Goal: Task Accomplishment & Management: Manage account settings

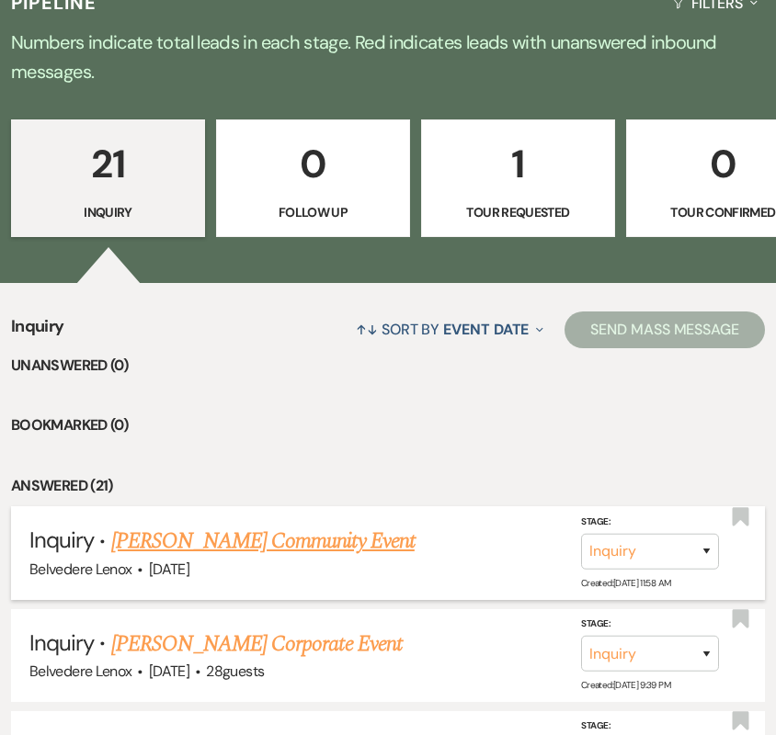
click at [279, 525] on link "[PERSON_NAME] Community Event" at bounding box center [262, 541] width 303 height 33
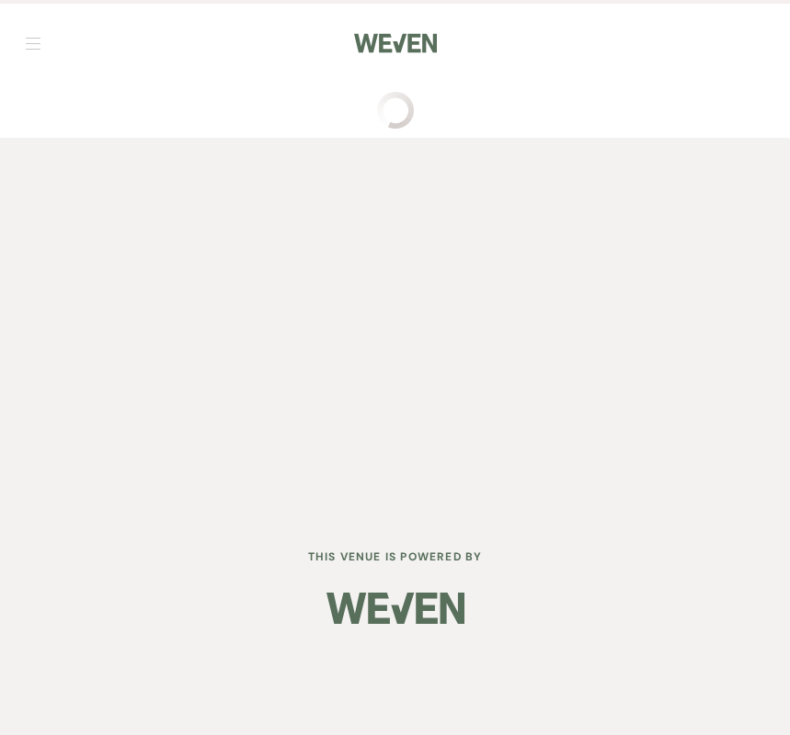
select select "20"
select select "7"
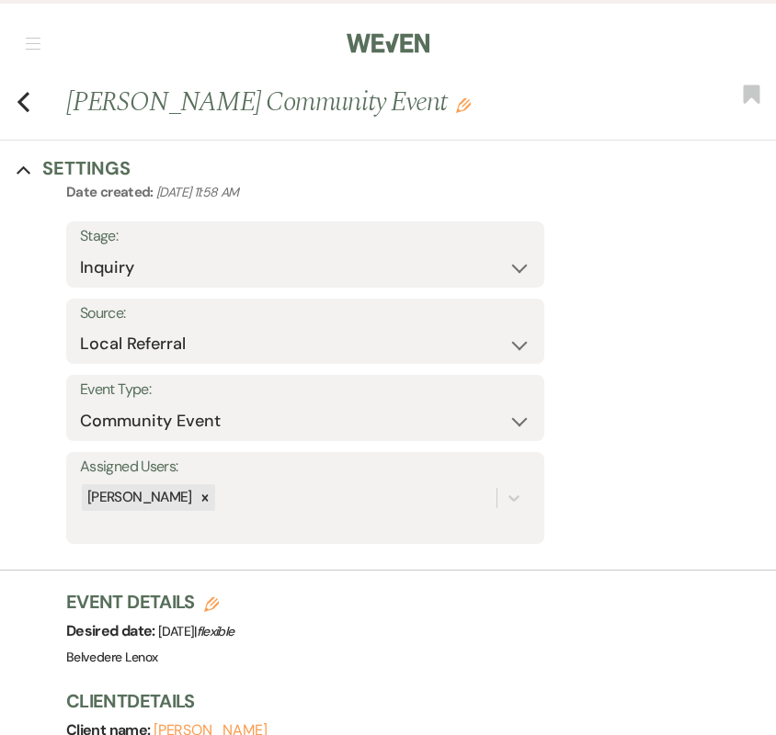
click at [456, 99] on icon "Edit" at bounding box center [463, 105] width 15 height 15
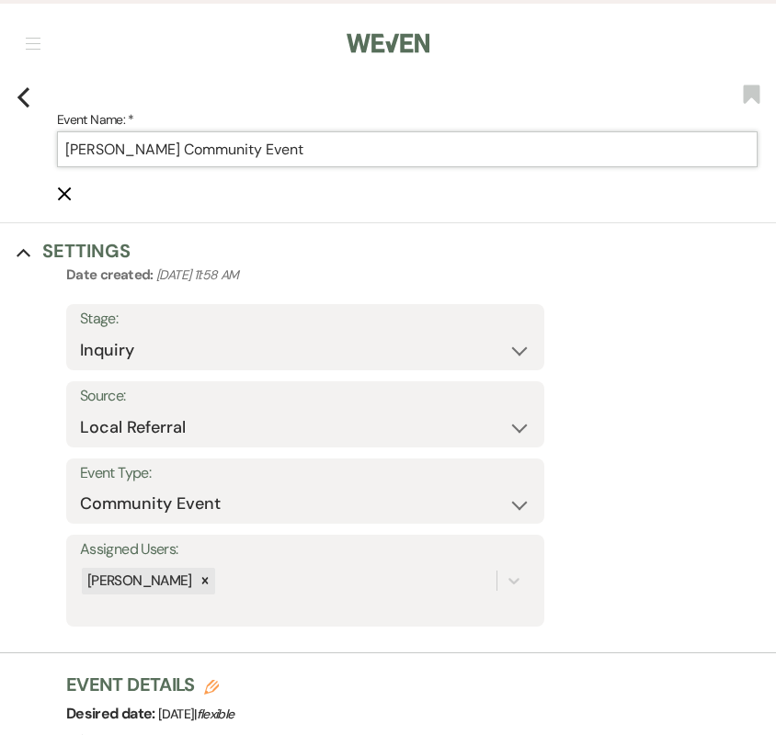
drag, startPoint x: 246, startPoint y: 153, endPoint x: 167, endPoint y: 158, distance: 79.2
click at [167, 158] on input "[PERSON_NAME] Community Event" at bounding box center [407, 149] width 700 height 36
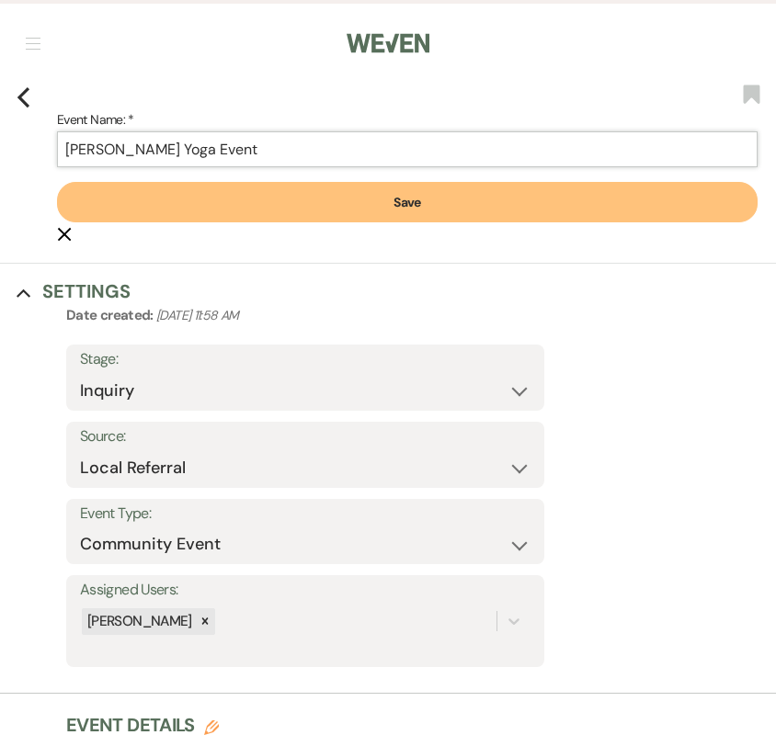
type input "[PERSON_NAME] Yoga Event"
click at [254, 191] on button "Save" at bounding box center [407, 202] width 700 height 40
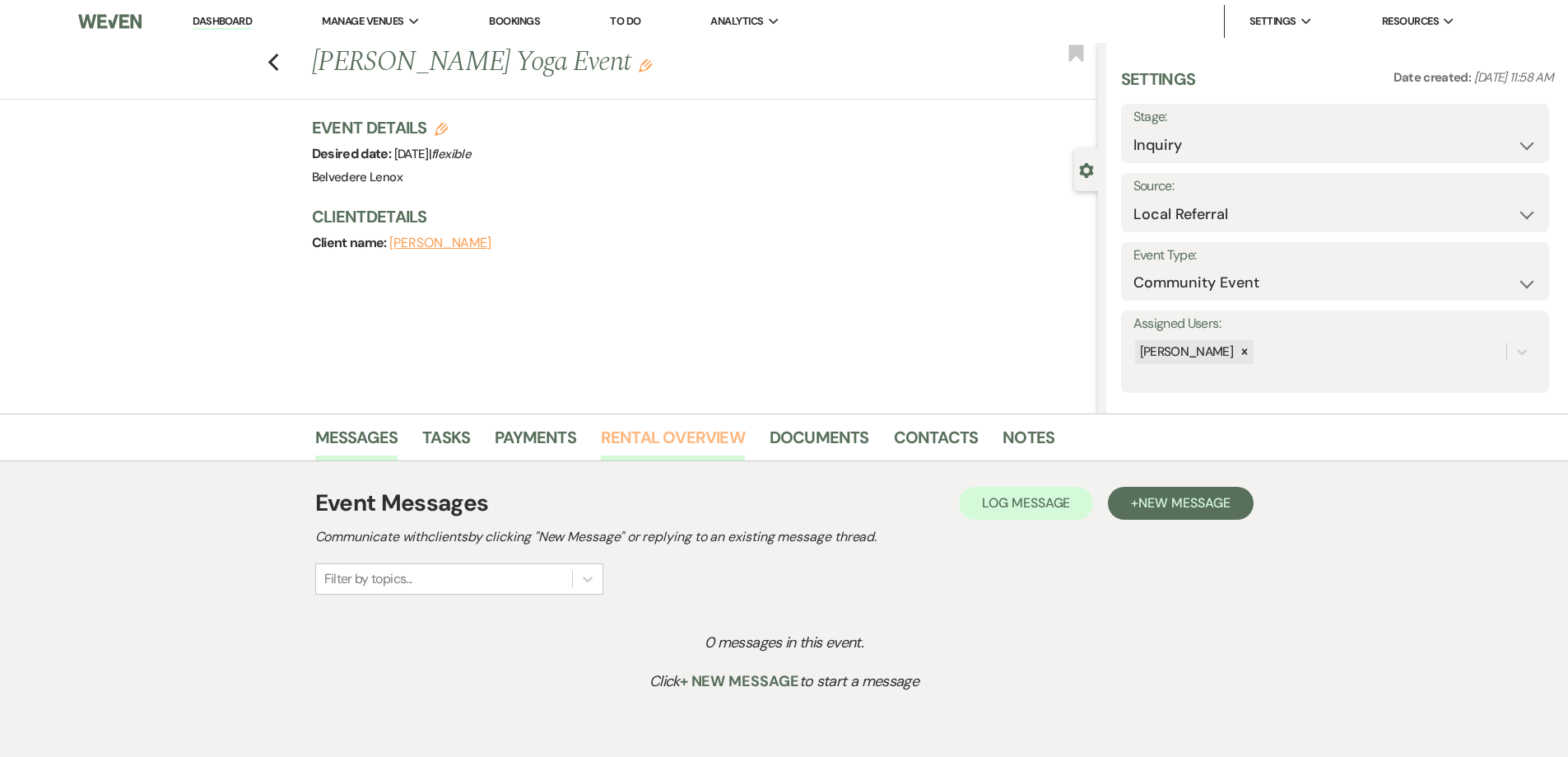
click at [694, 434] on link "Rental Overview" at bounding box center [673, 442] width 144 height 36
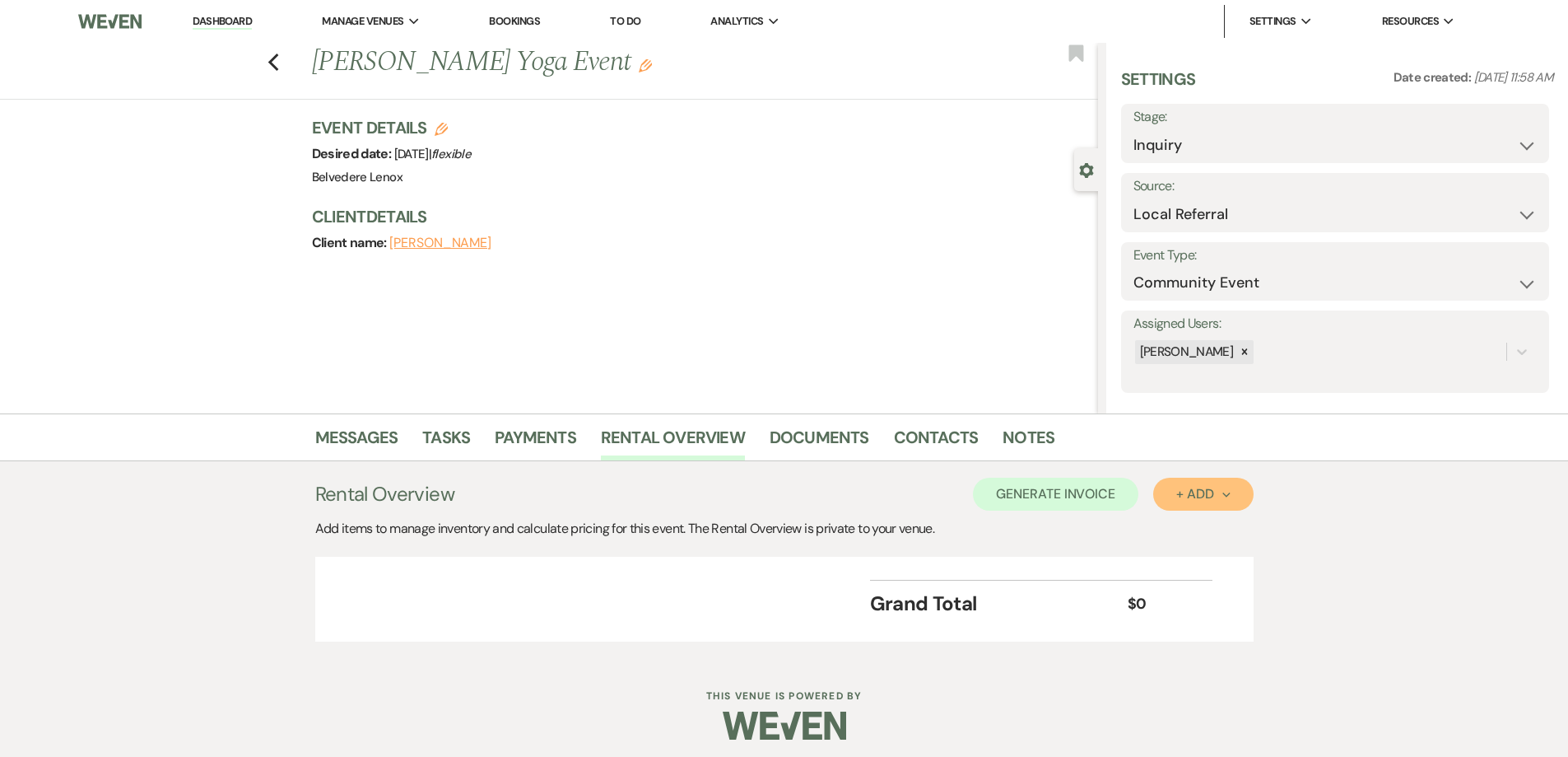
click at [694, 500] on button "+ Add Next" at bounding box center [1203, 494] width 99 height 33
click at [694, 547] on button "Category" at bounding box center [1196, 557] width 87 height 25
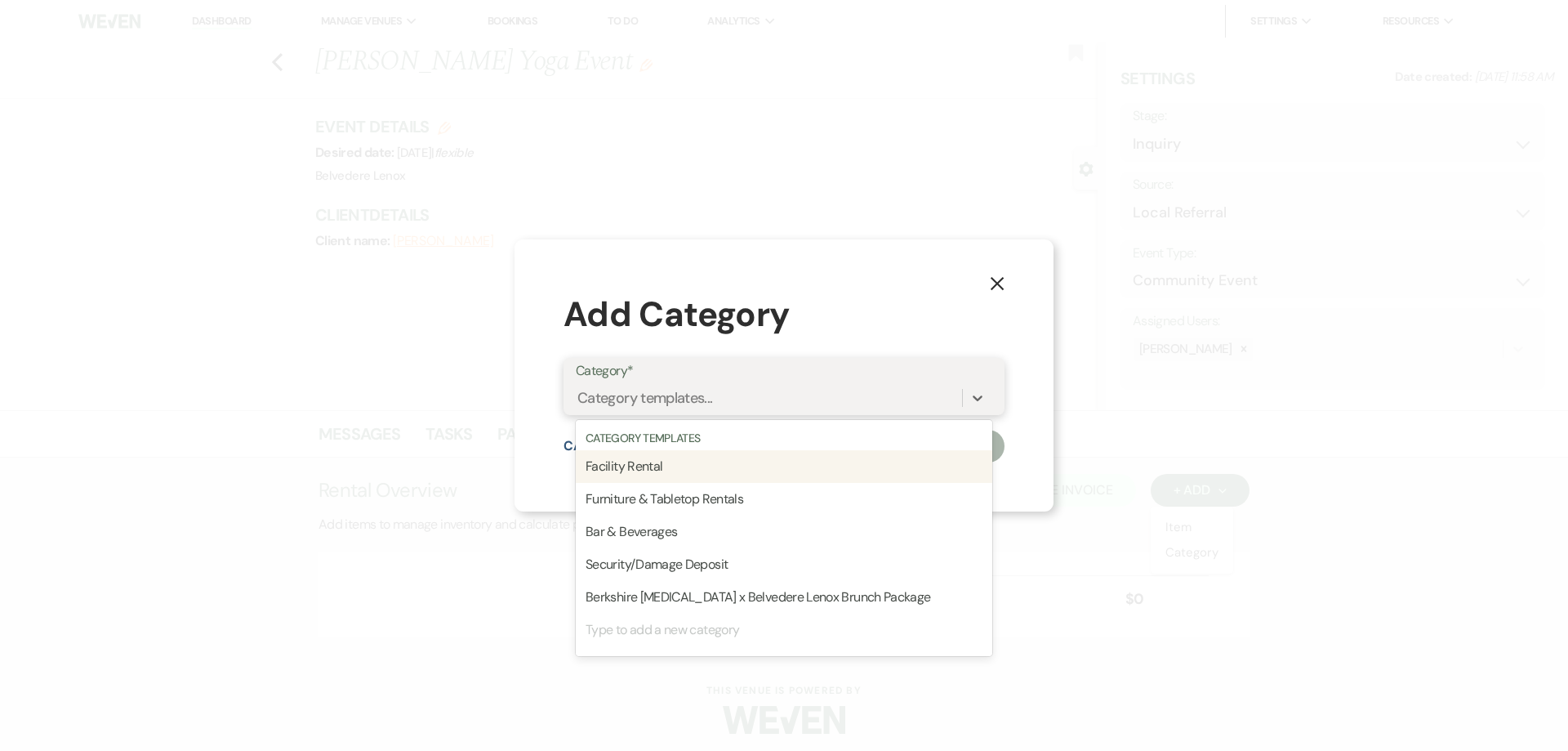
click at [688, 399] on div "Category templates..." at bounding box center [768, 398] width 386 height 28
click at [688, 456] on div "Facility Rental" at bounding box center [784, 466] width 417 height 33
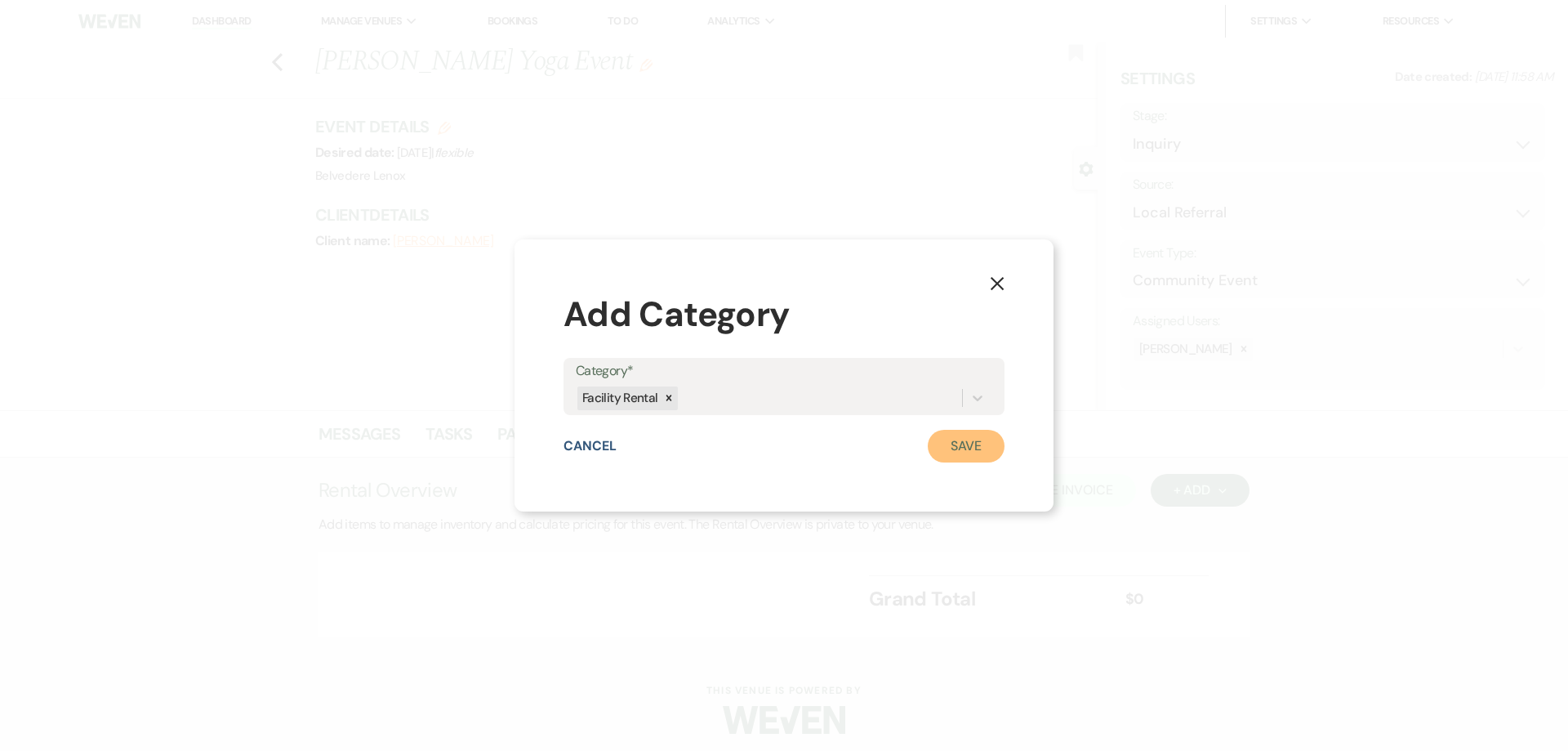
click at [688, 431] on button "Save" at bounding box center [966, 445] width 76 height 33
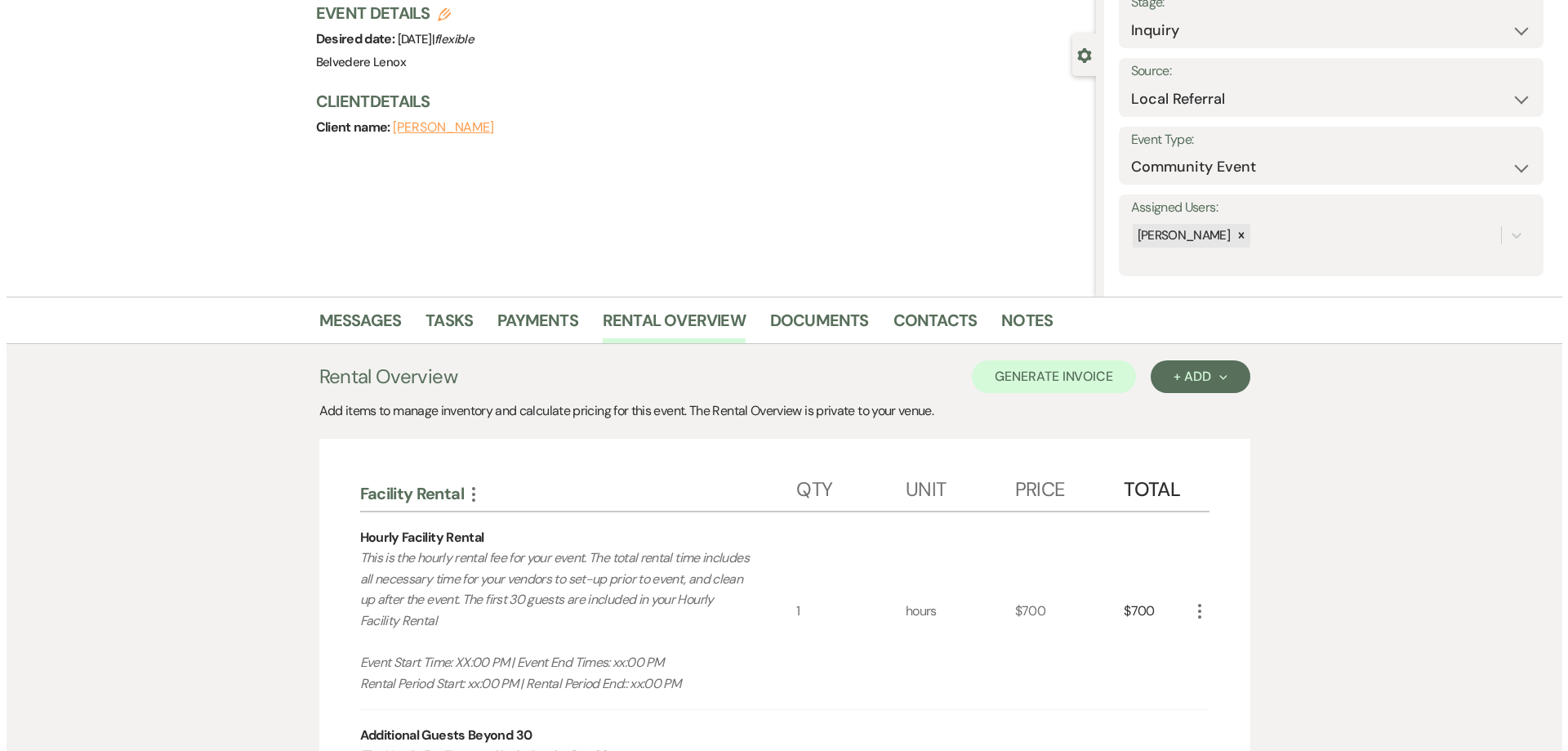
scroll to position [327, 0]
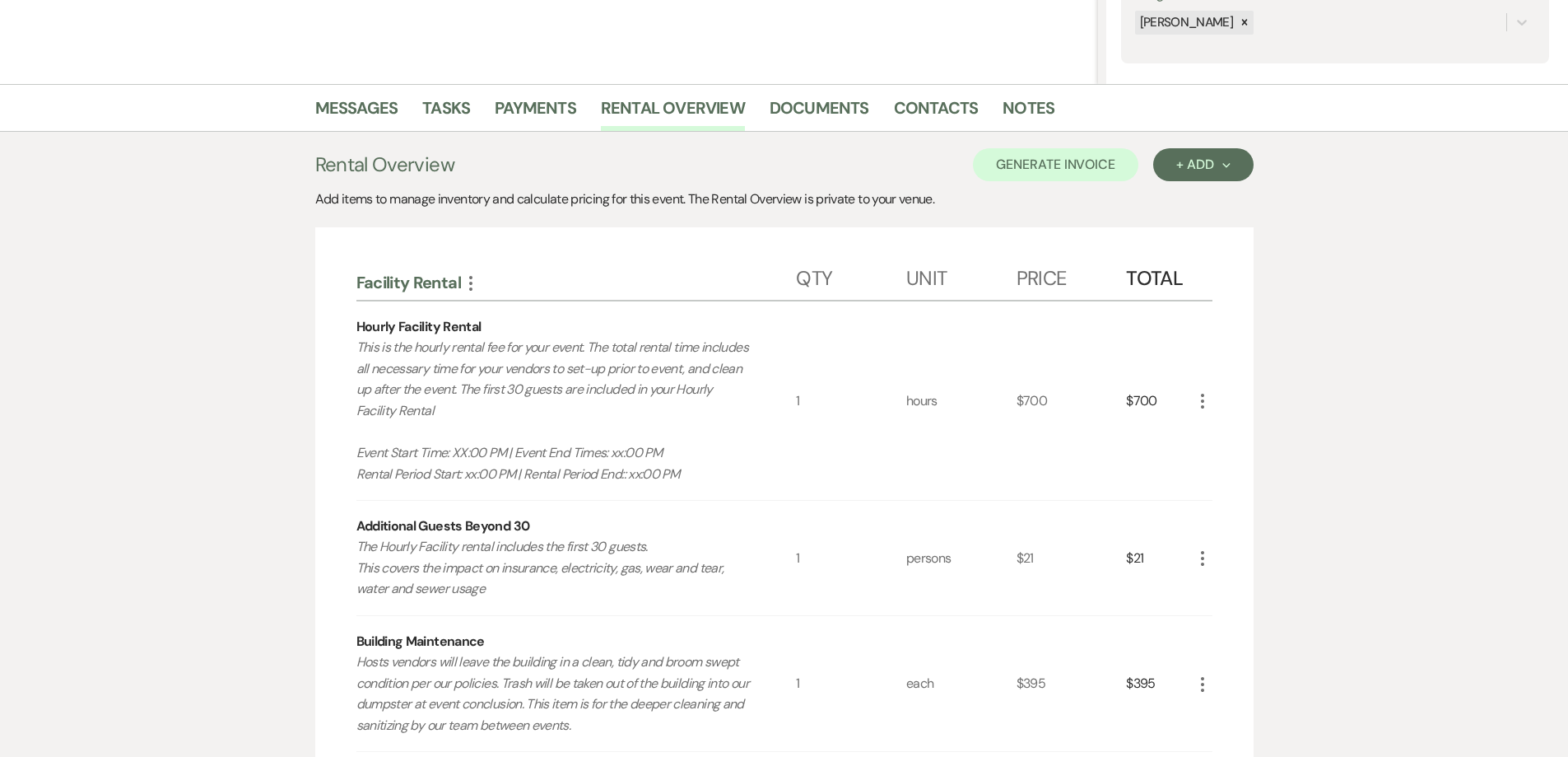
click at [694, 559] on icon "More" at bounding box center [1203, 558] width 20 height 20
click at [694, 613] on button "X Delete" at bounding box center [1237, 616] width 89 height 26
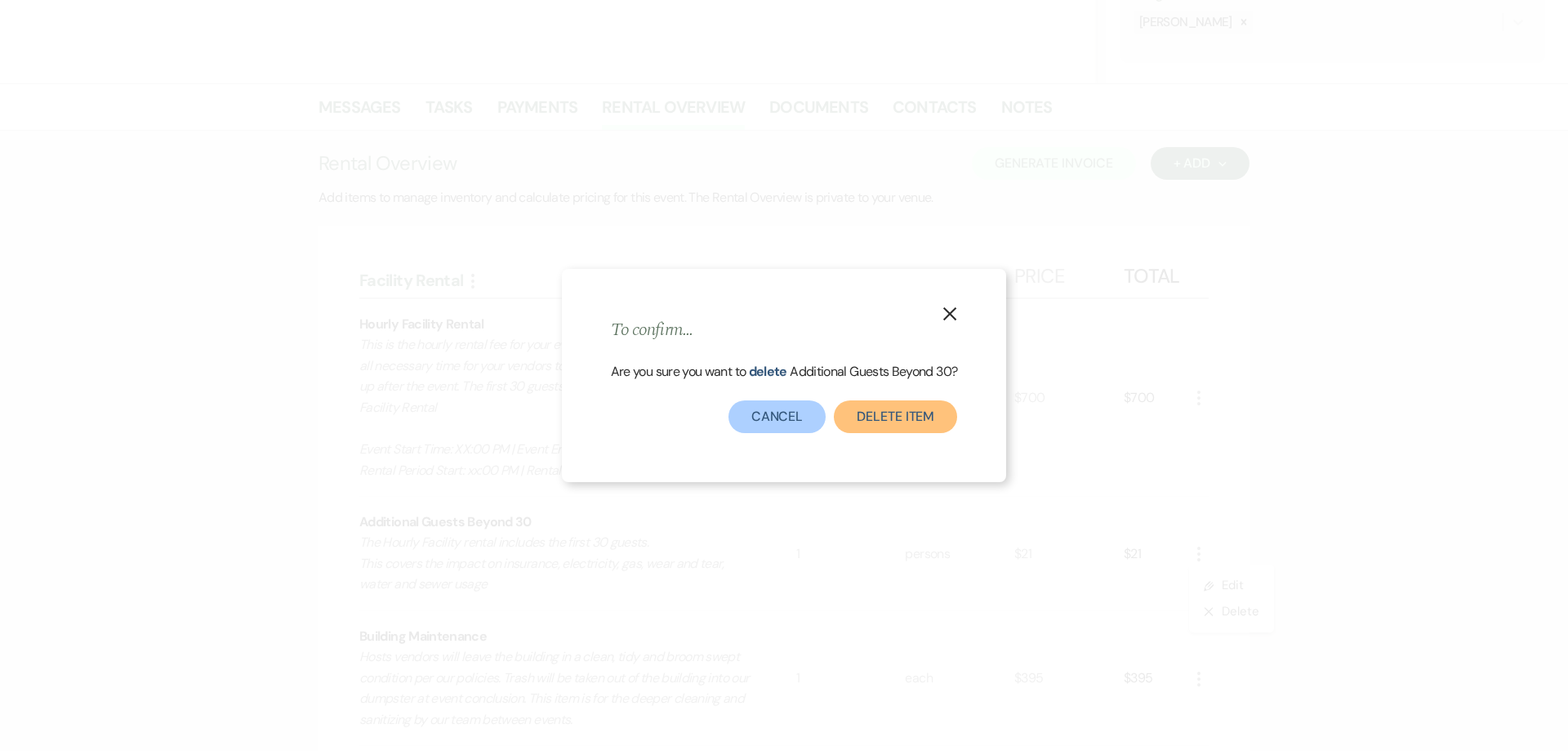
click at [688, 430] on button "Delete Item" at bounding box center [895, 416] width 123 height 33
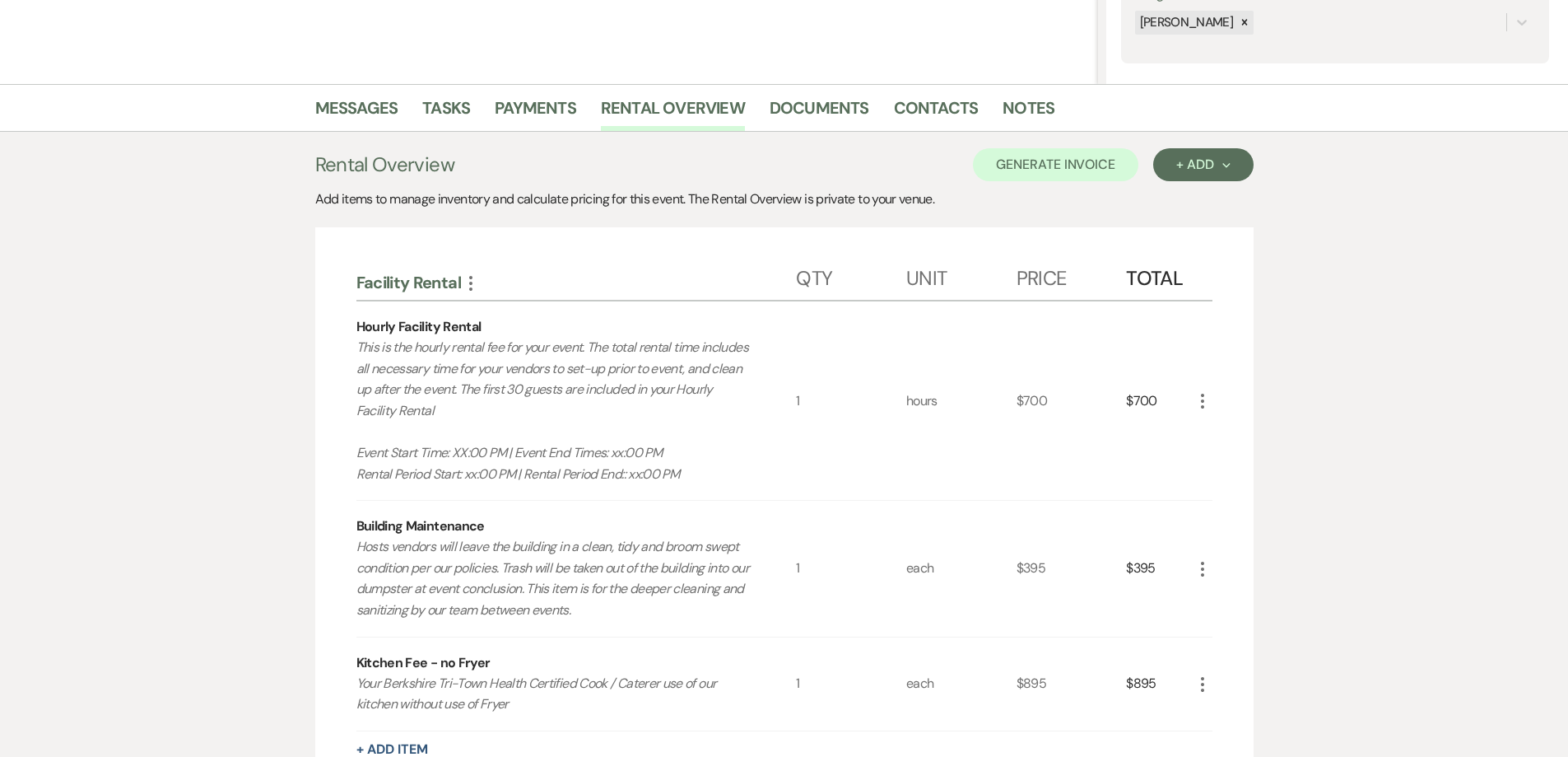
click at [694, 570] on icon "More" at bounding box center [1203, 569] width 20 height 20
click at [694, 623] on button "X Delete" at bounding box center [1237, 627] width 89 height 26
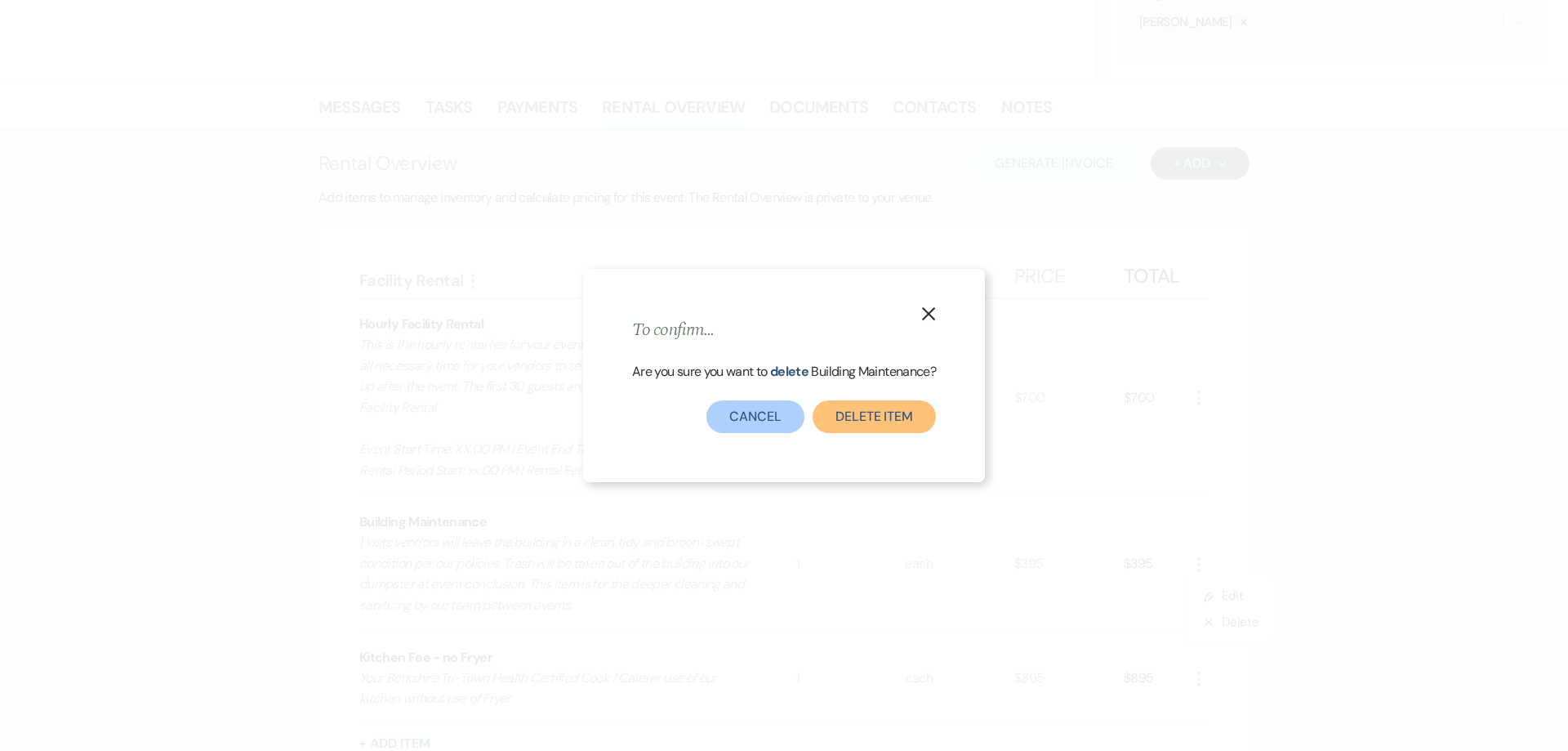
click at [688, 421] on button "Delete Item" at bounding box center [874, 416] width 123 height 33
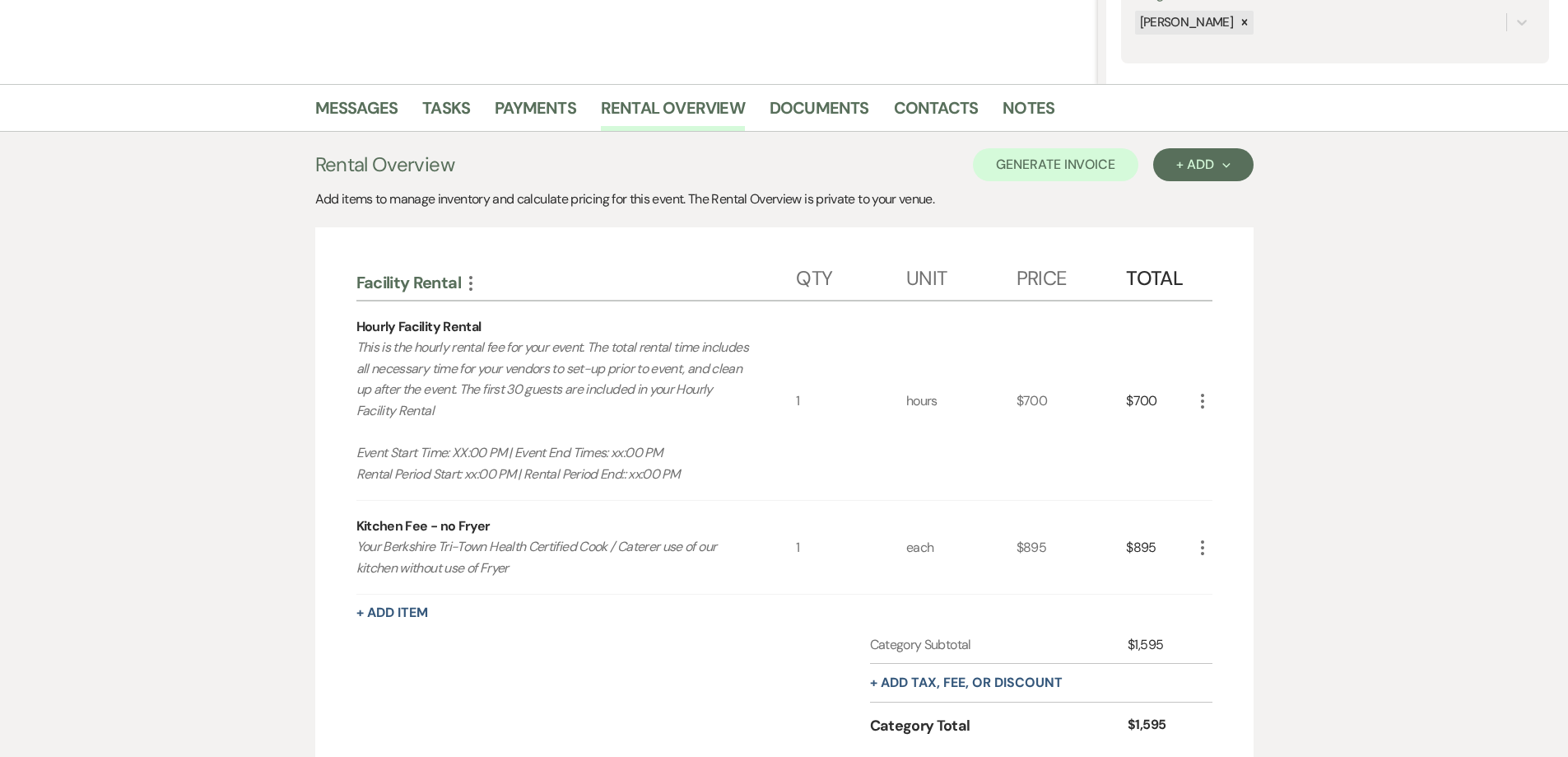
click at [694, 555] on icon "More" at bounding box center [1203, 547] width 20 height 20
click at [694, 600] on button "X Delete" at bounding box center [1237, 606] width 89 height 26
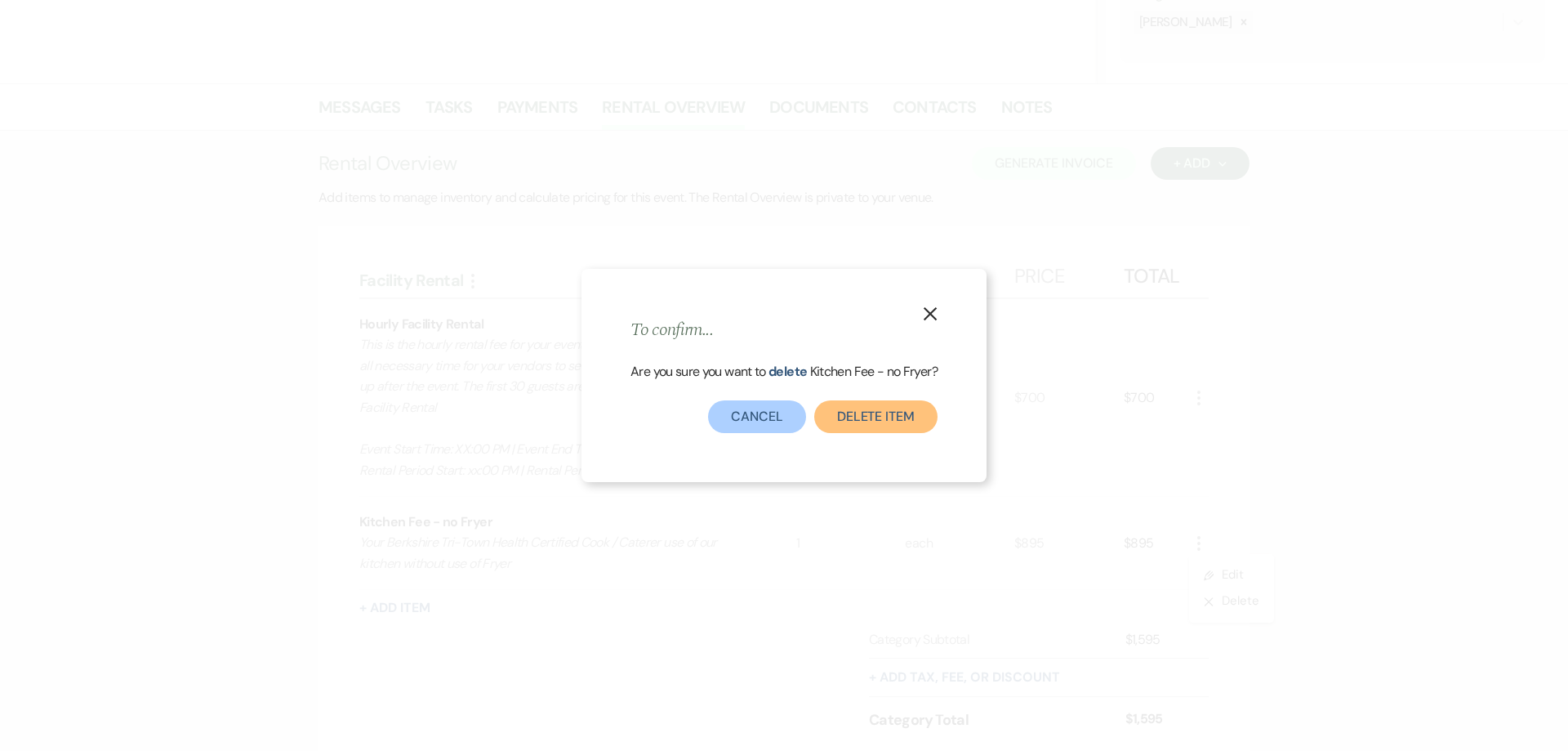
click at [688, 415] on button "Delete Item" at bounding box center [875, 416] width 123 height 33
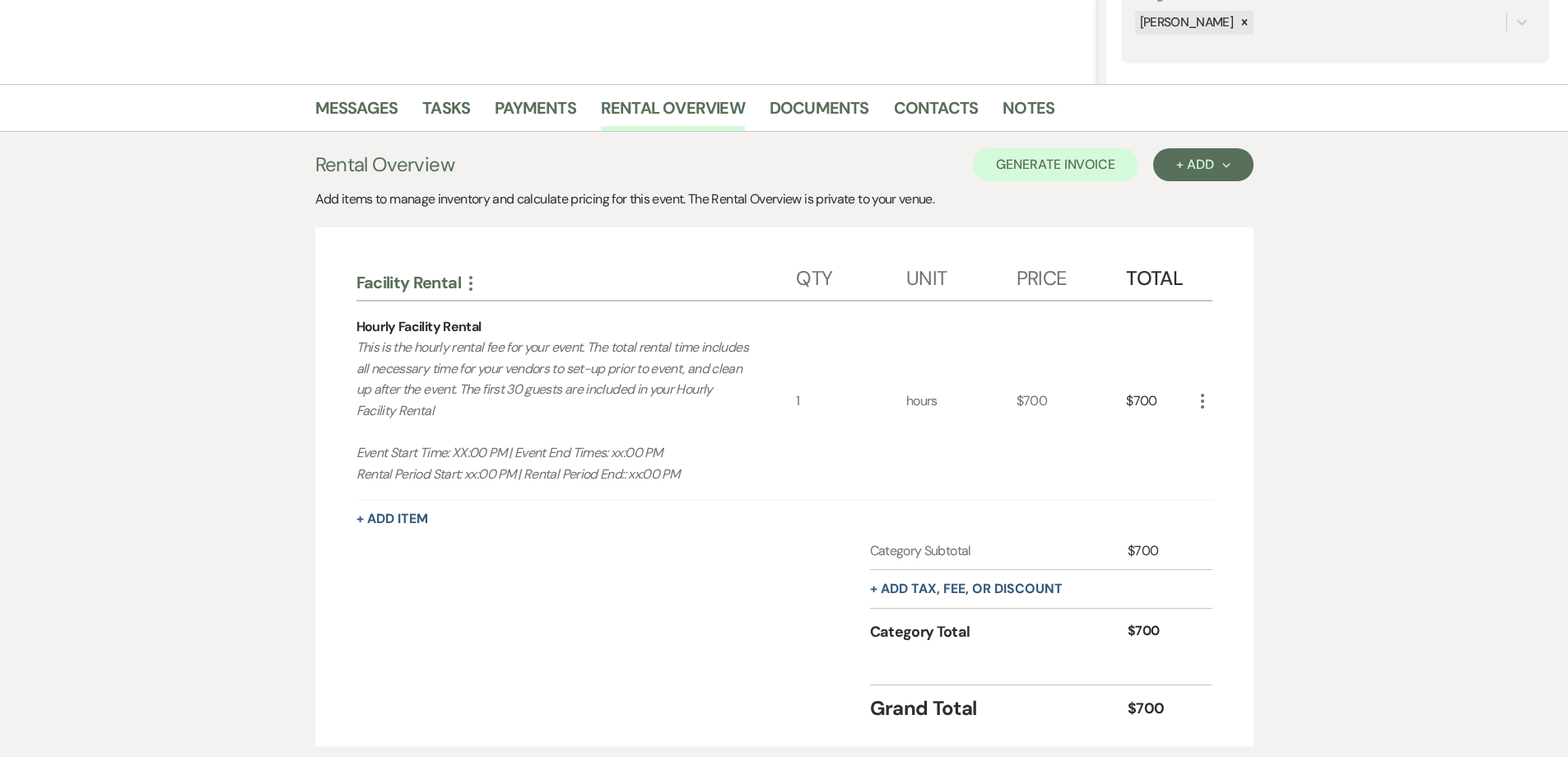
click at [694, 403] on icon "More" at bounding box center [1203, 401] width 20 height 20
click at [694, 433] on icon "Pencil" at bounding box center [1215, 434] width 10 height 13
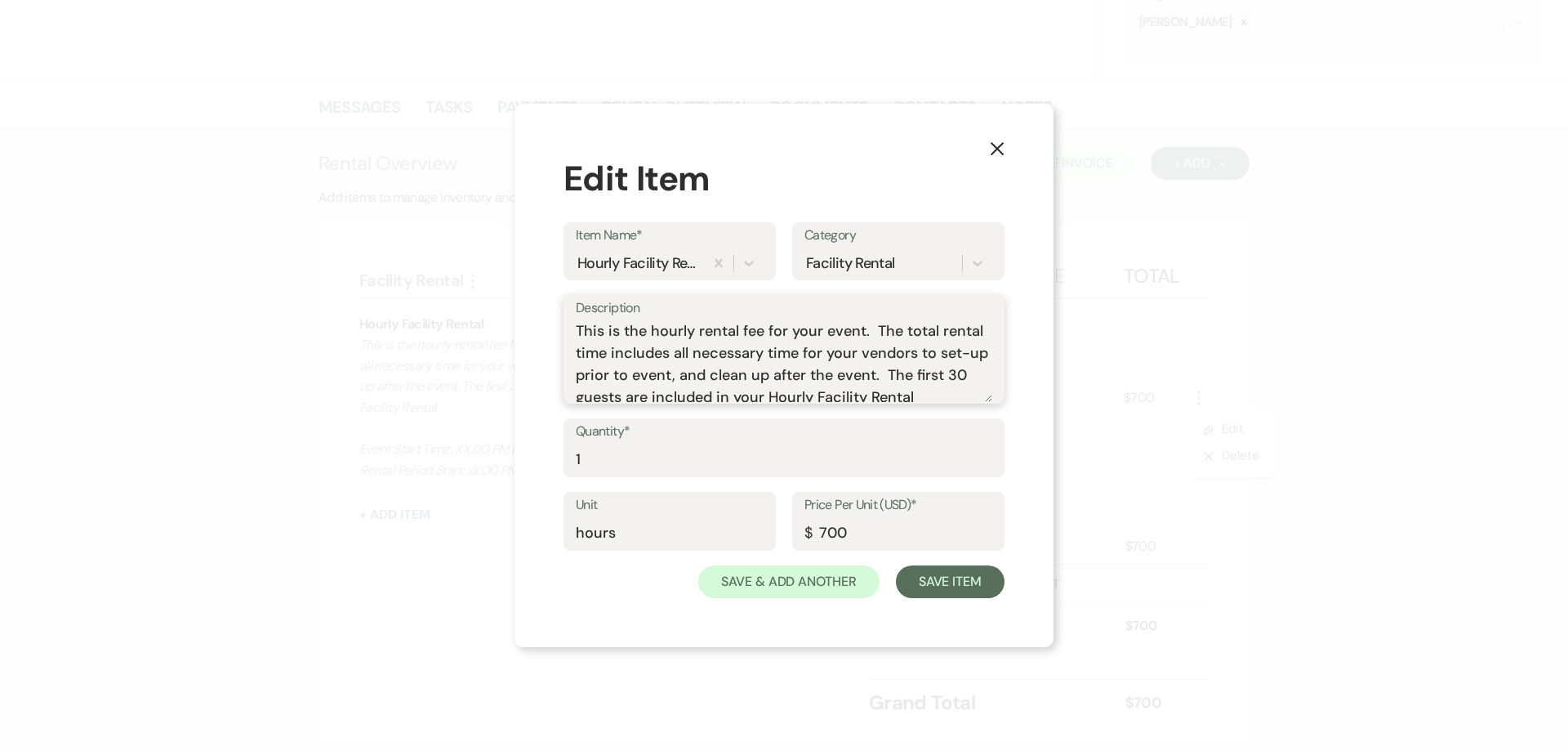
click at [688, 357] on textarea "This is the hourly rental fee for your event. The total rental time includes al…" at bounding box center [784, 361] width 417 height 82
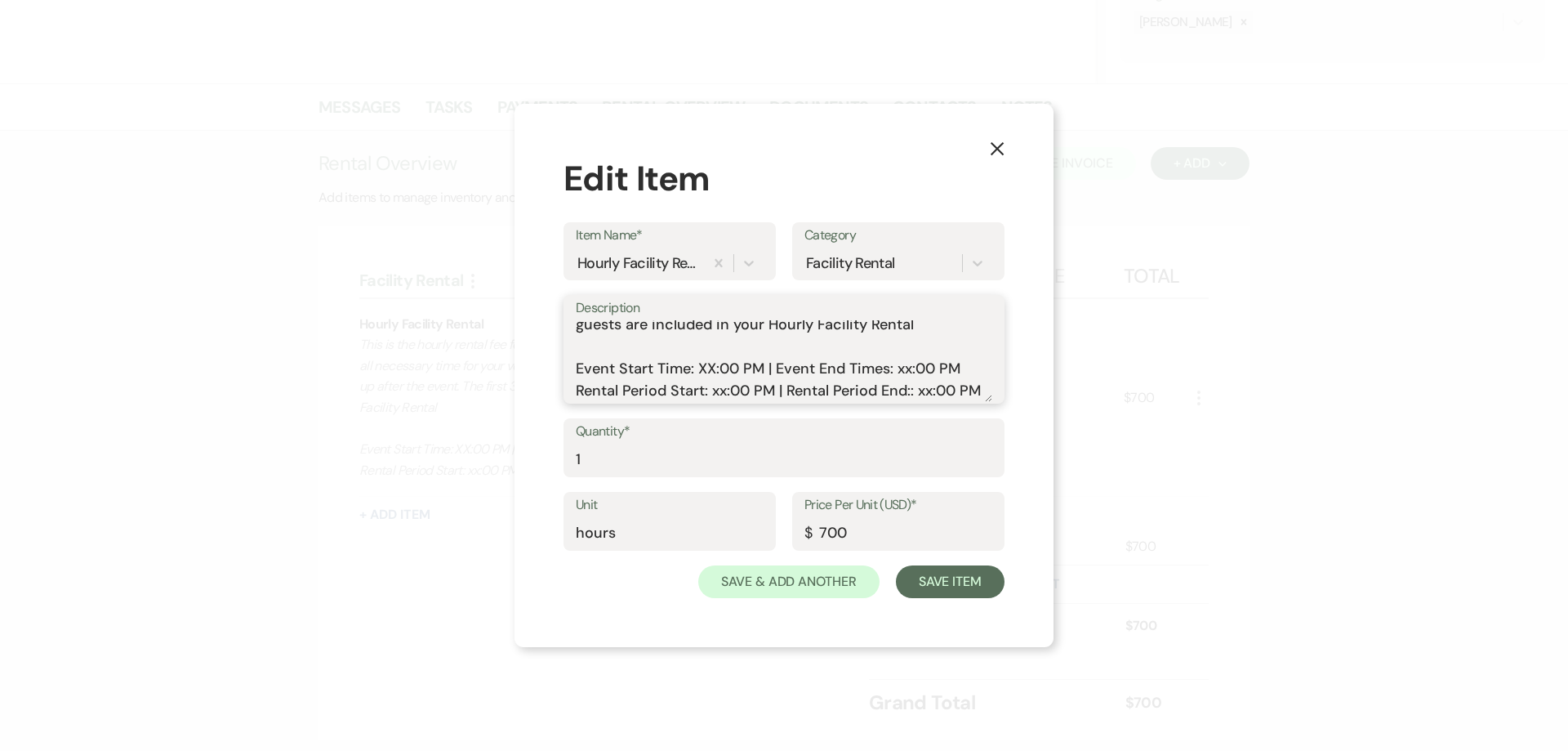
click at [638, 388] on textarea "This is the hourly rental fee for your event. The total rental time includes al…" at bounding box center [784, 361] width 417 height 82
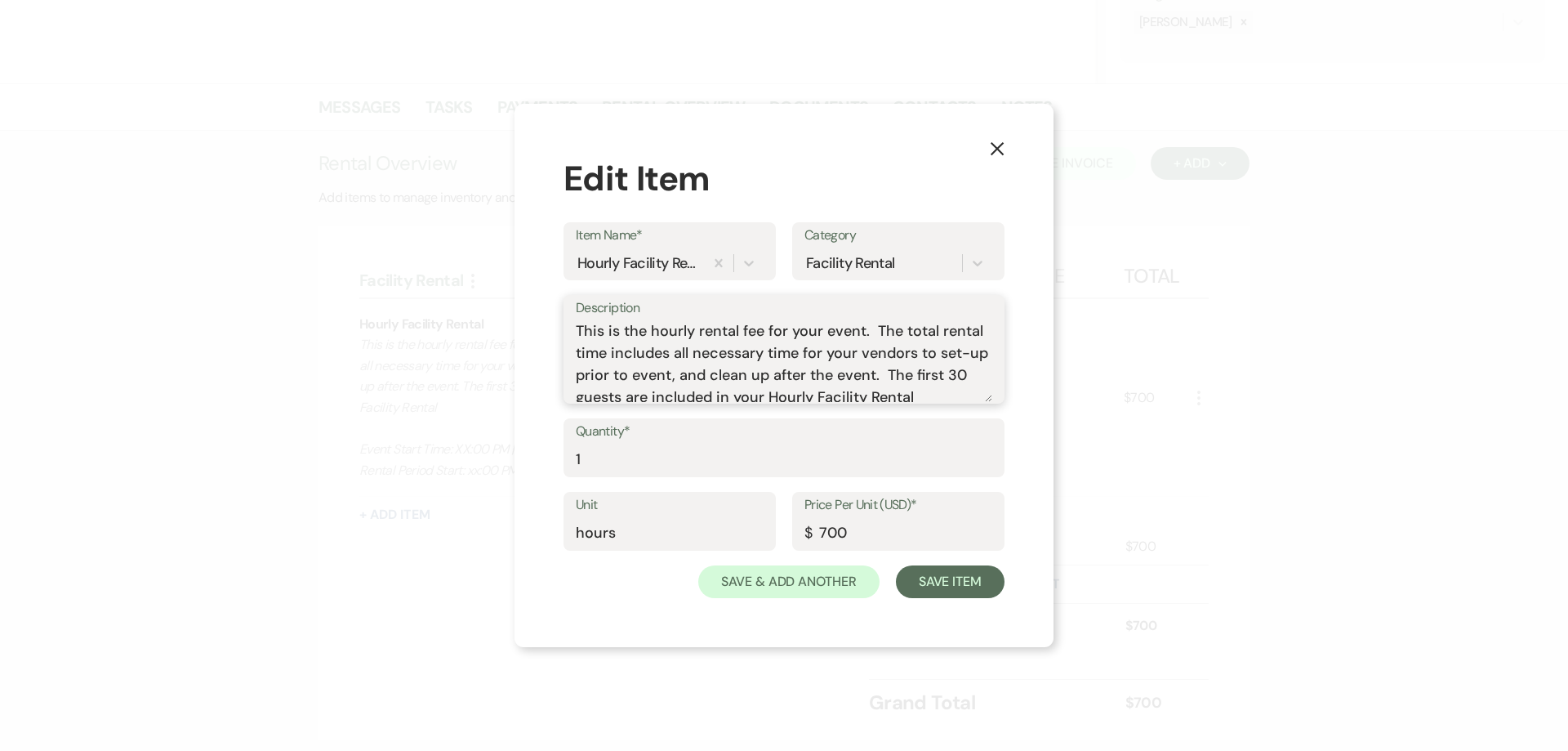
drag, startPoint x: 638, startPoint y: 388, endPoint x: 529, endPoint y: 199, distance: 218.2
click at [529, 199] on div "X Edit Item Item Name* Hourly Facility Rental Category Facility Rental Descript…" at bounding box center [784, 375] width 539 height 543
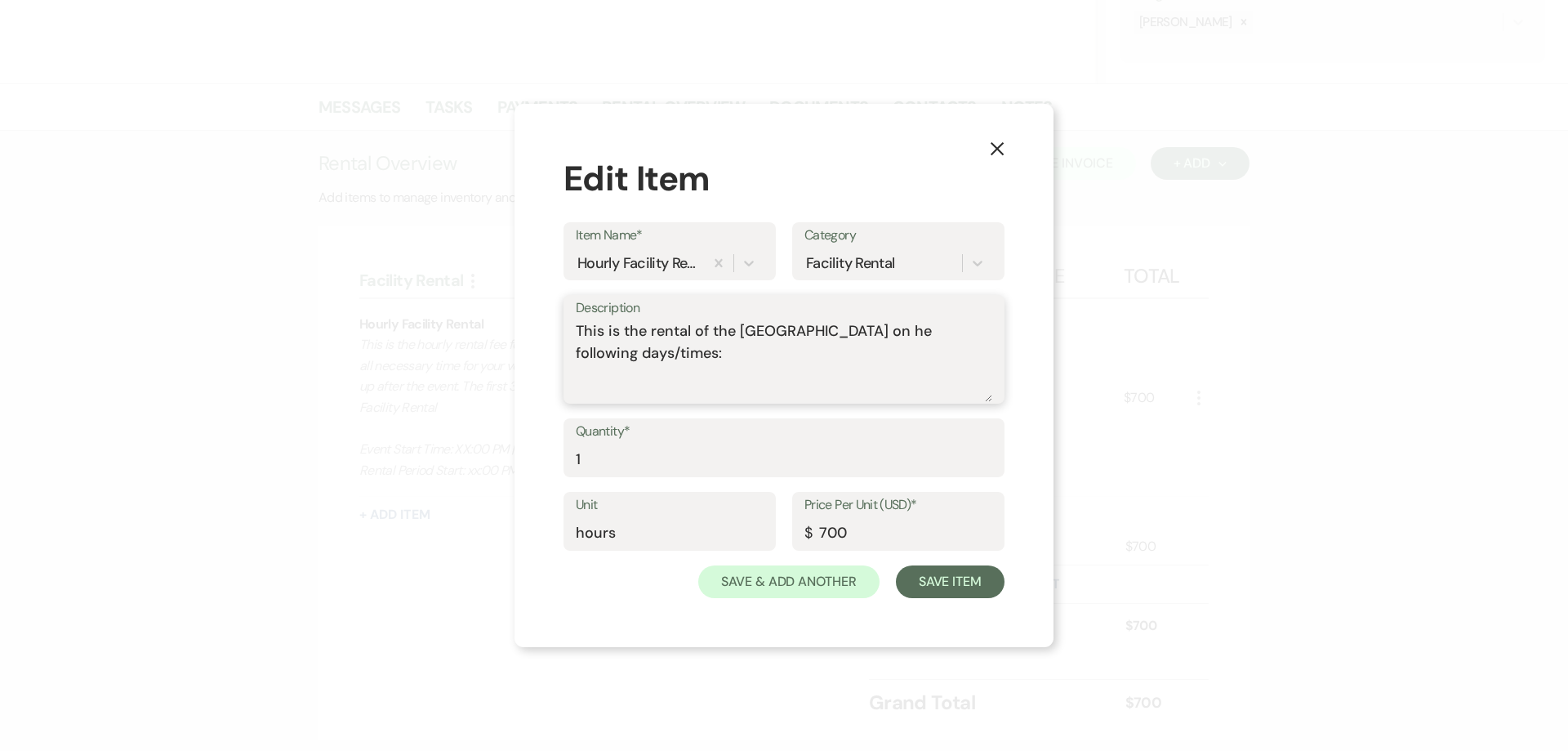
paste textarea "[DATE] 4pm-5pm [DATE] 7:30am-8:30am [DATE] 7:30am-8:30am"
click at [688, 362] on textarea "This is the rental of the [GEOGRAPHIC_DATA] on he following days/times: [DATE] …" at bounding box center [784, 361] width 417 height 82
type textarea "This is the rental of the [GEOGRAPHIC_DATA] on he following days/times: [DATE] …"
click at [667, 531] on input "hours" at bounding box center [669, 533] width 187 height 32
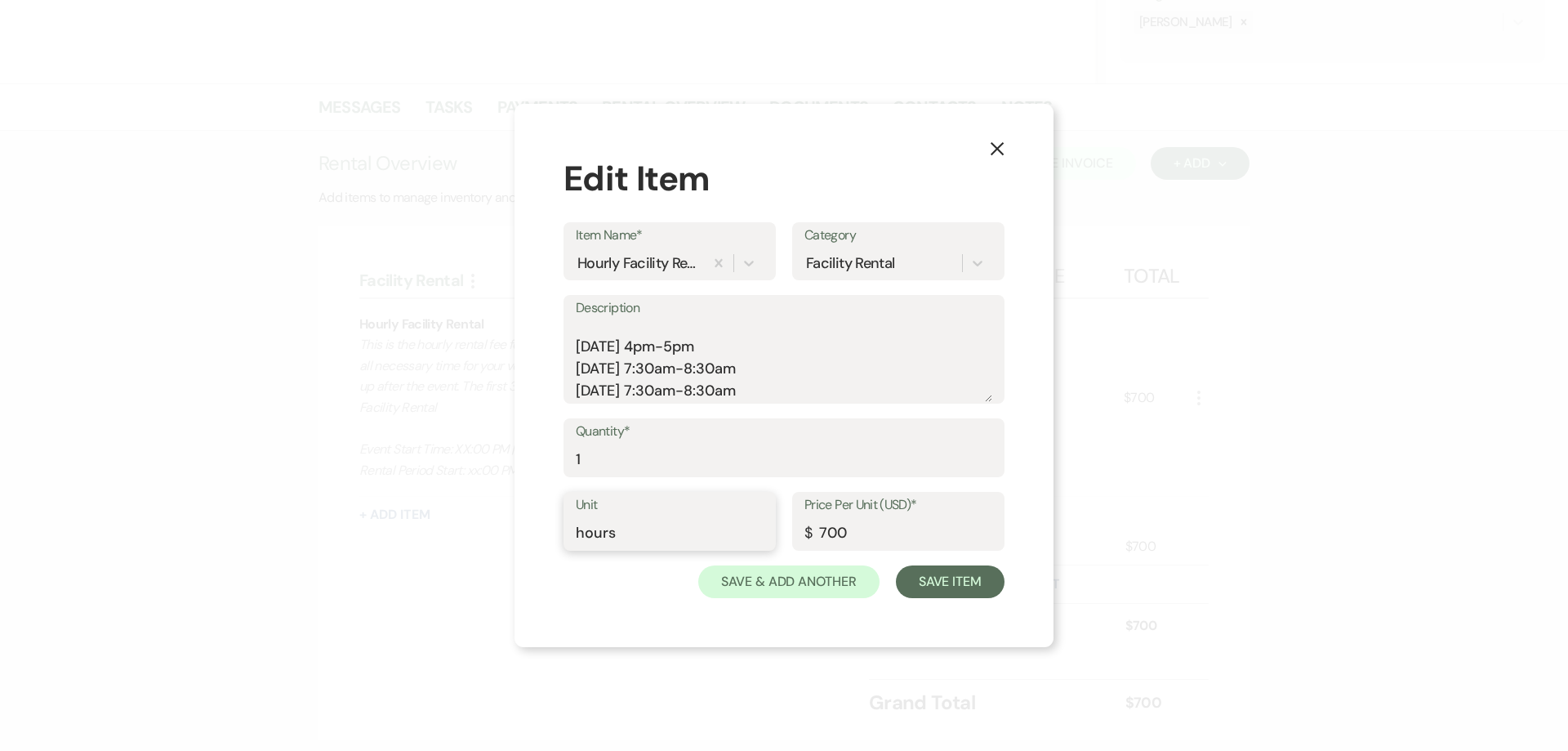
drag, startPoint x: 662, startPoint y: 531, endPoint x: 553, endPoint y: 523, distance: 109.3
click at [553, 523] on div "X Edit Item Item Name* Hourly Facility Rental Category Facility Rental Descript…" at bounding box center [784, 375] width 539 height 543
type input "each"
type input "1500"
click at [688, 369] on textarea "This is the rental of the [GEOGRAPHIC_DATA] on he following days/times: [DATE] …" at bounding box center [784, 361] width 417 height 82
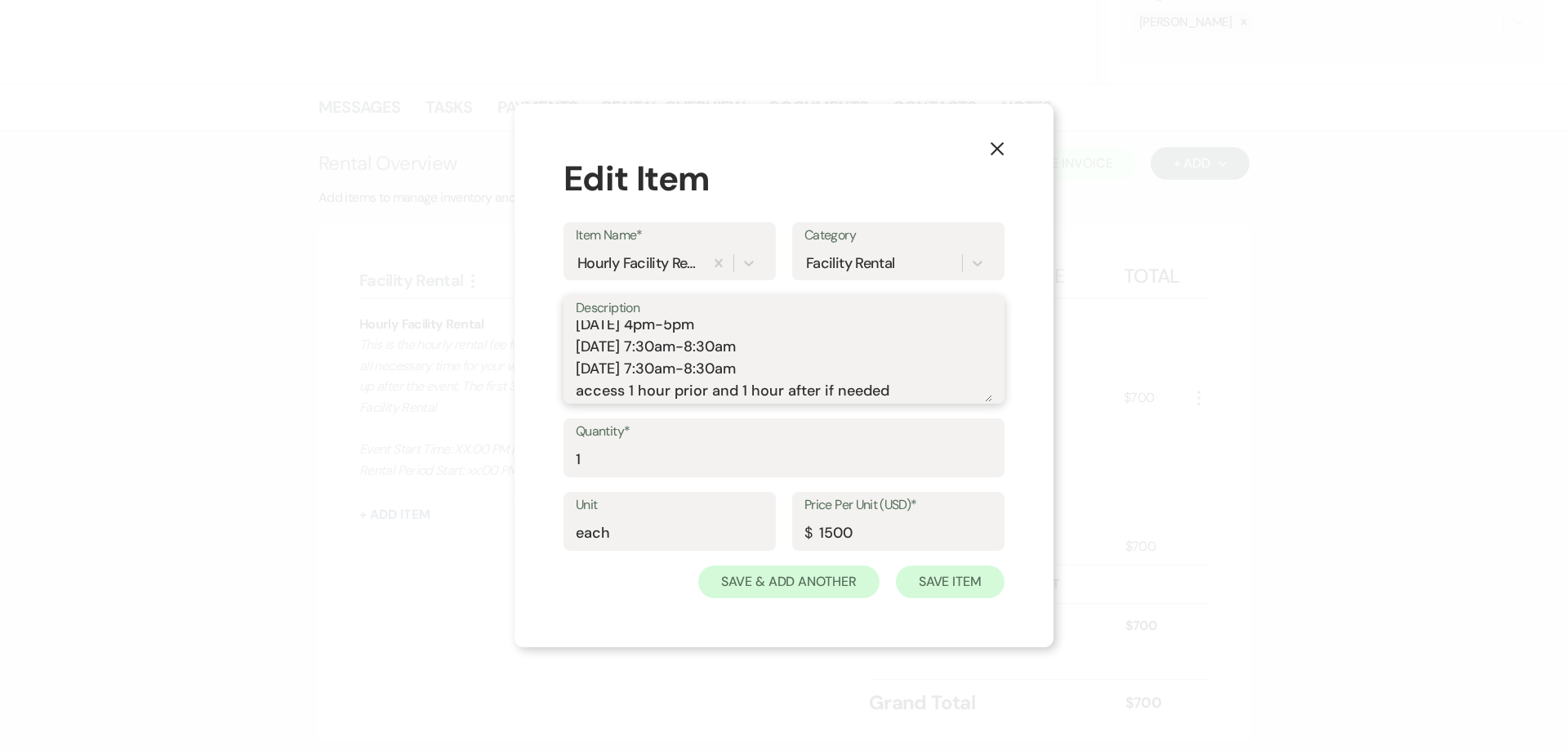
type textarea "This is the rental of the [GEOGRAPHIC_DATA] on he following days/times: [DATE] …"
click at [688, 571] on button "Save Item" at bounding box center [950, 581] width 108 height 33
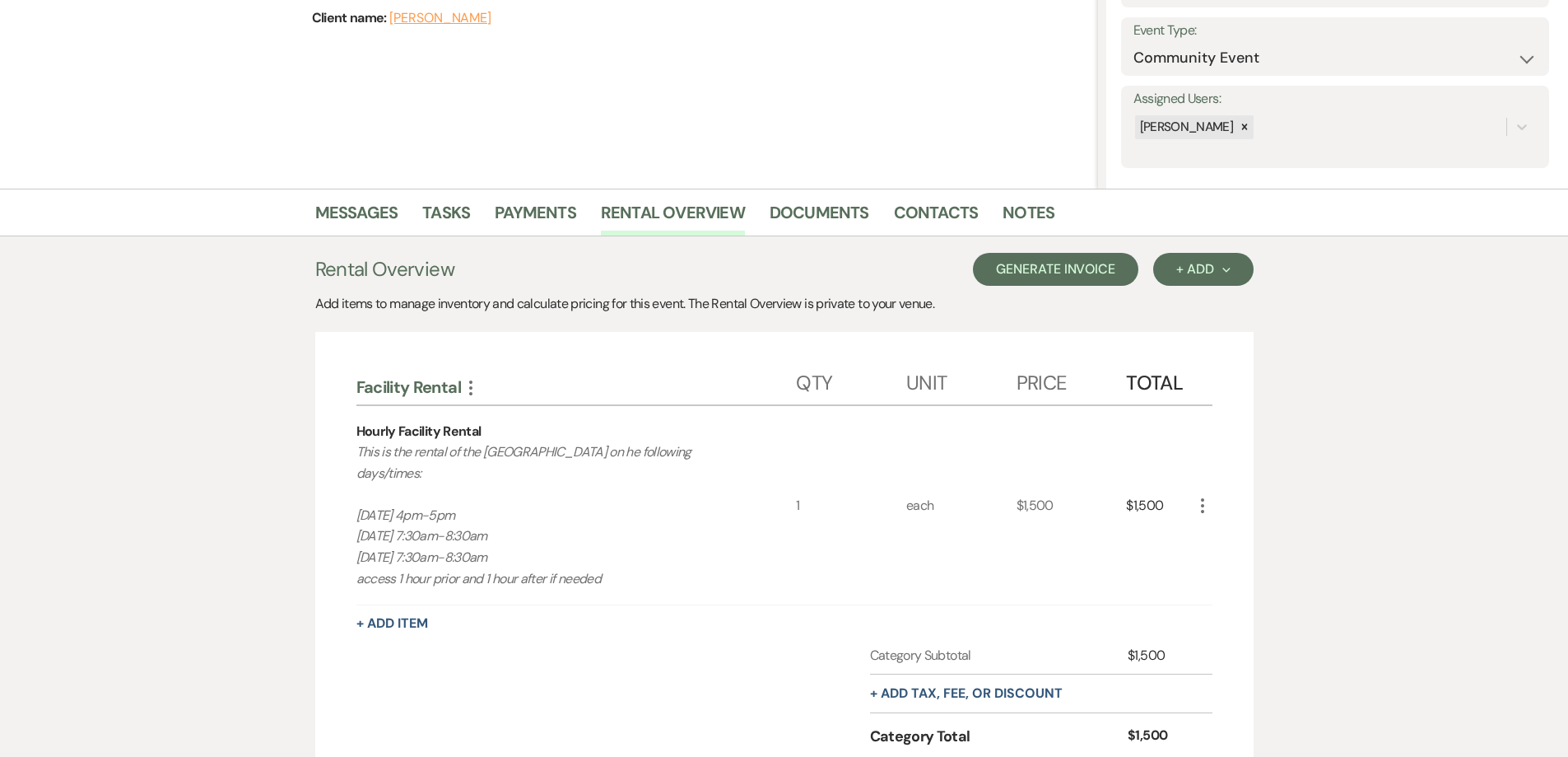
scroll to position [8, 0]
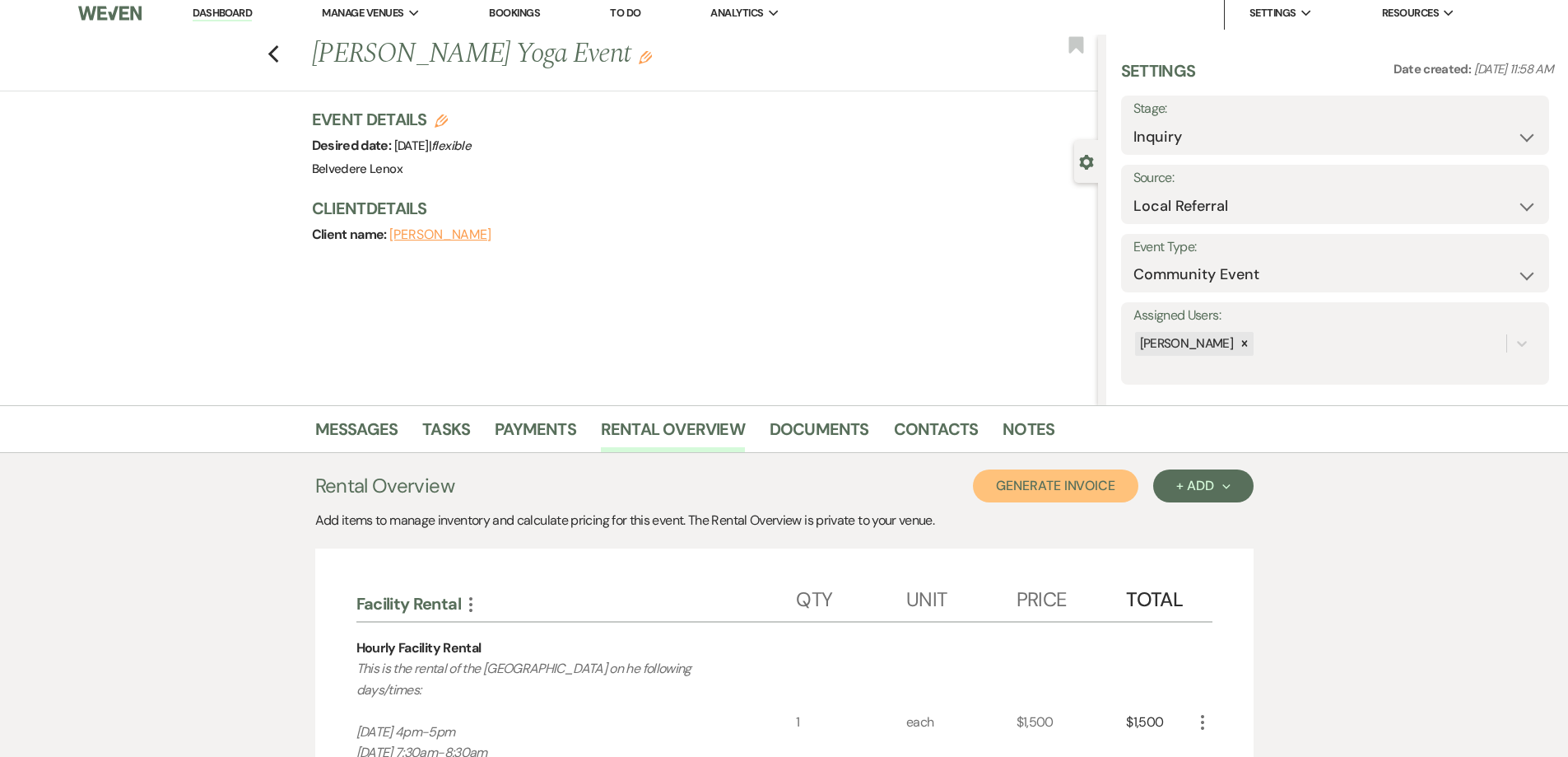
click at [694, 486] on button "Generate Invoice" at bounding box center [1055, 486] width 166 height 33
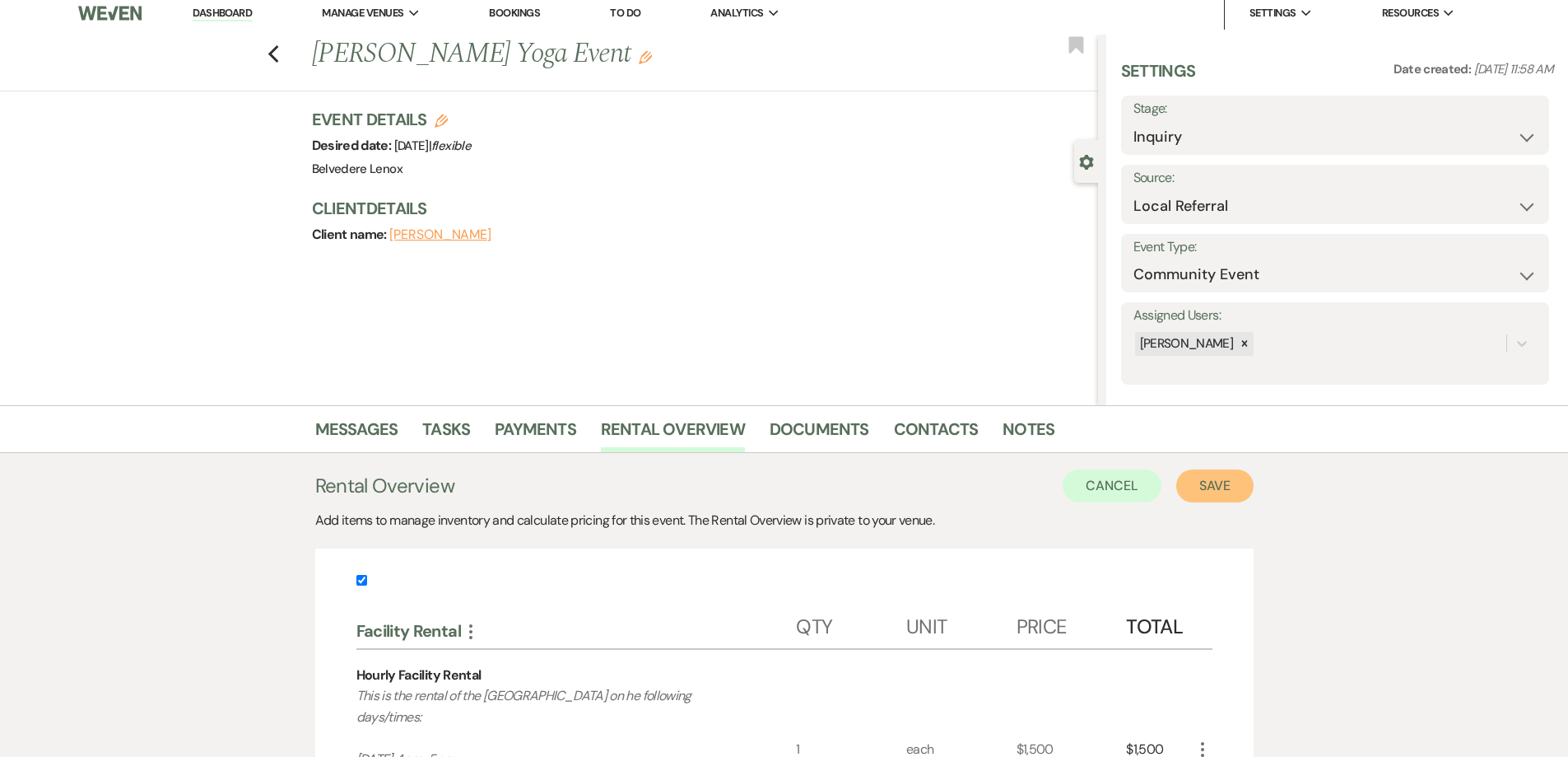
click at [694, 496] on button "Save" at bounding box center [1214, 486] width 77 height 33
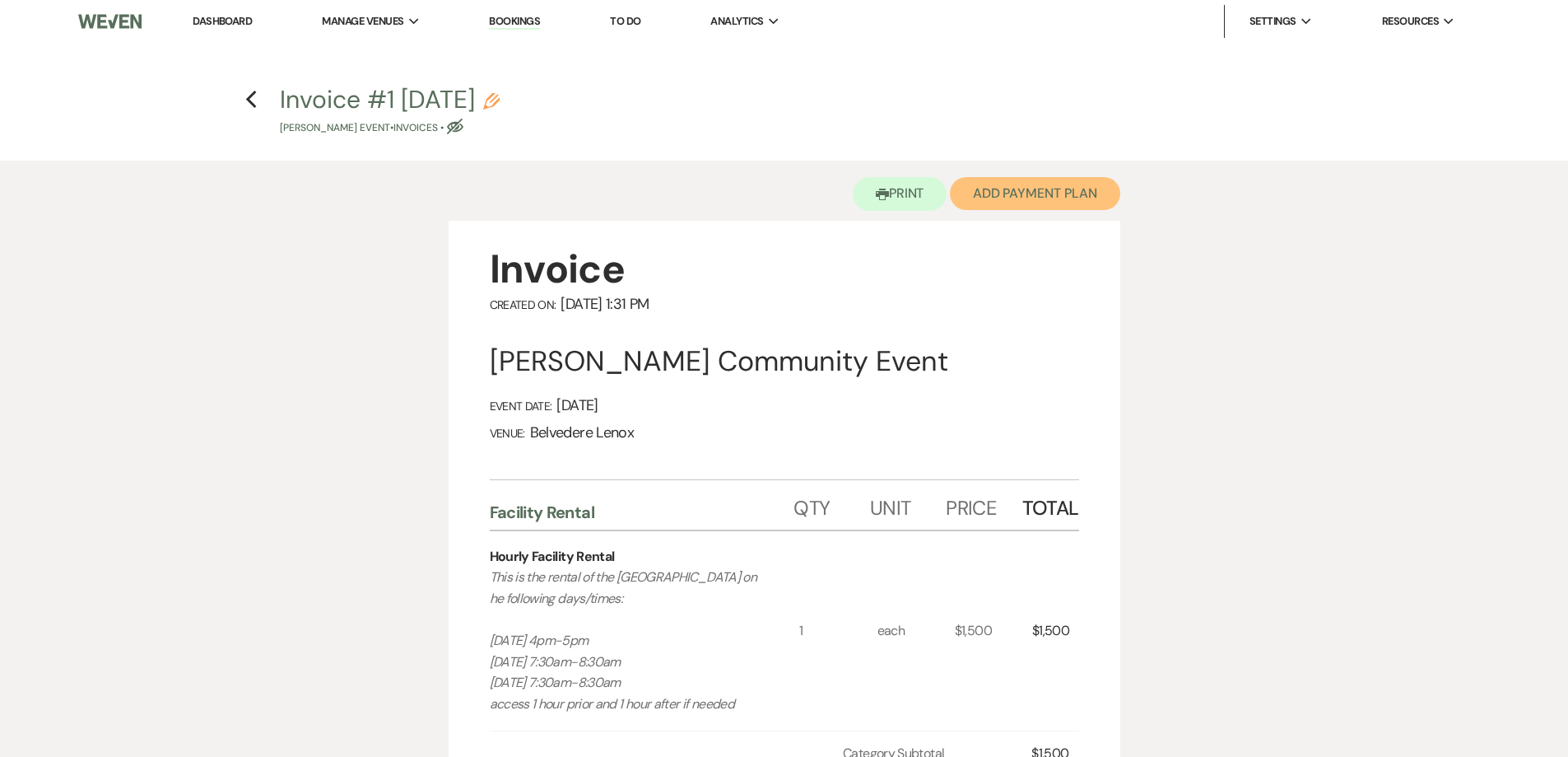
click at [694, 203] on button "Add Payment Plan" at bounding box center [1035, 194] width 170 height 33
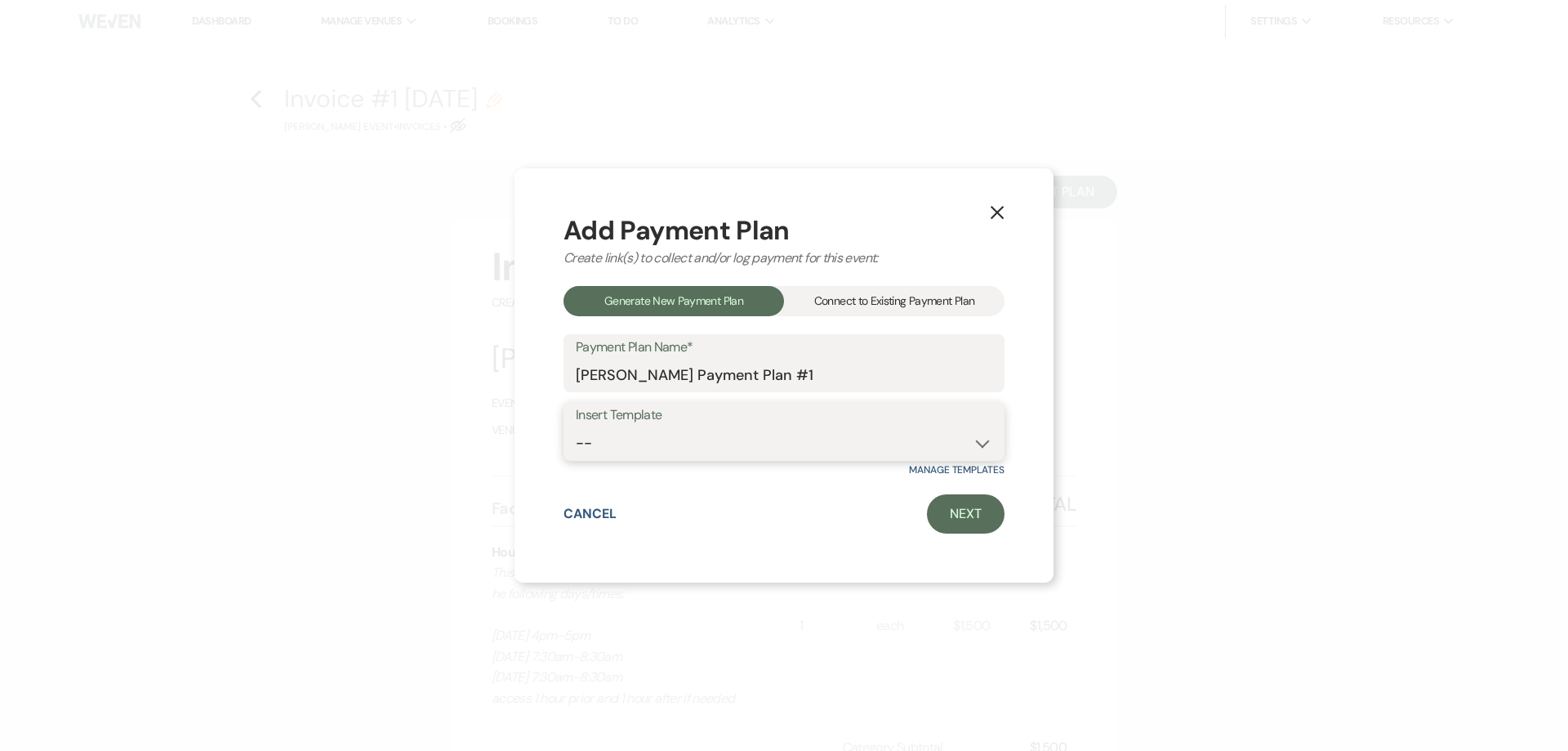
click at [688, 439] on select "-- Event [DATE] Event [DATE] Event More than 180 Days" at bounding box center [784, 443] width 417 height 32
select select "419"
click at [576, 427] on select "-- Event [DATE] Event [DATE] Event More than 180 Days" at bounding box center [784, 443] width 417 height 32
click at [688, 522] on link "Next" at bounding box center [965, 514] width 77 height 39
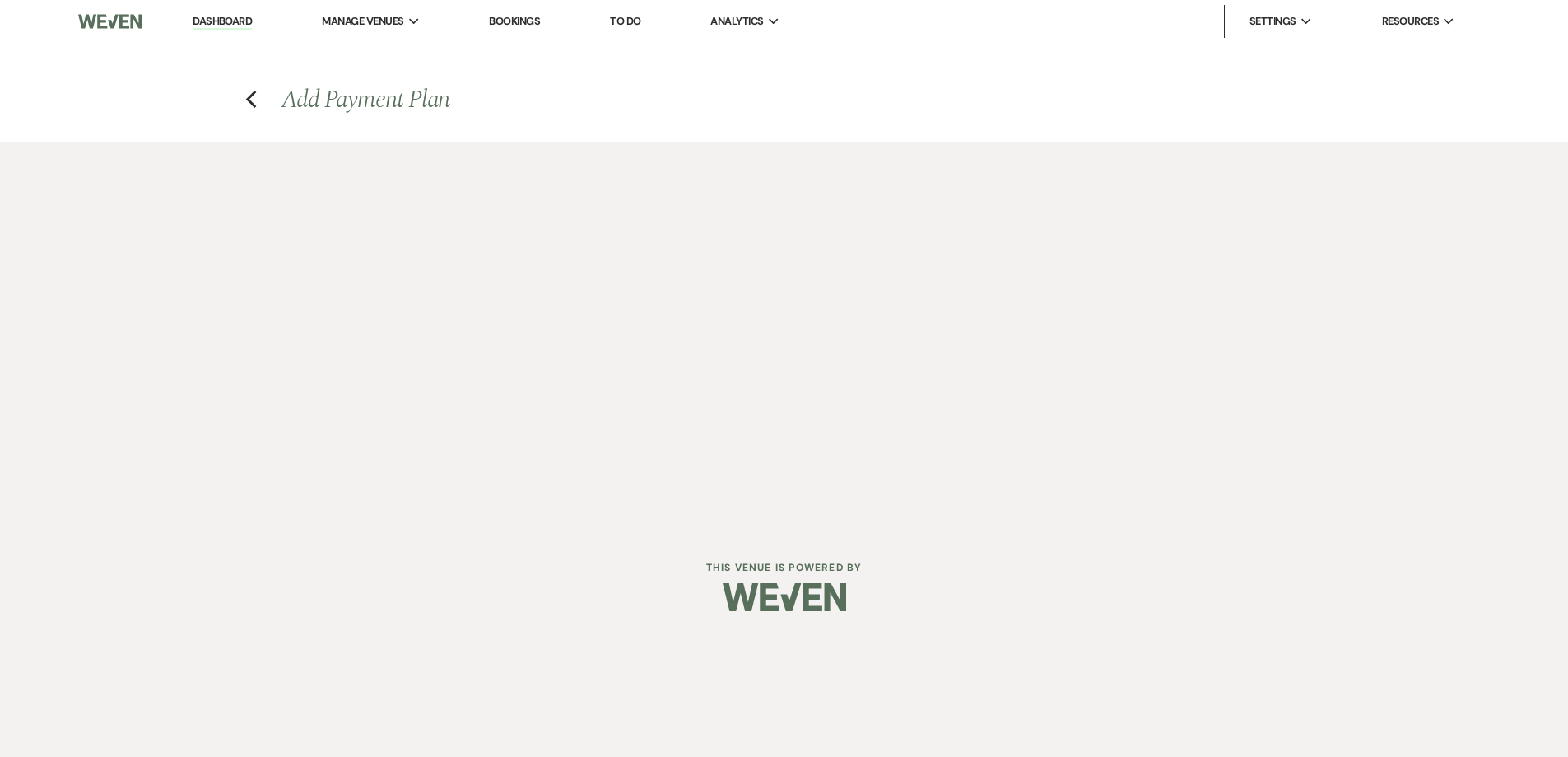
select select "28534"
select select "2"
select select "percentage"
select select "true"
select select "client"
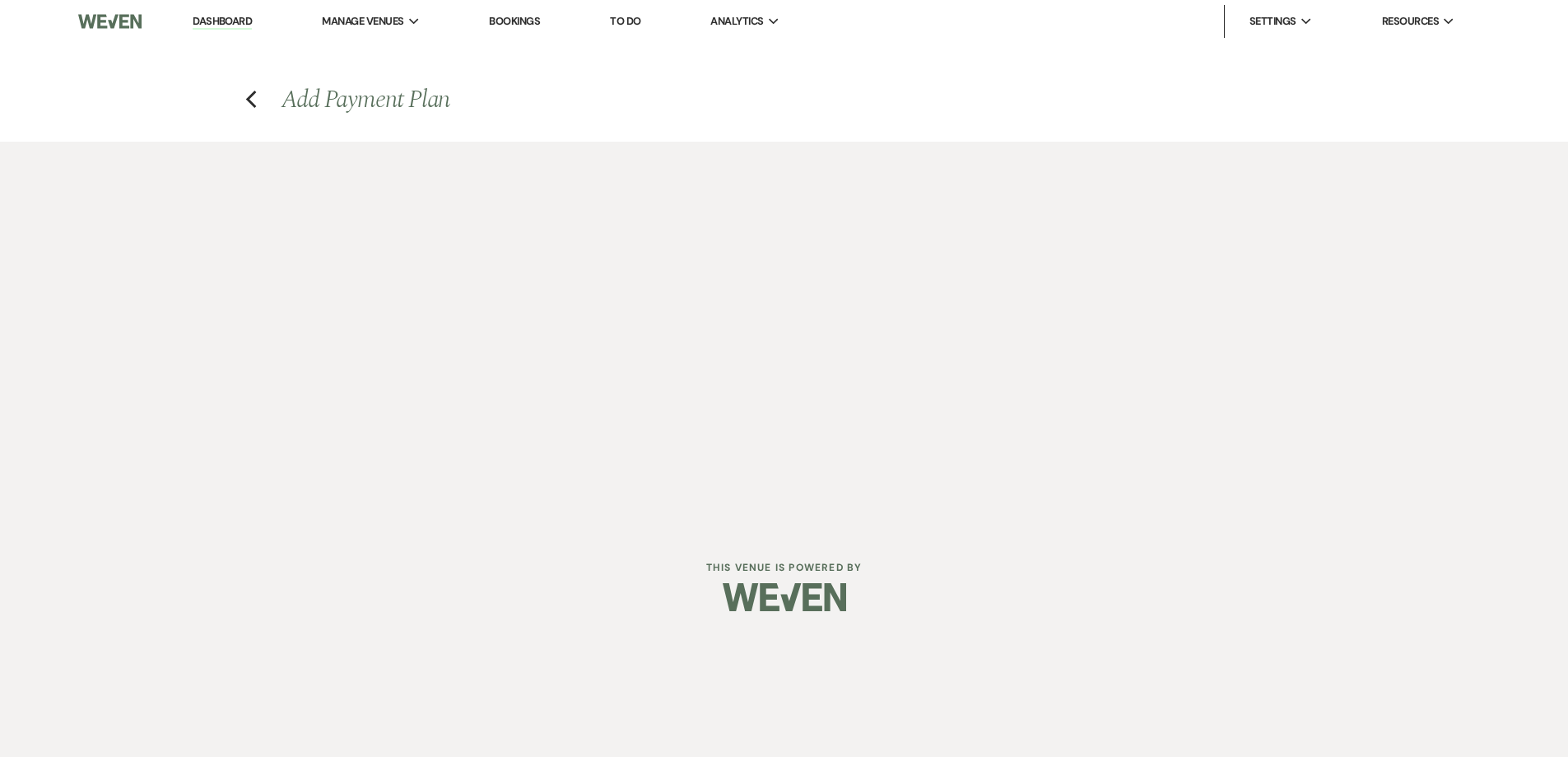
select select "weeks"
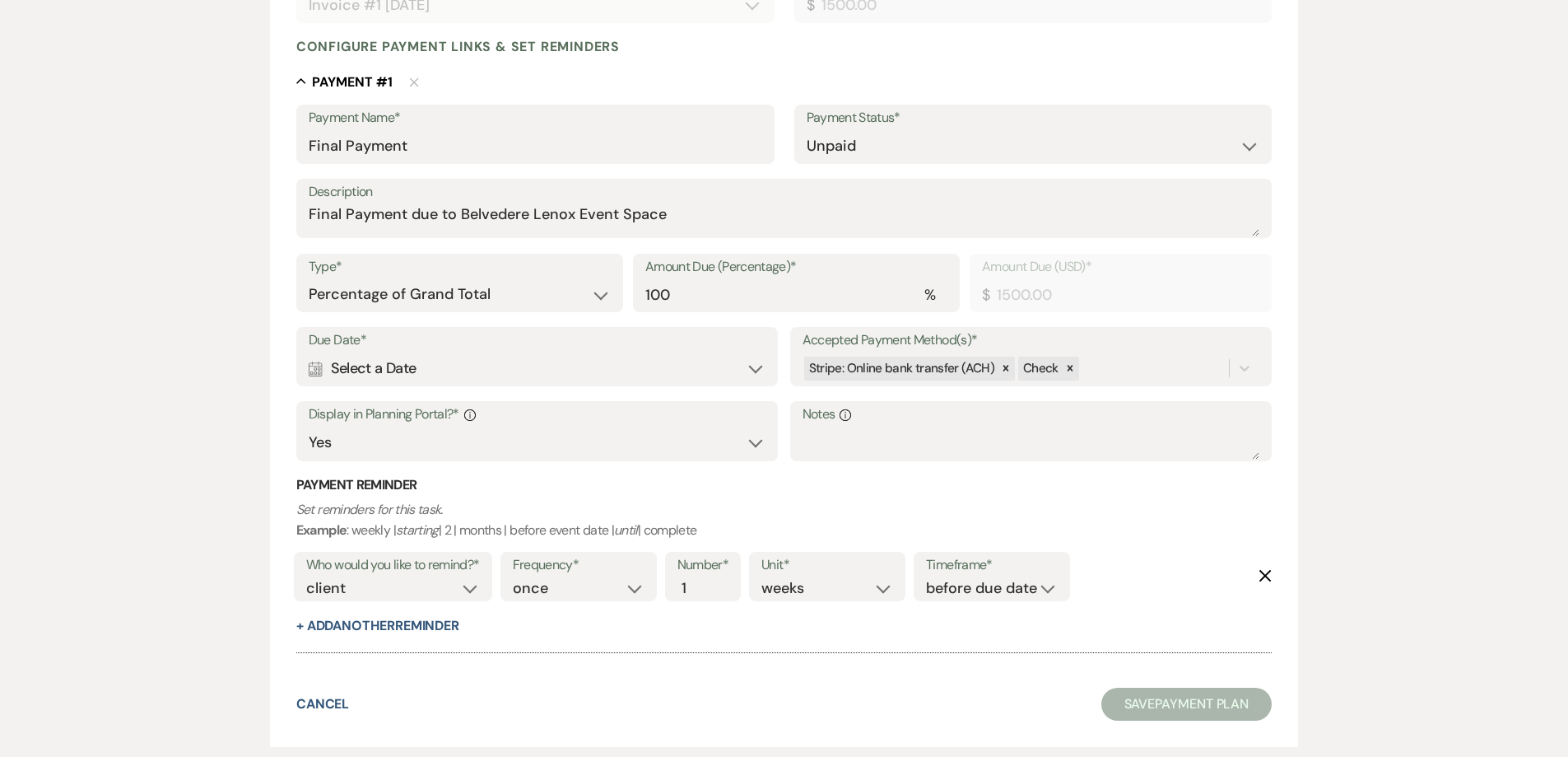
scroll to position [495, 0]
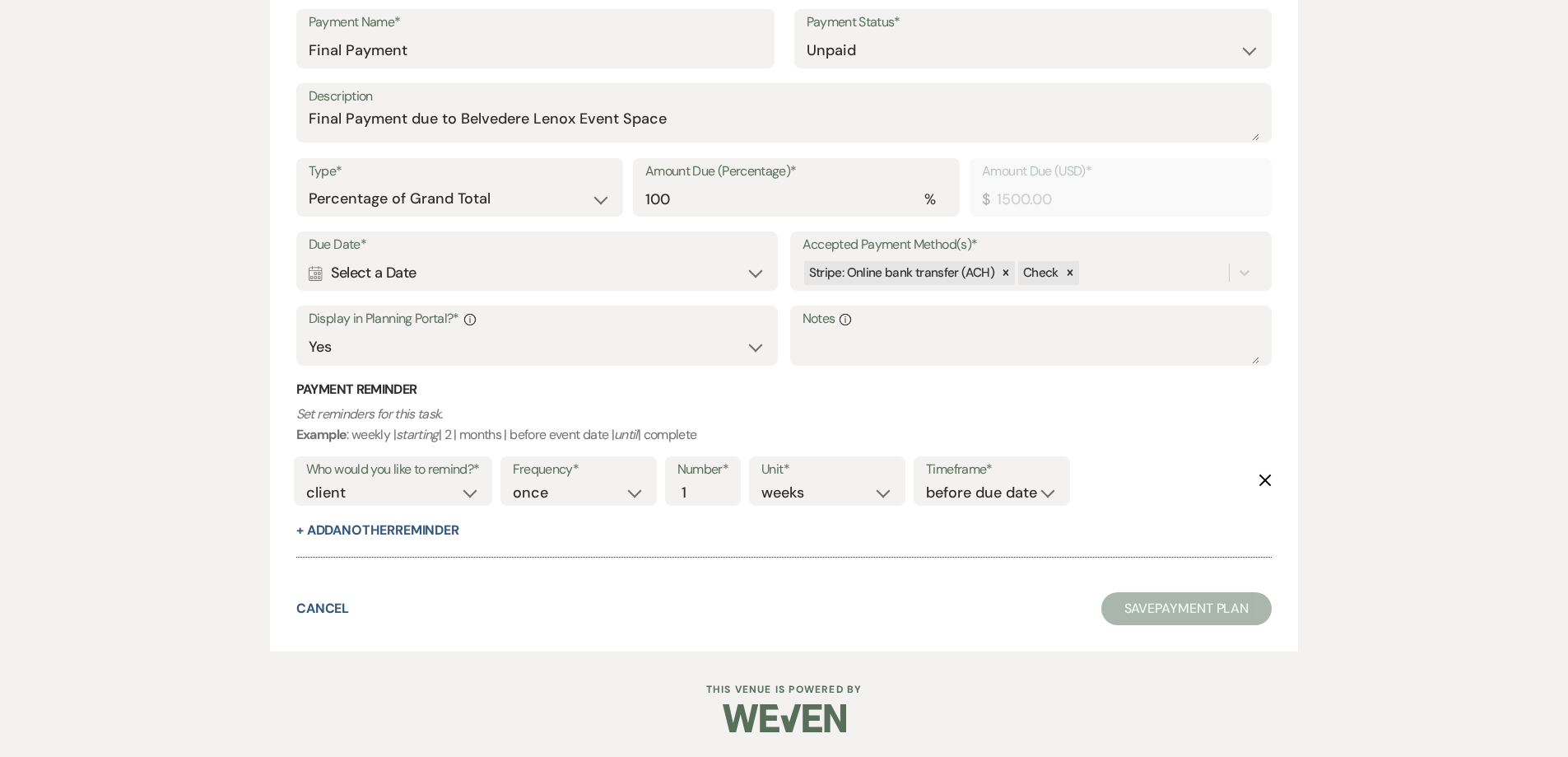
click at [402, 267] on div "Calendar Select a Date Expand" at bounding box center [537, 273] width 458 height 32
select select "day"
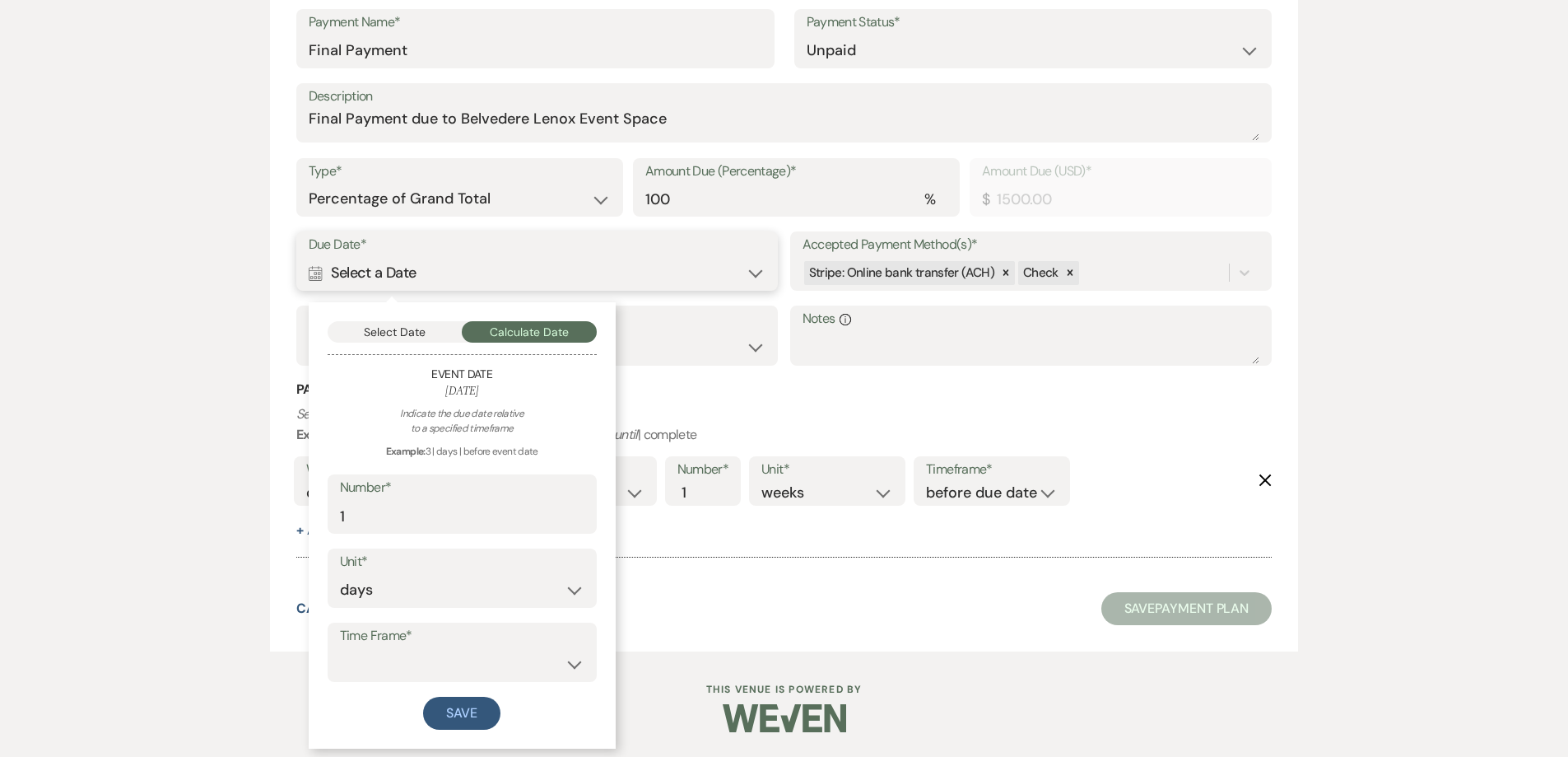
click at [367, 338] on button "Select Date" at bounding box center [395, 331] width 135 height 22
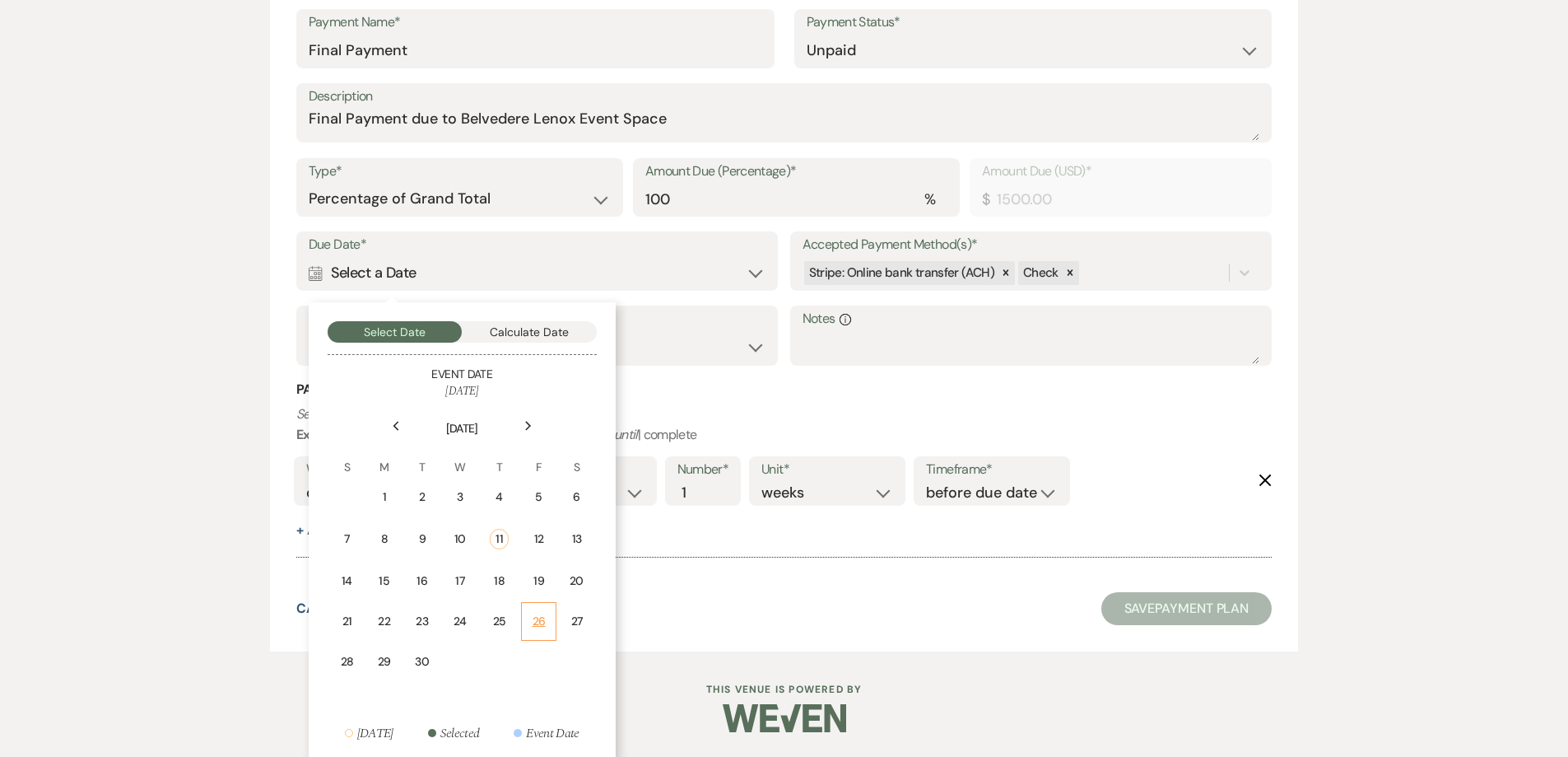
click at [538, 610] on td "26" at bounding box center [539, 621] width 36 height 39
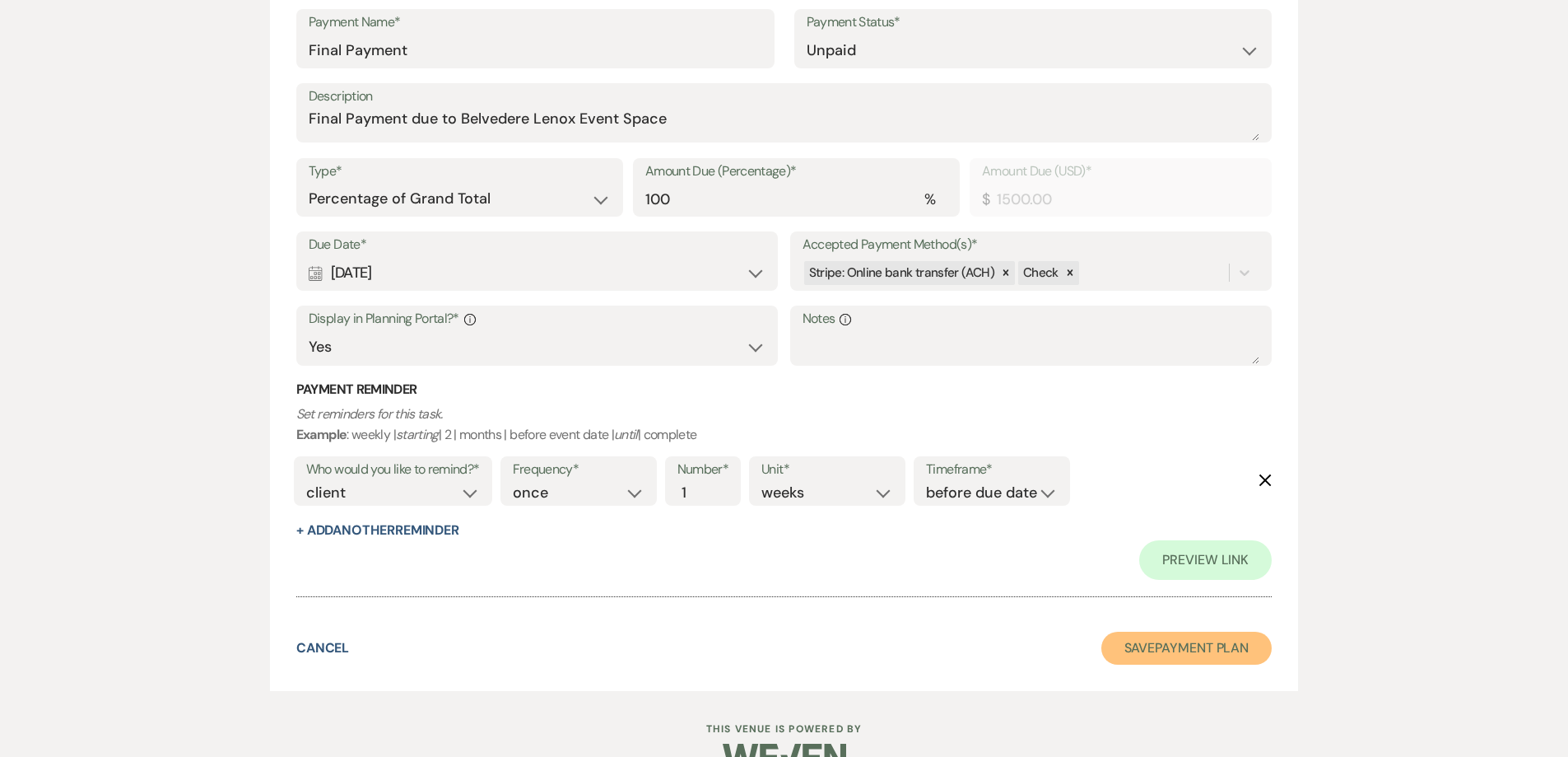
click at [694, 646] on button "Save Payment Plan" at bounding box center [1187, 648] width 171 height 33
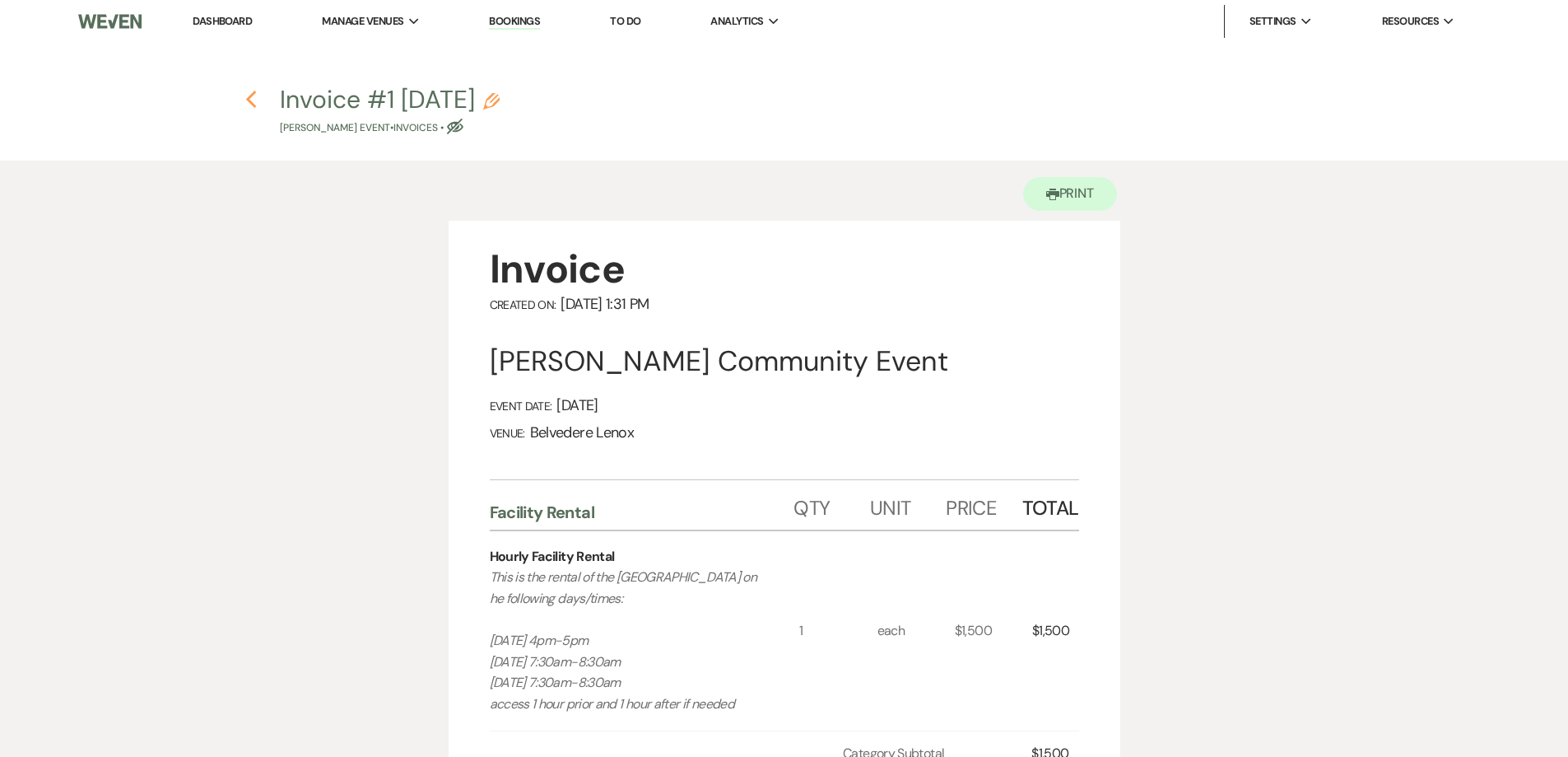
click at [257, 97] on icon "Previous" at bounding box center [252, 99] width 13 height 20
select select "20"
select select "7"
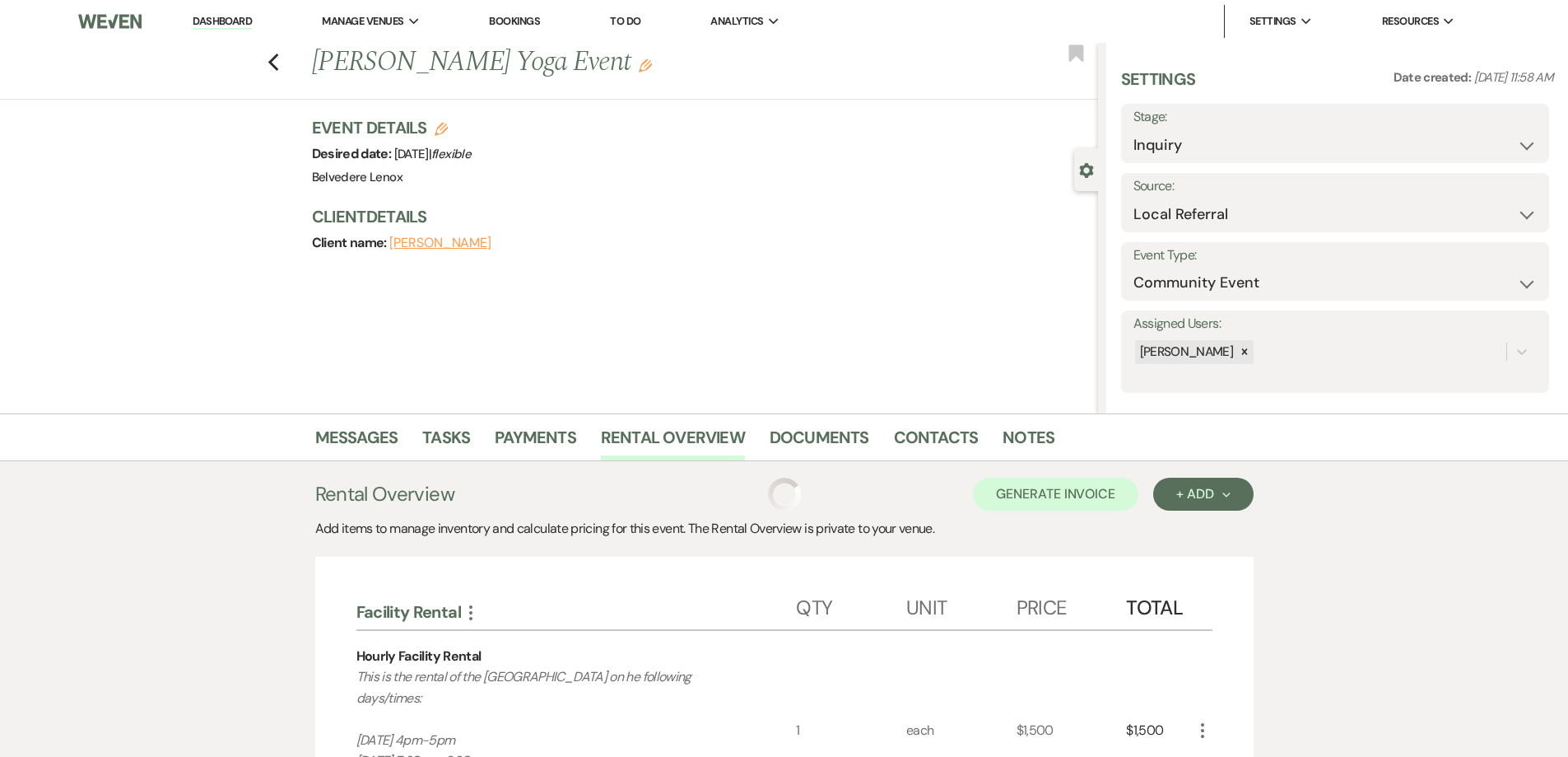
scroll to position [8, 0]
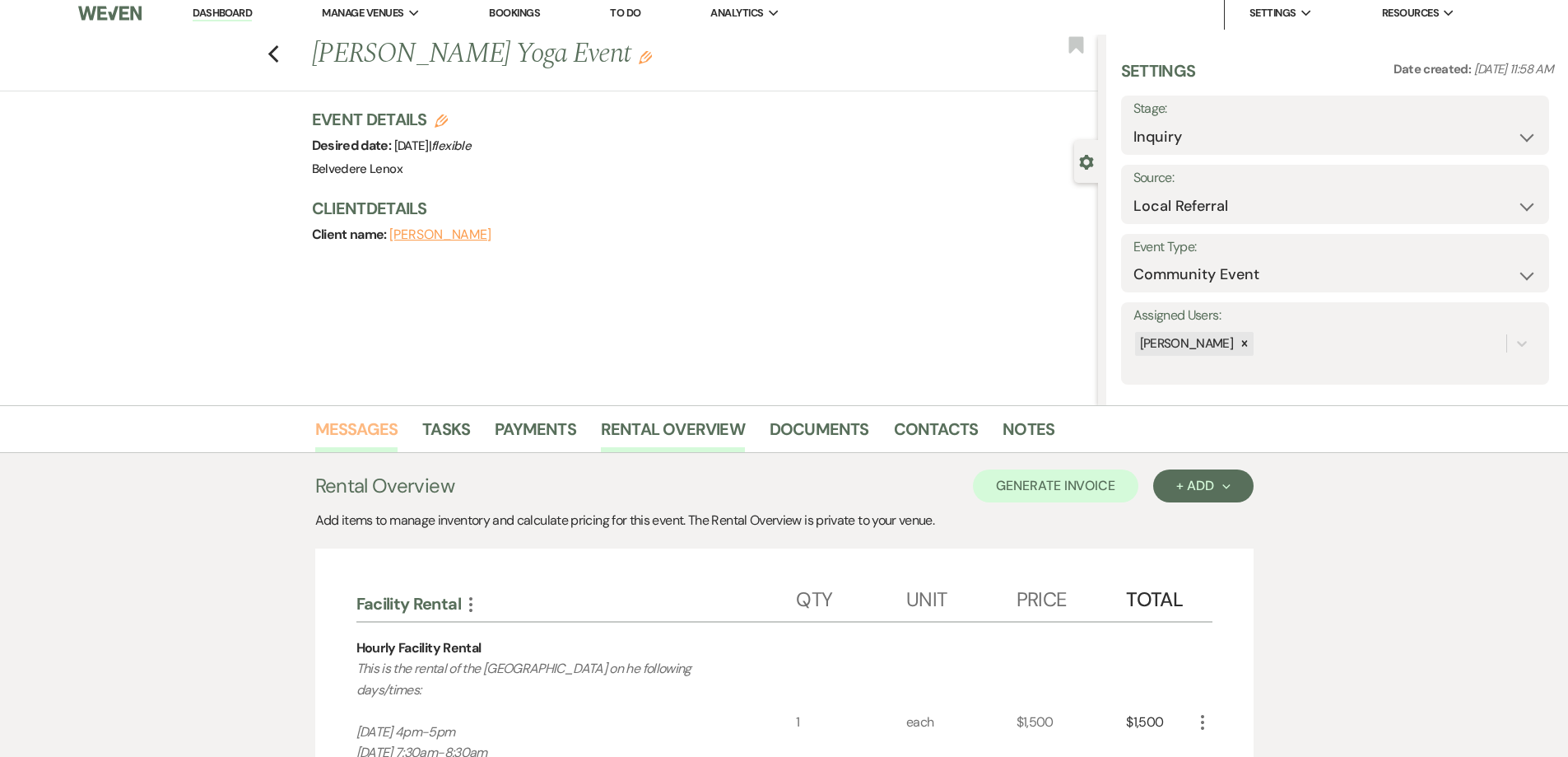
click at [369, 417] on link "Messages" at bounding box center [356, 434] width 83 height 36
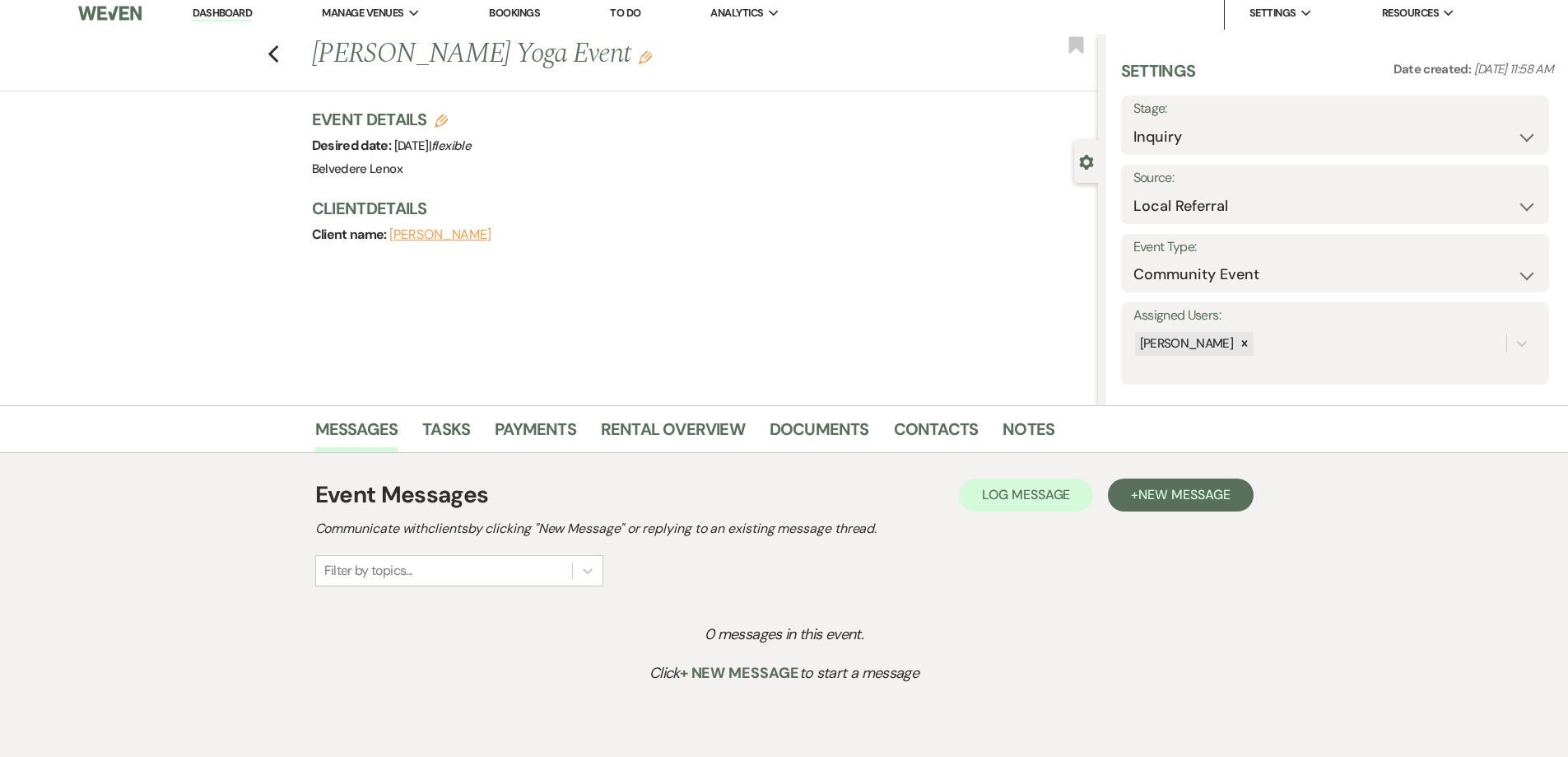
click at [694, 530] on h2 "Communicate with clients by clicking "New Message" or replying to an existing m…" at bounding box center [784, 529] width 938 height 20
click at [694, 499] on span "New Message" at bounding box center [1184, 494] width 91 height 17
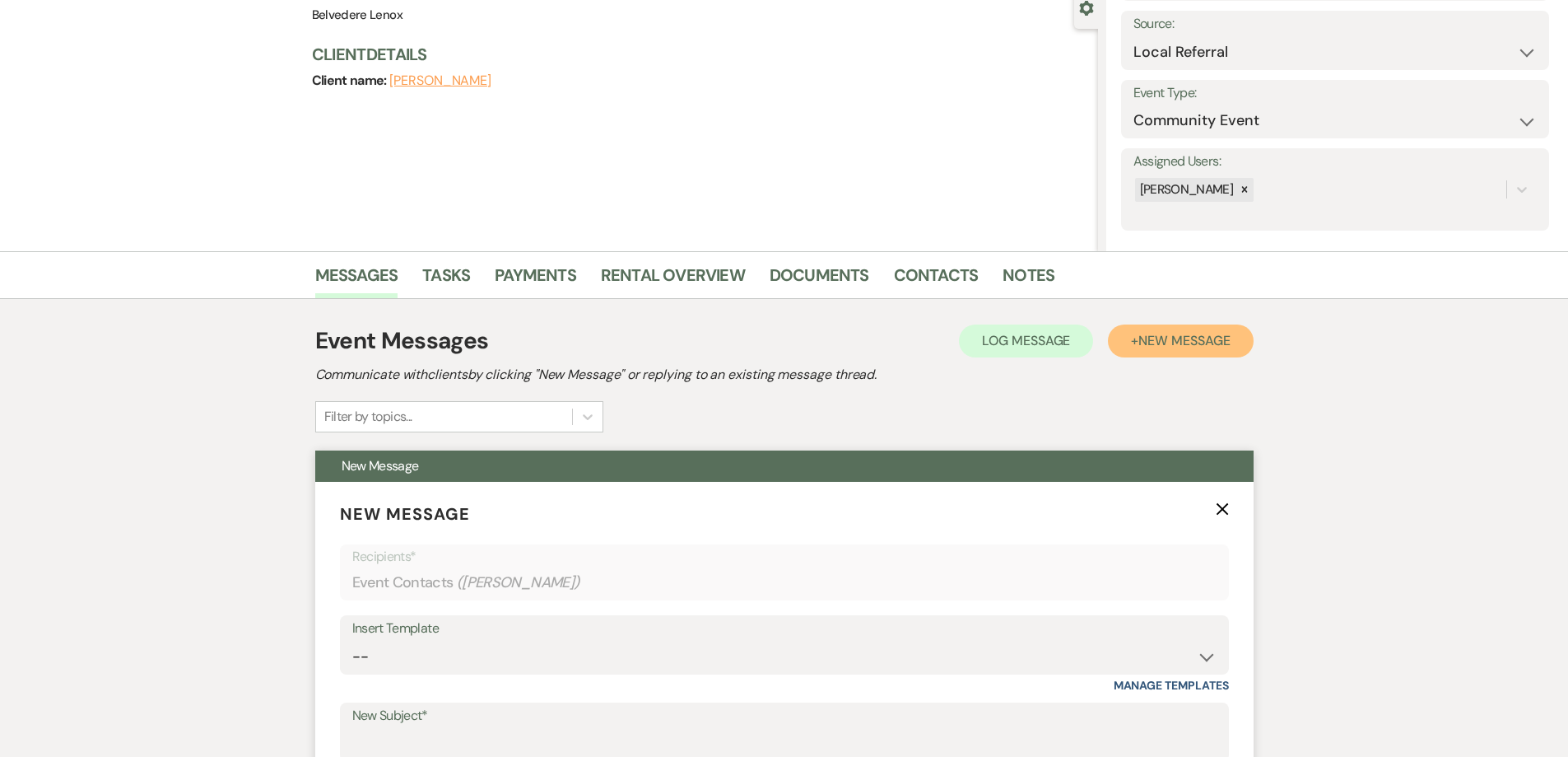
scroll to position [338, 0]
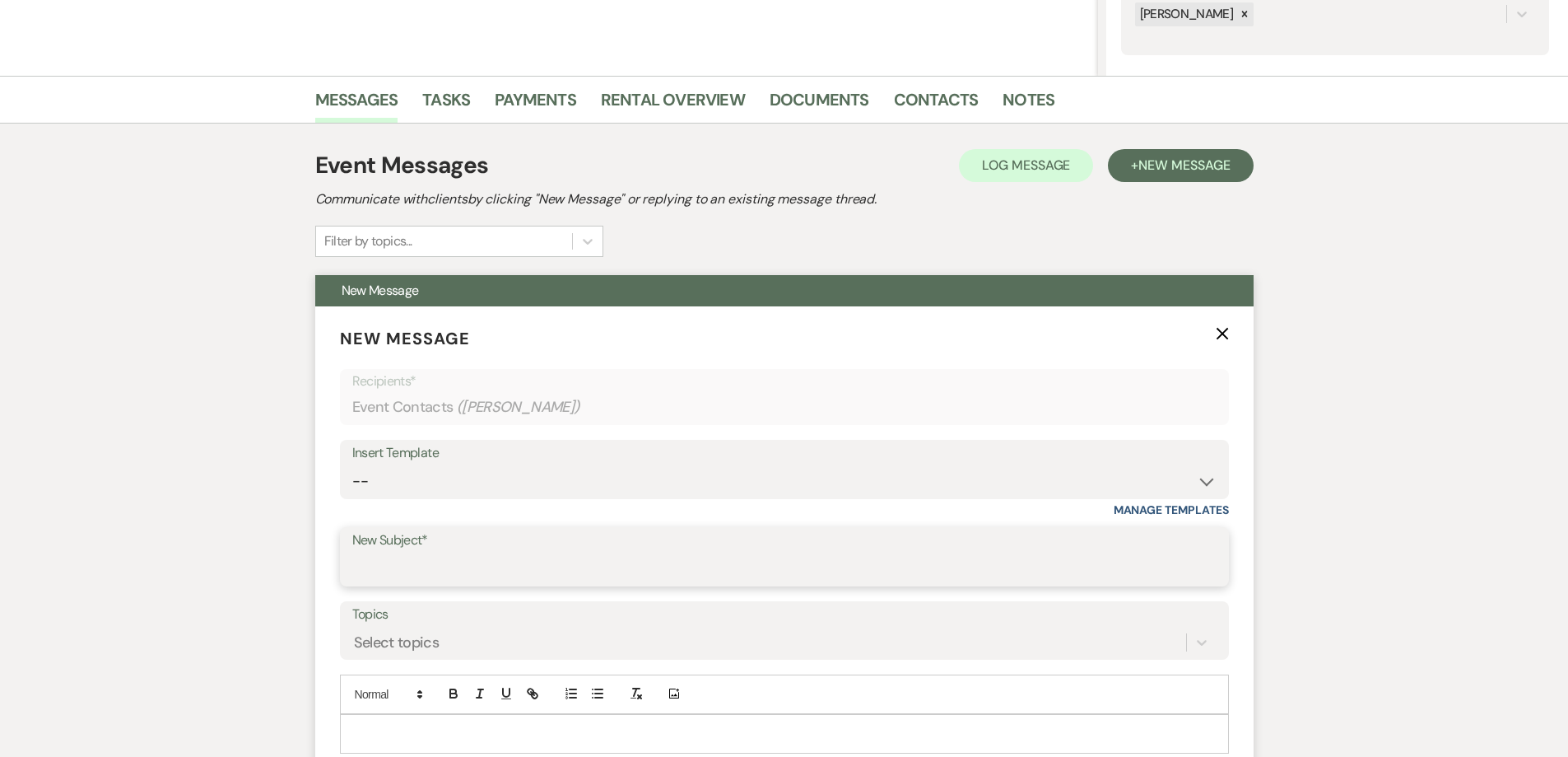
click at [535, 559] on input "New Subject*" at bounding box center [784, 569] width 864 height 32
type input "Hello from Belvedere Lenox Event Space"
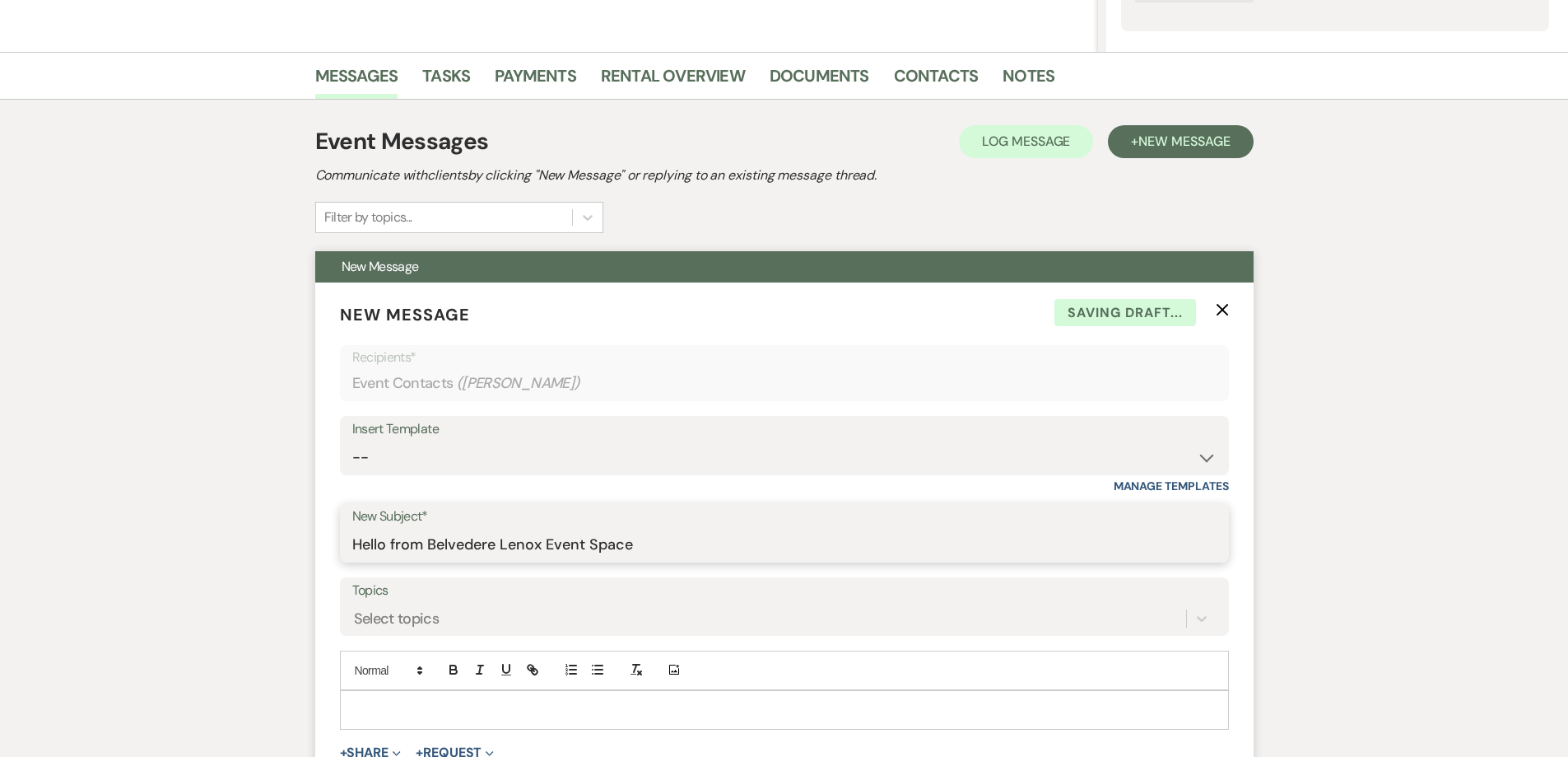
scroll to position [585, 0]
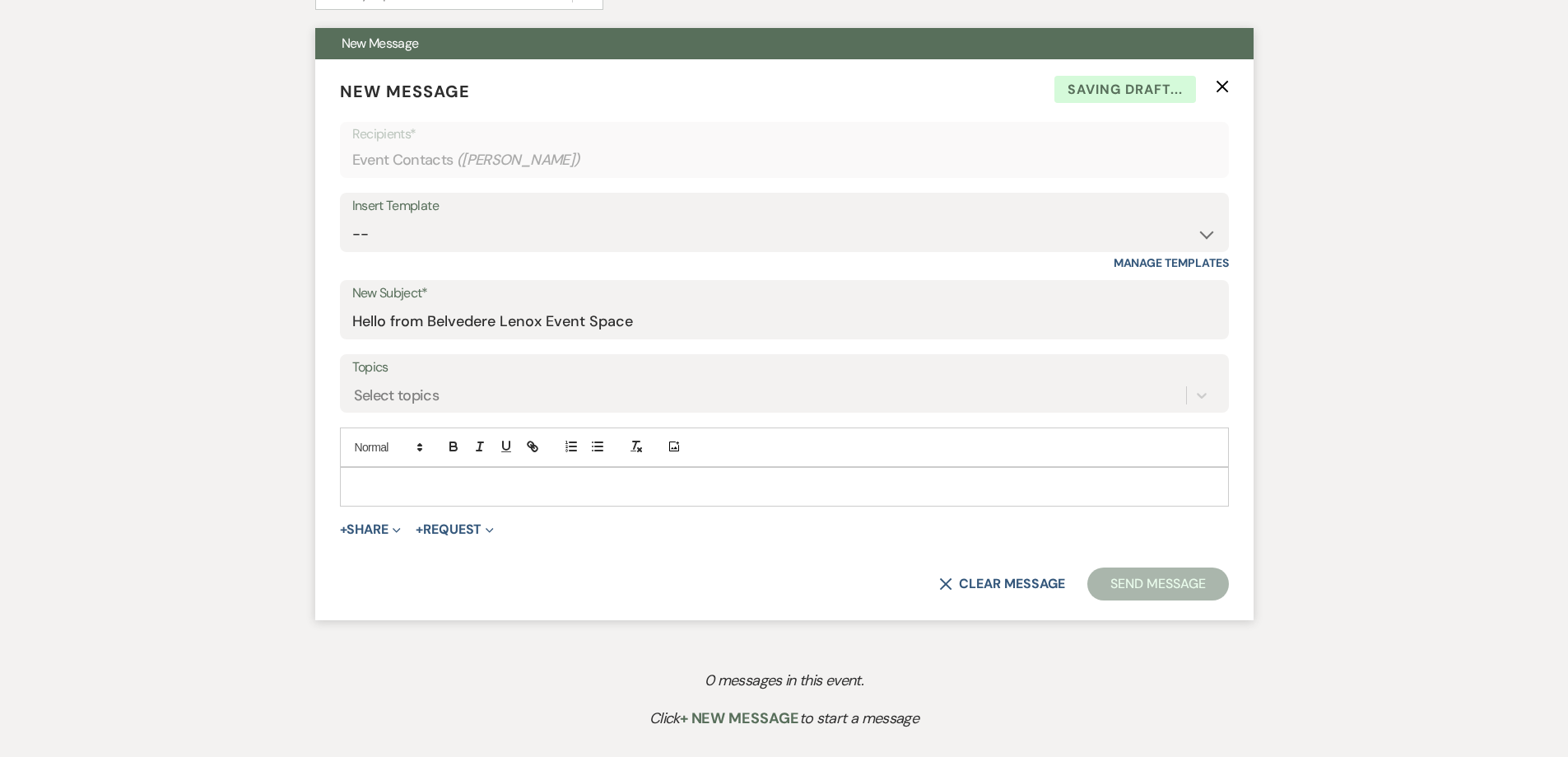
click at [467, 497] on div at bounding box center [784, 486] width 887 height 38
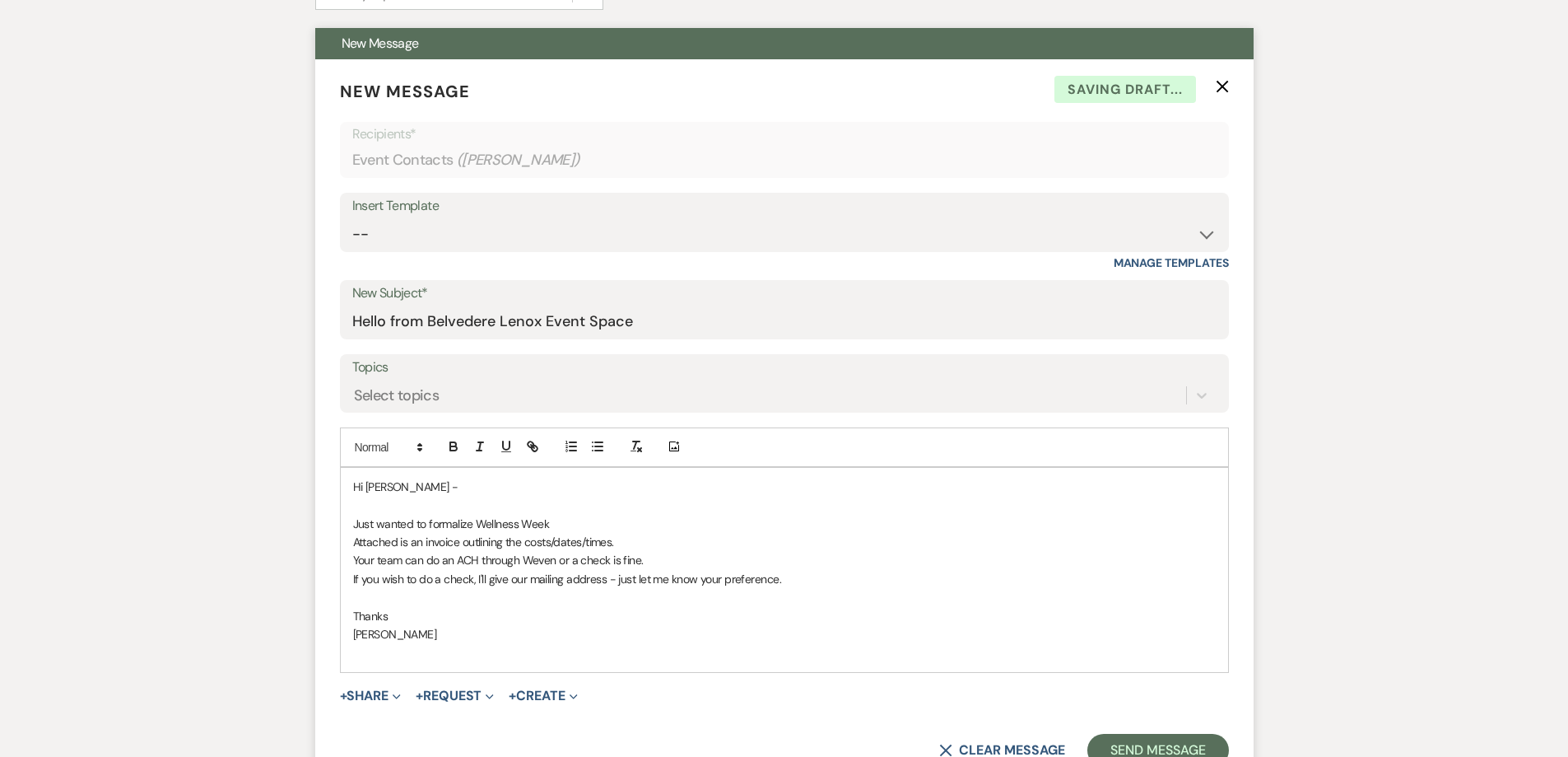
click at [579, 513] on p at bounding box center [784, 504] width 862 height 18
click at [580, 512] on p at bounding box center [784, 504] width 862 height 18
click at [588, 529] on p "Just wanted to formalize Wellness Week" at bounding box center [784, 523] width 862 height 18
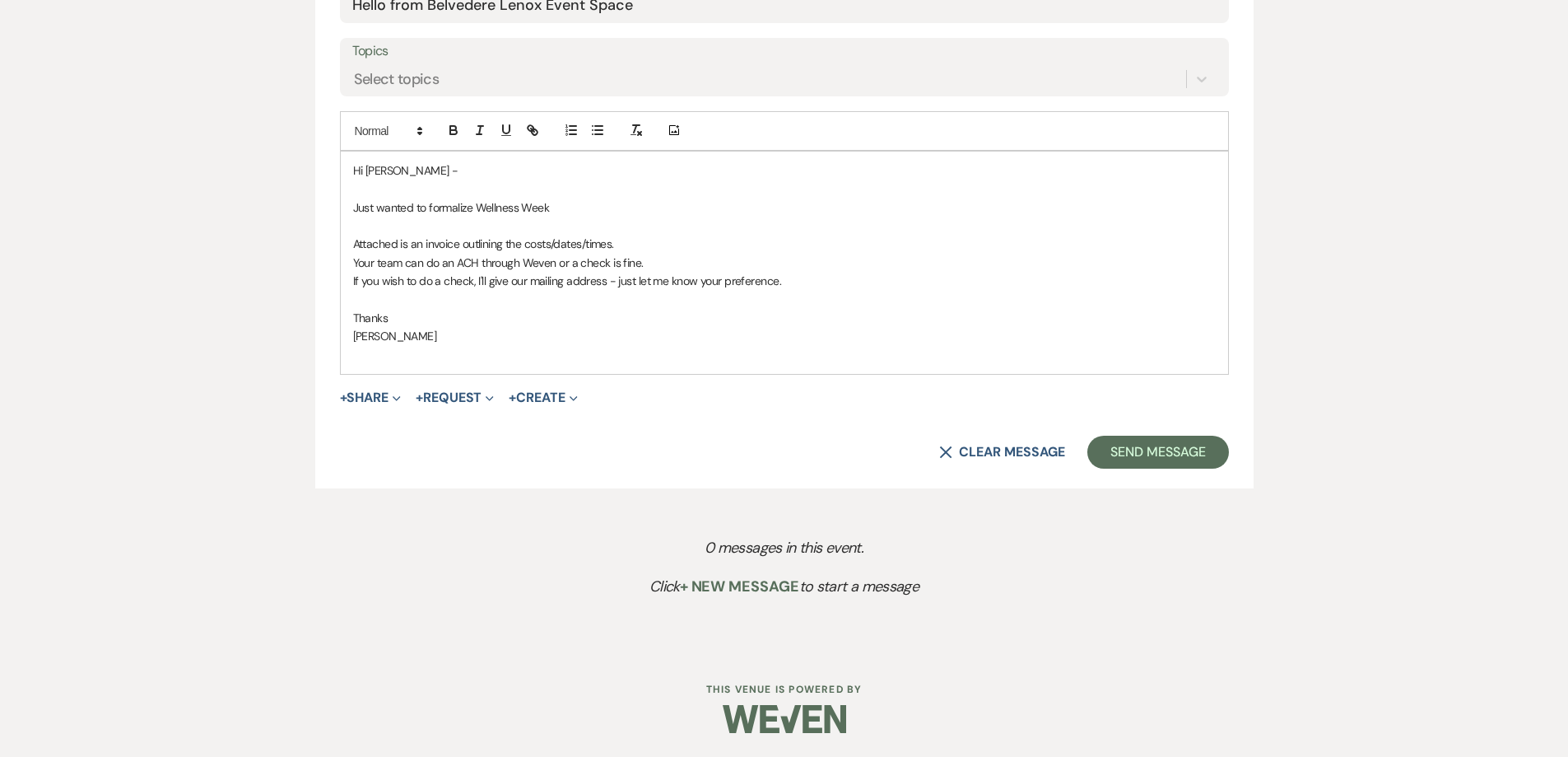
scroll to position [901, 0]
click at [364, 392] on button "+ Share Expand" at bounding box center [371, 397] width 62 height 13
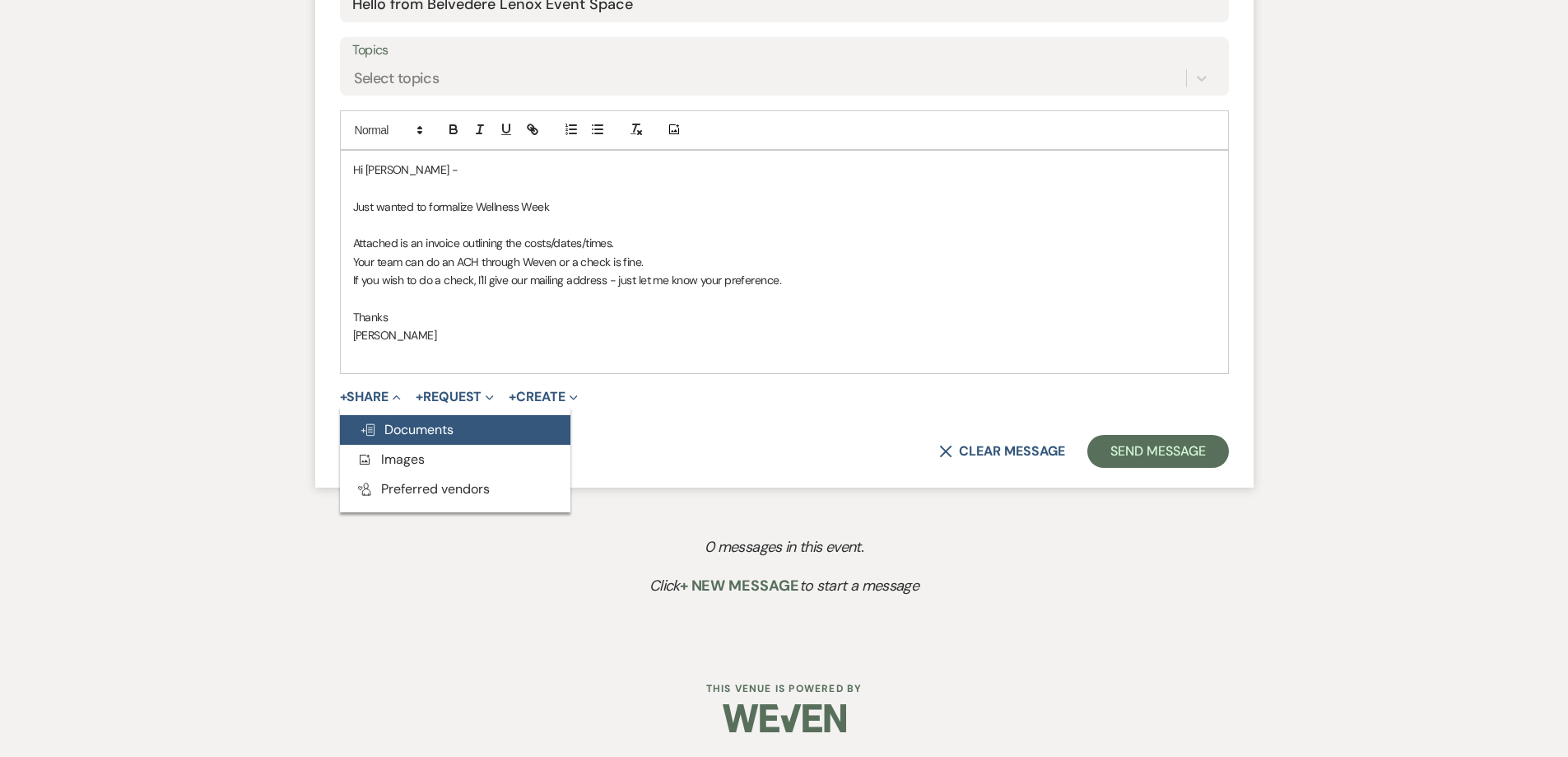
click at [417, 434] on span "Doc Upload Documents" at bounding box center [407, 429] width 94 height 17
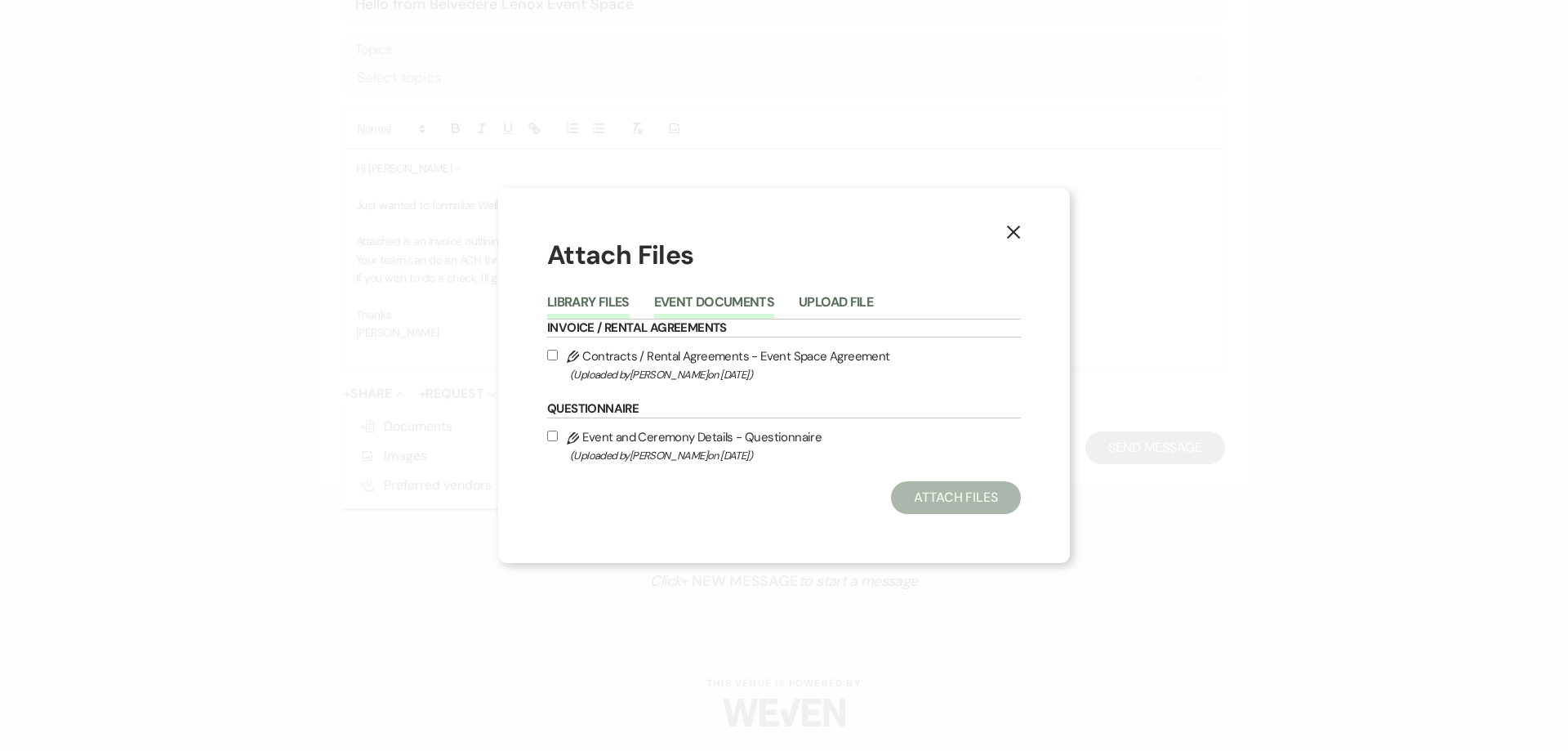
click at [688, 304] on button "Event Documents" at bounding box center [713, 308] width 120 height 23
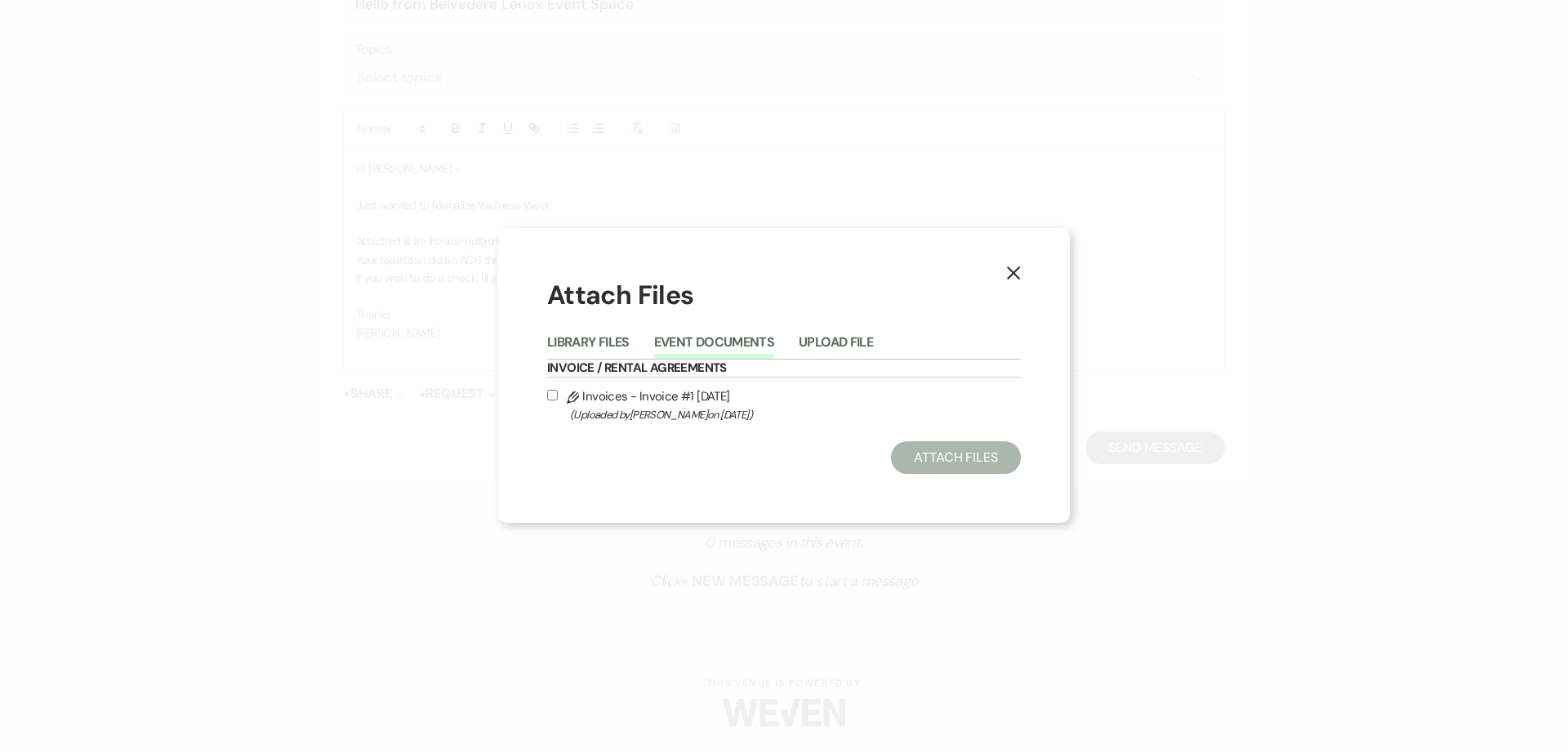
click at [646, 401] on label "Pencil Invoices - Invoice #1 [DATE] (Uploaded by [PERSON_NAME] on [DATE] )" at bounding box center [784, 404] width 474 height 38
click at [558, 400] on input "Pencil Invoices - Invoice #1 [DATE] (Uploaded by [PERSON_NAME] on [DATE] )" at bounding box center [553, 395] width 11 height 11
checkbox input "true"
click at [688, 459] on button "Attach Files" at bounding box center [956, 457] width 130 height 33
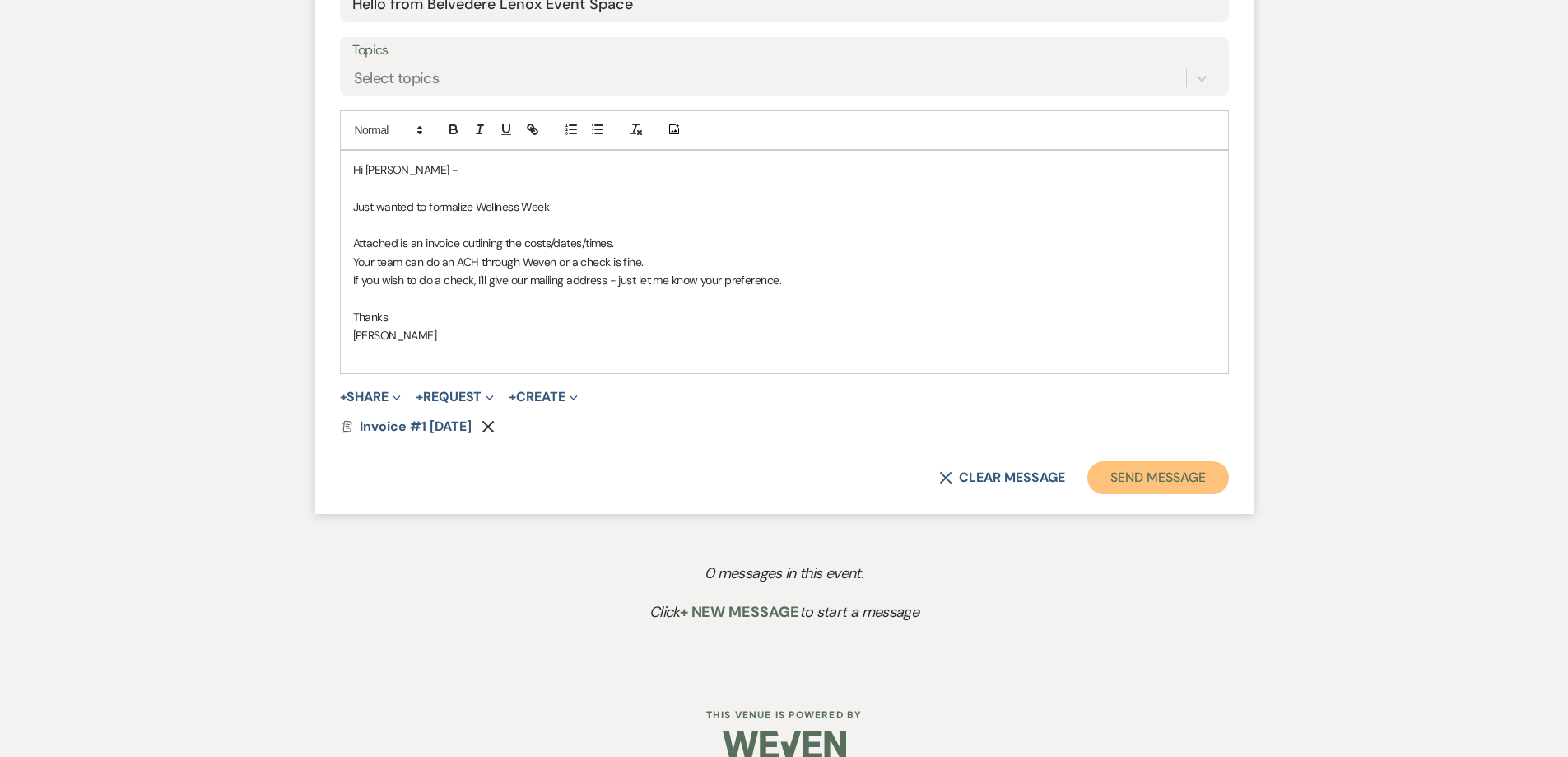
click at [694, 480] on button "Send Message" at bounding box center [1157, 477] width 141 height 33
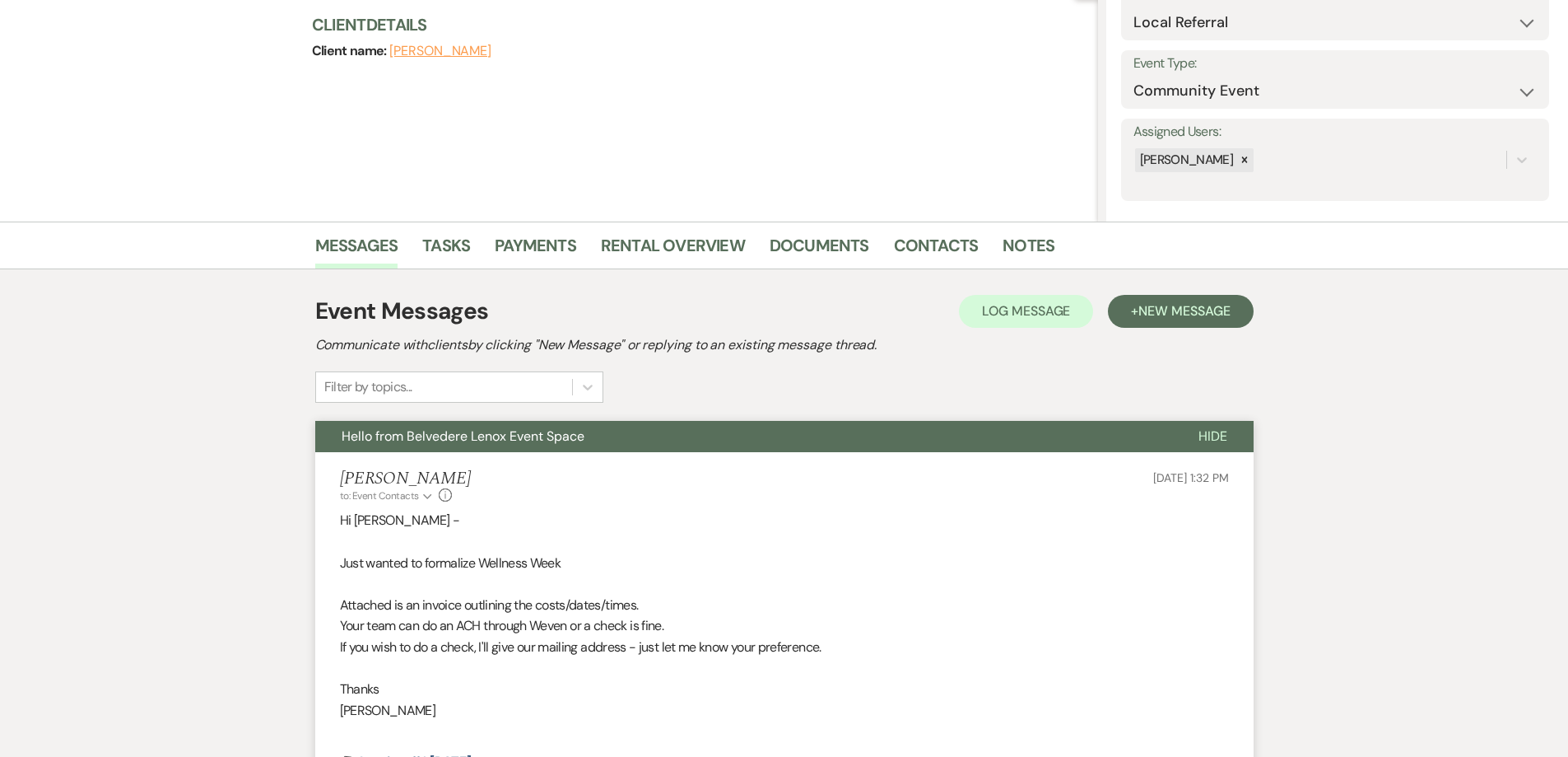
scroll to position [0, 0]
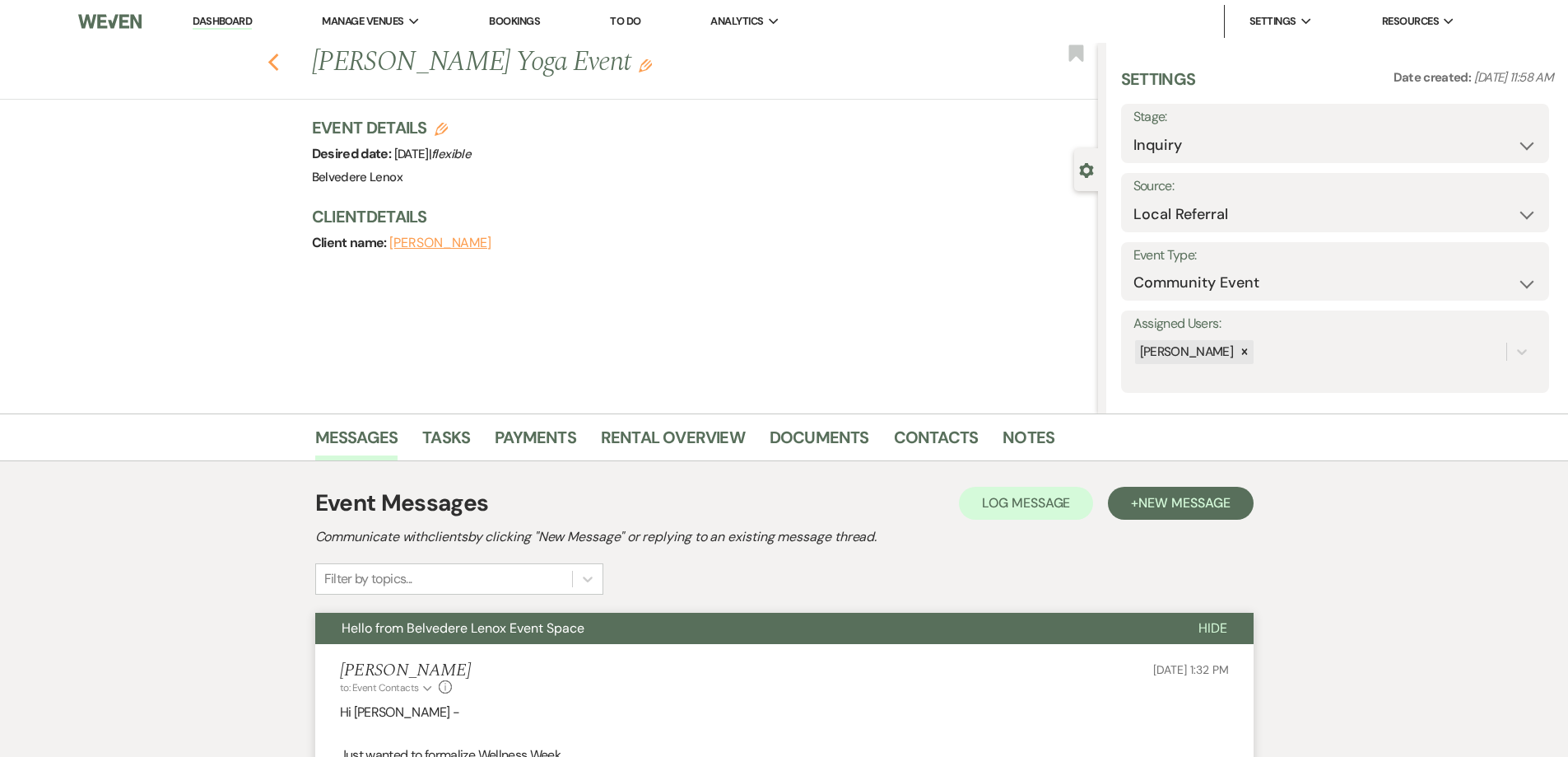
click at [278, 61] on use "button" at bounding box center [273, 63] width 11 height 18
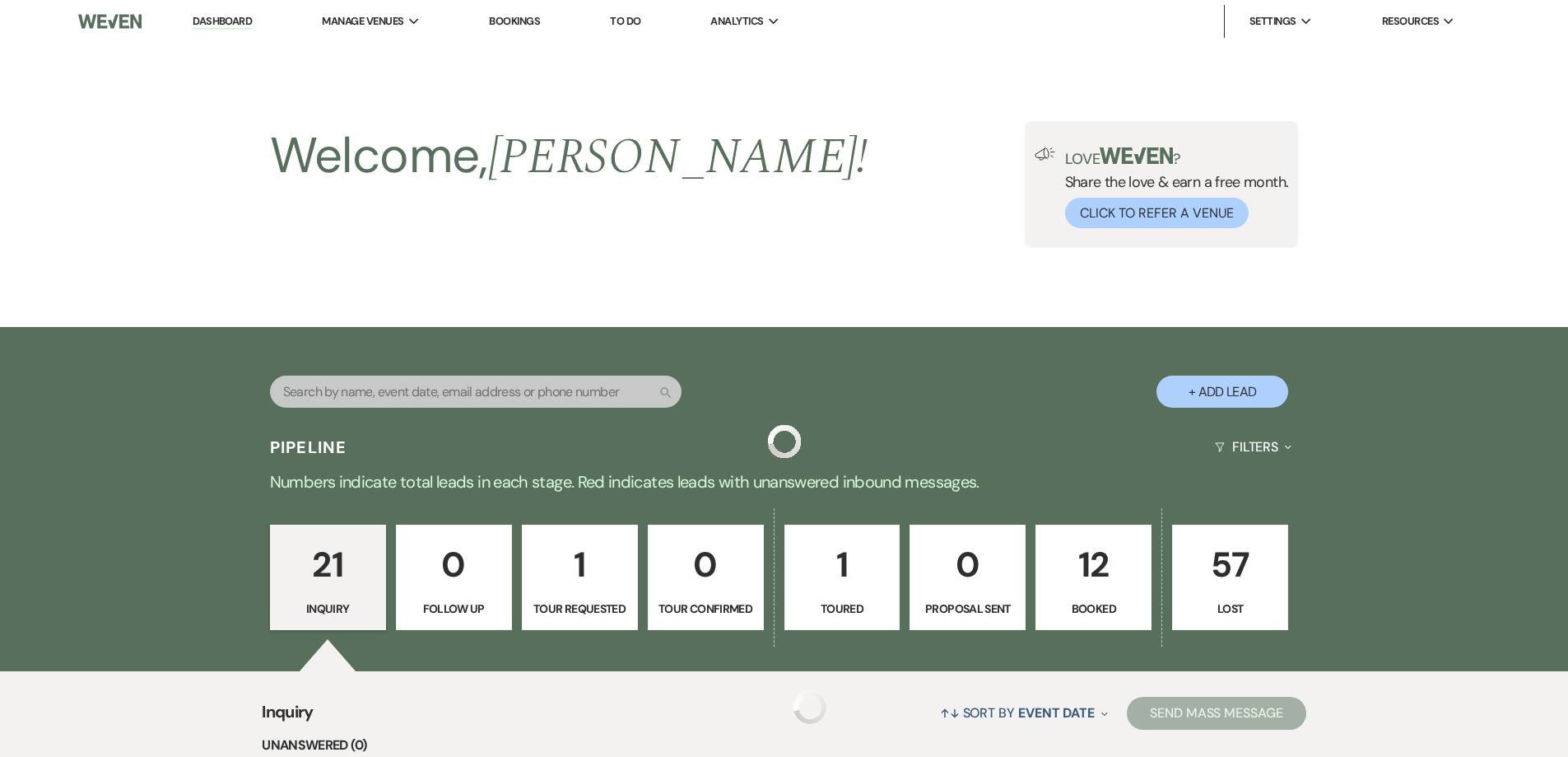
scroll to position [412, 0]
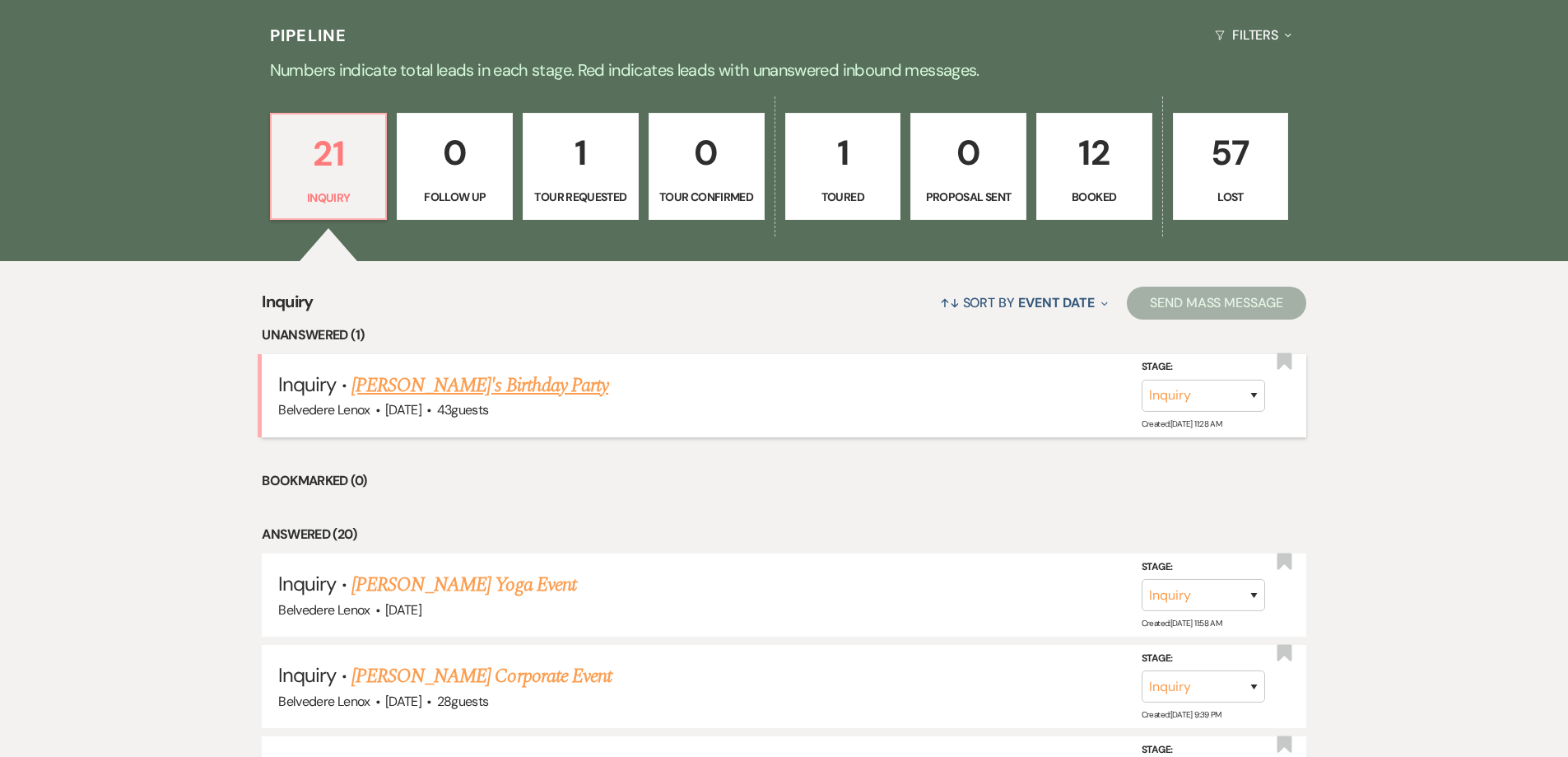
click at [491, 396] on link "[PERSON_NAME]'s Birthday Party" at bounding box center [479, 385] width 257 height 30
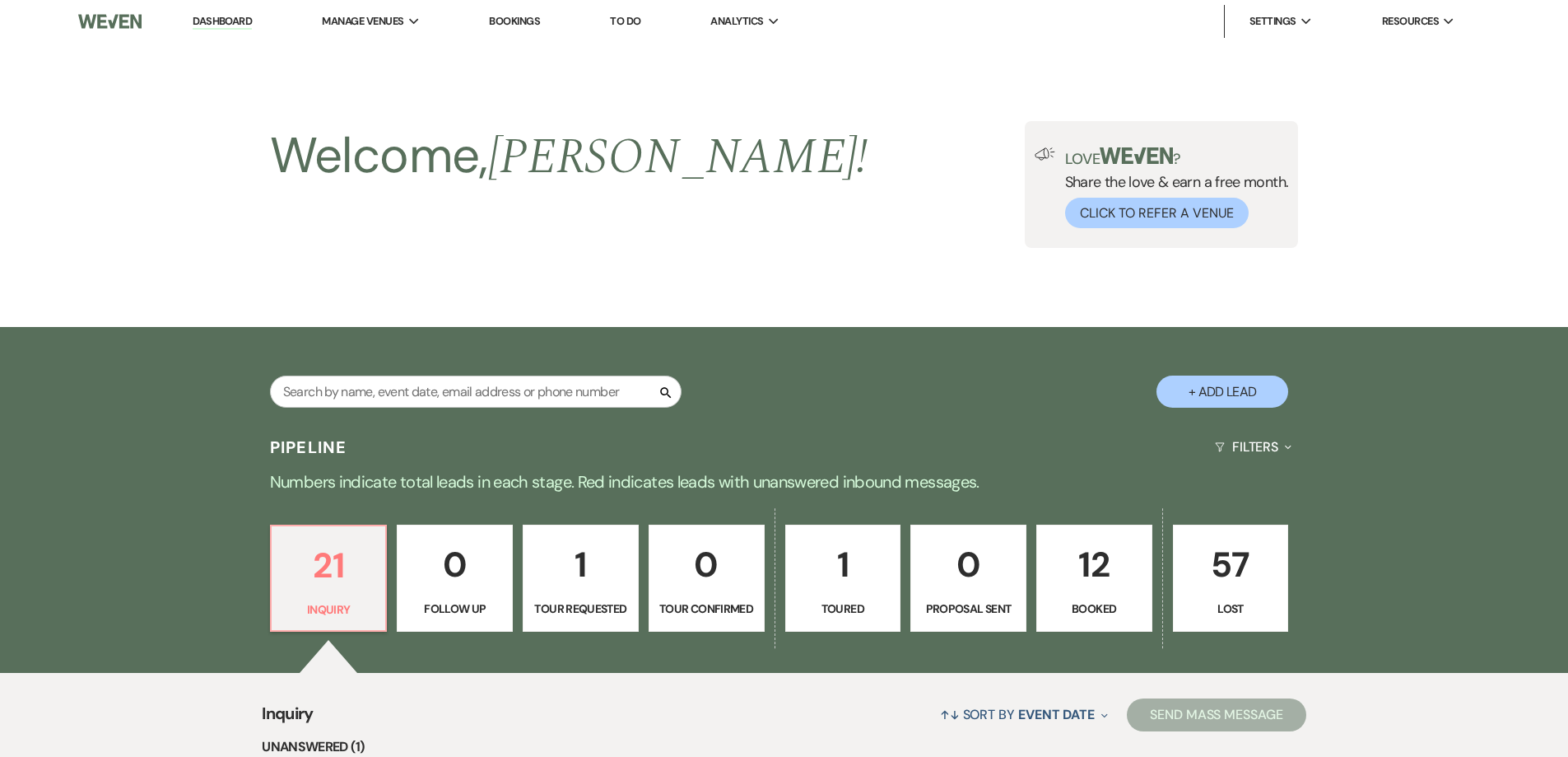
select select "12"
select select "4"
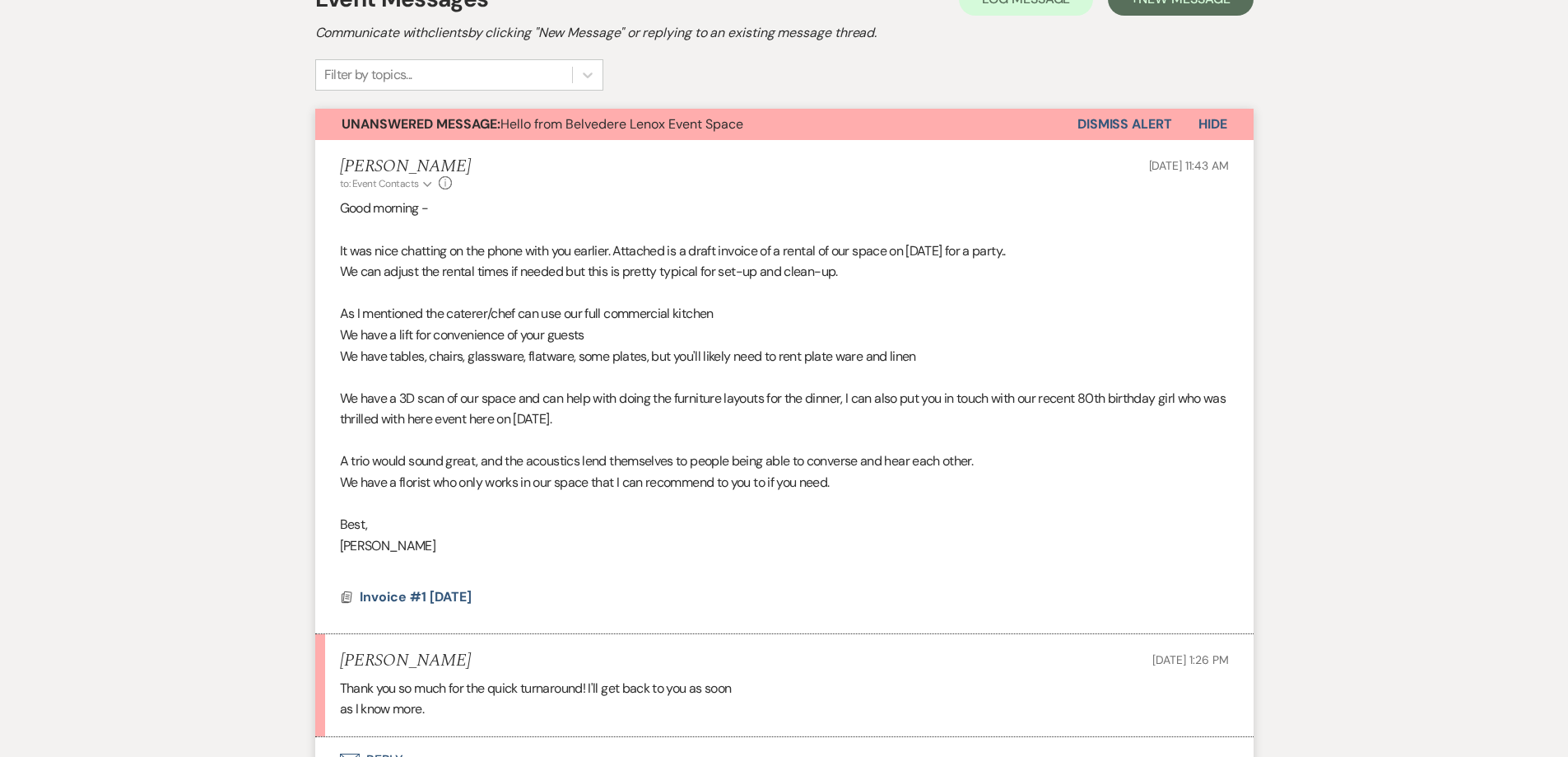
scroll to position [661, 0]
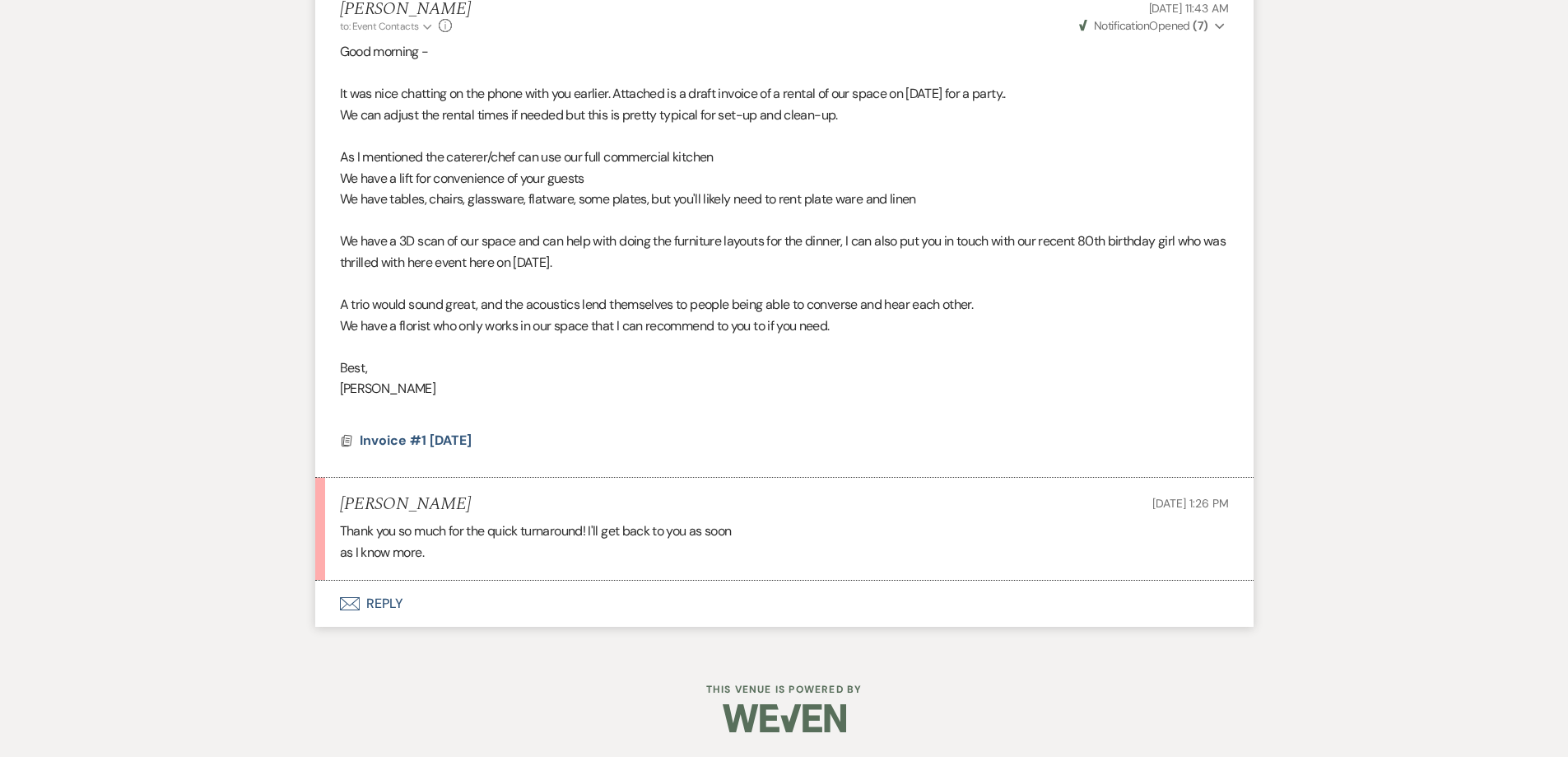
click at [377, 598] on button "Envelope Reply" at bounding box center [784, 603] width 938 height 46
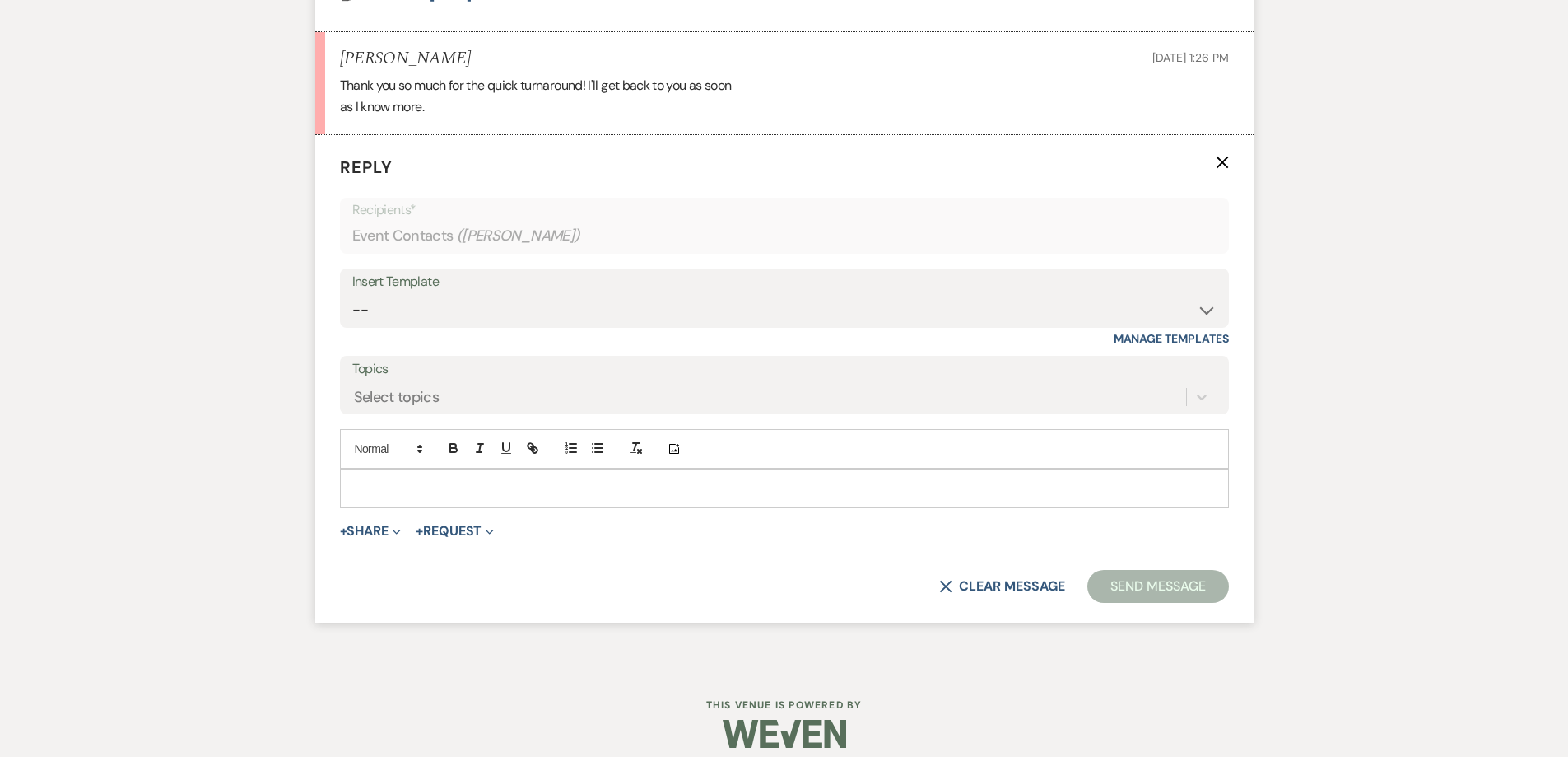
scroll to position [1107, 0]
click at [444, 496] on p at bounding box center [784, 487] width 862 height 18
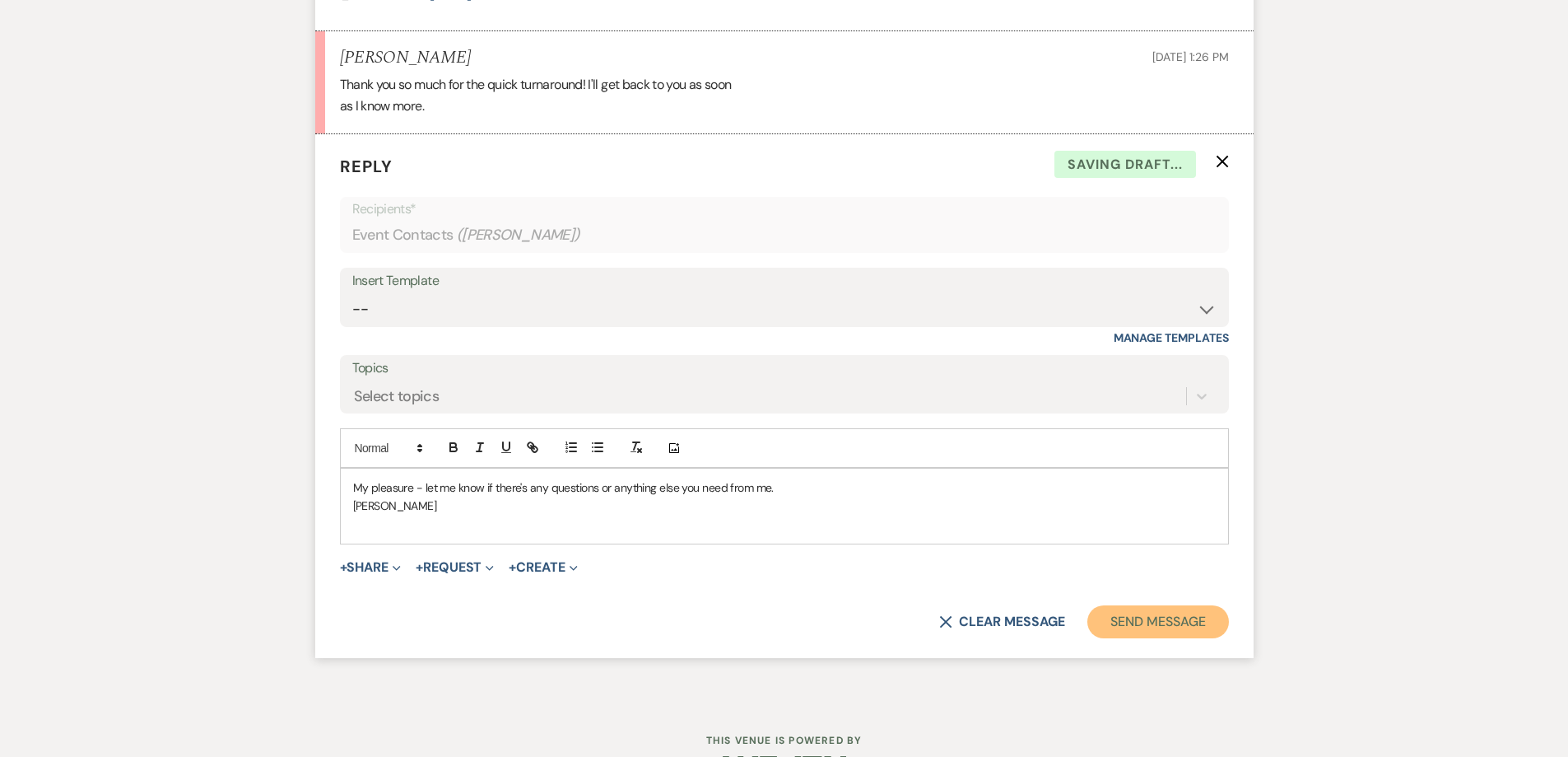
click at [694, 616] on button "Send Message" at bounding box center [1157, 622] width 141 height 33
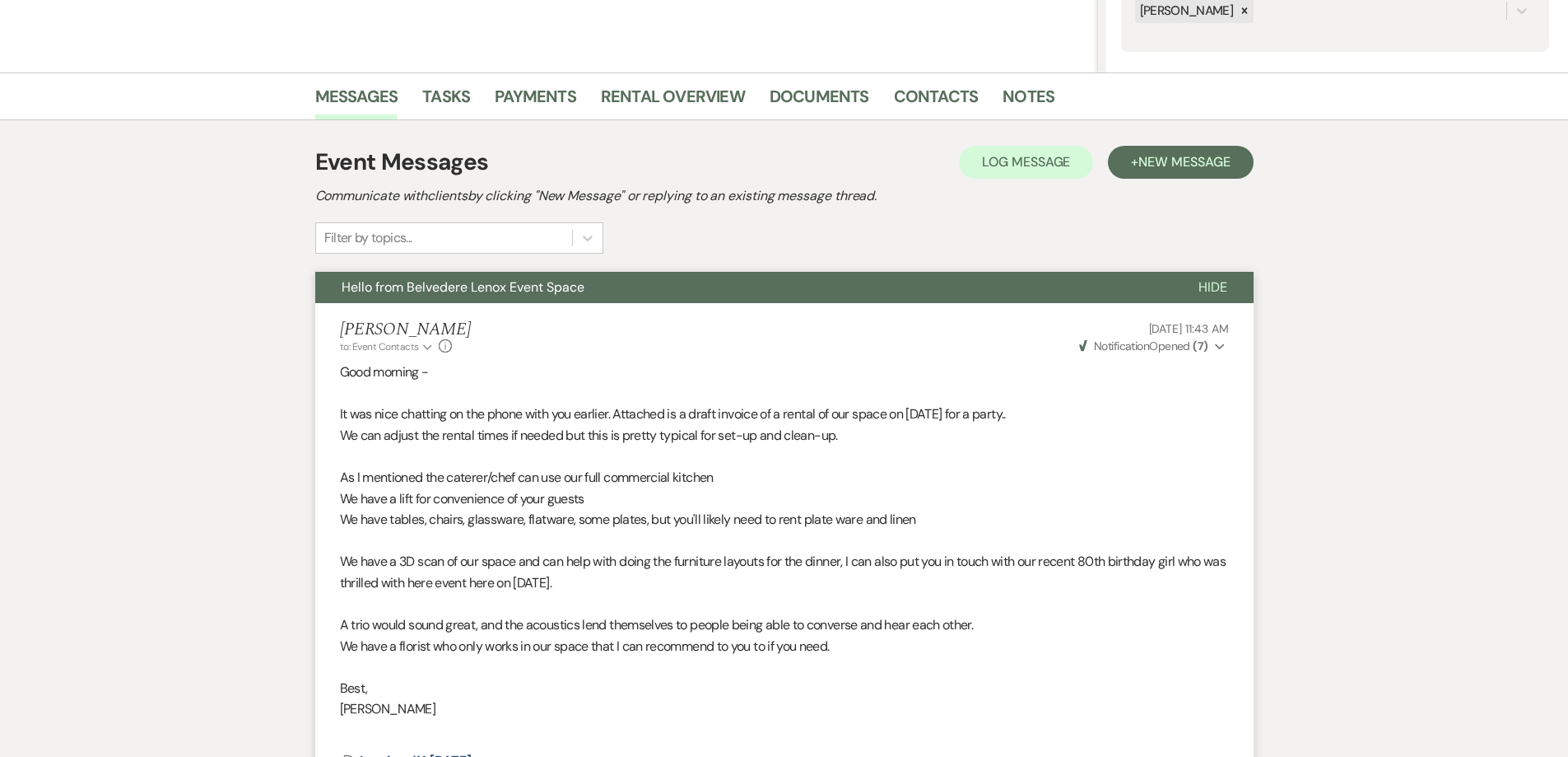
scroll to position [0, 0]
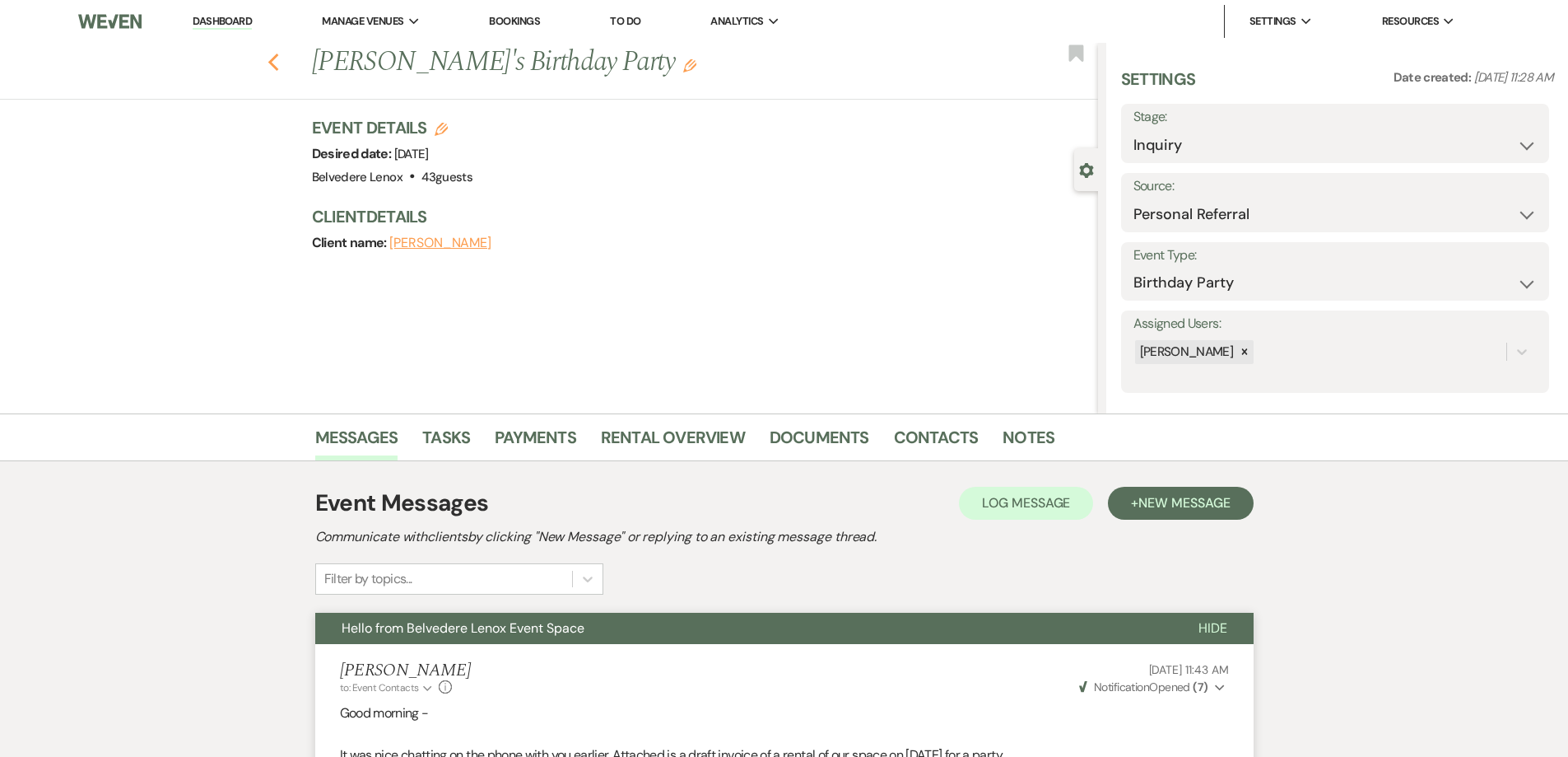
click at [278, 57] on icon "Previous" at bounding box center [274, 63] width 13 height 20
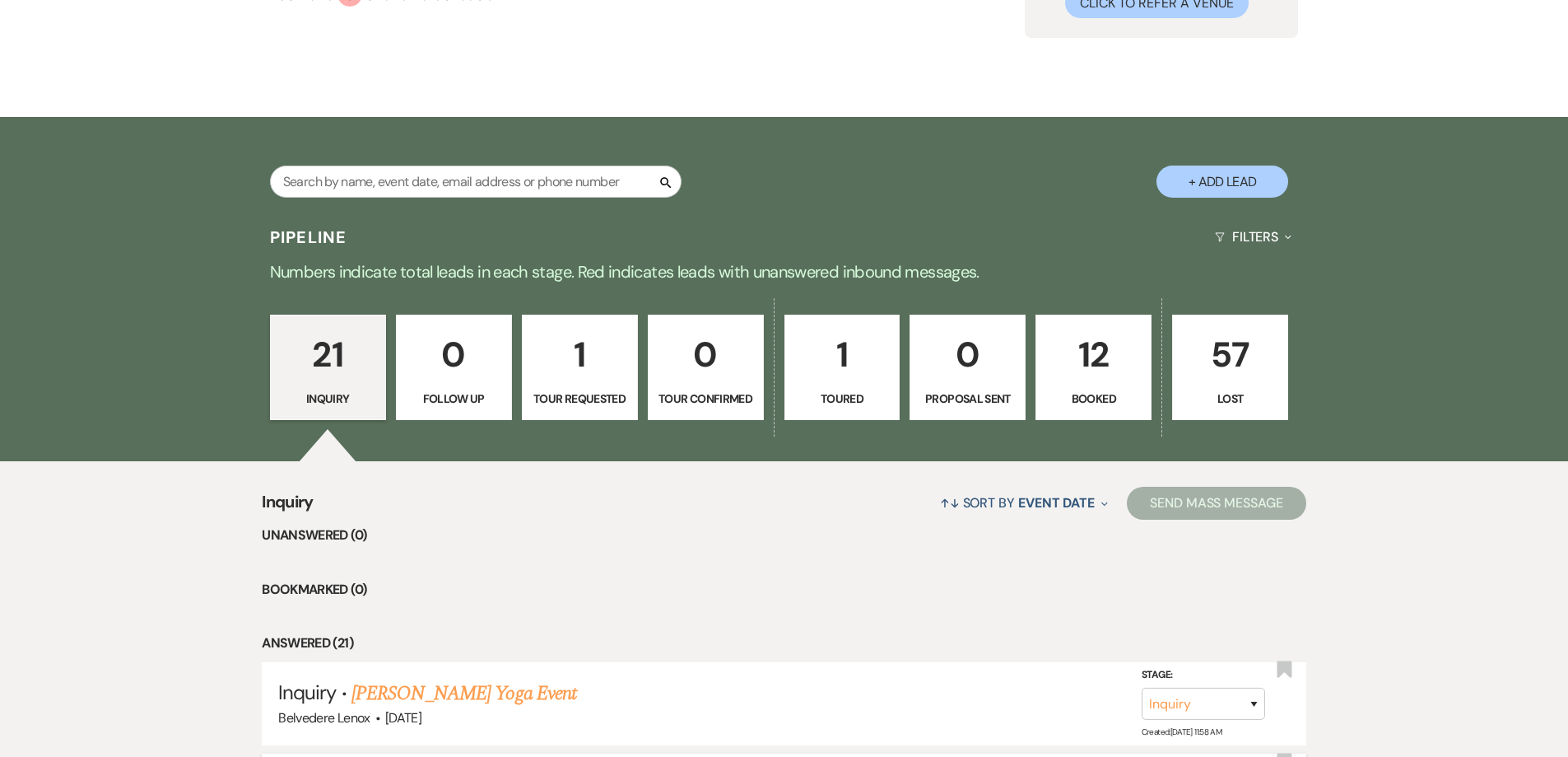
scroll to position [330, 0]
